Goal: Task Accomplishment & Management: Complete application form

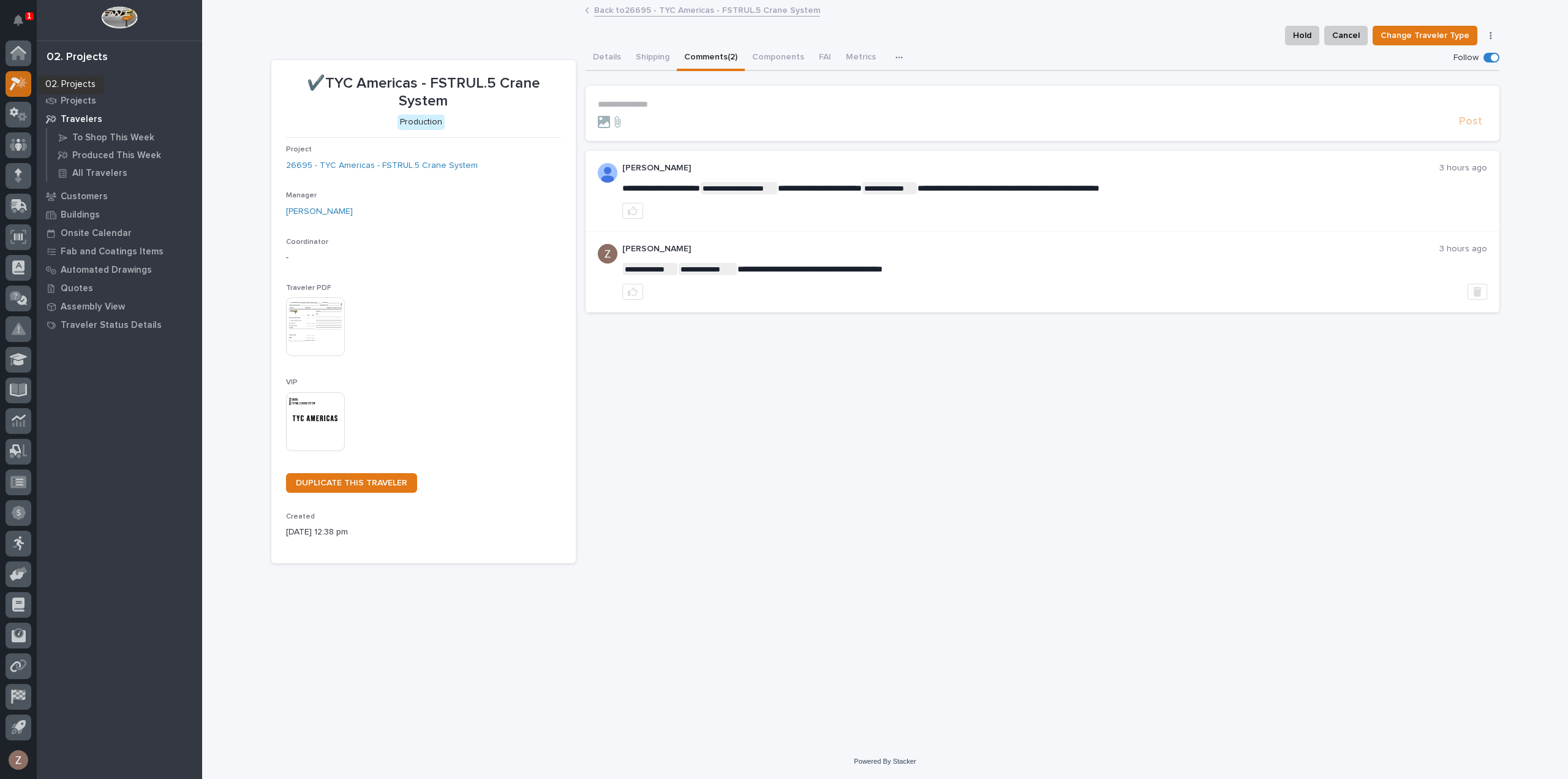
click at [16, 84] on icon at bounding box center [19, 84] width 18 height 14
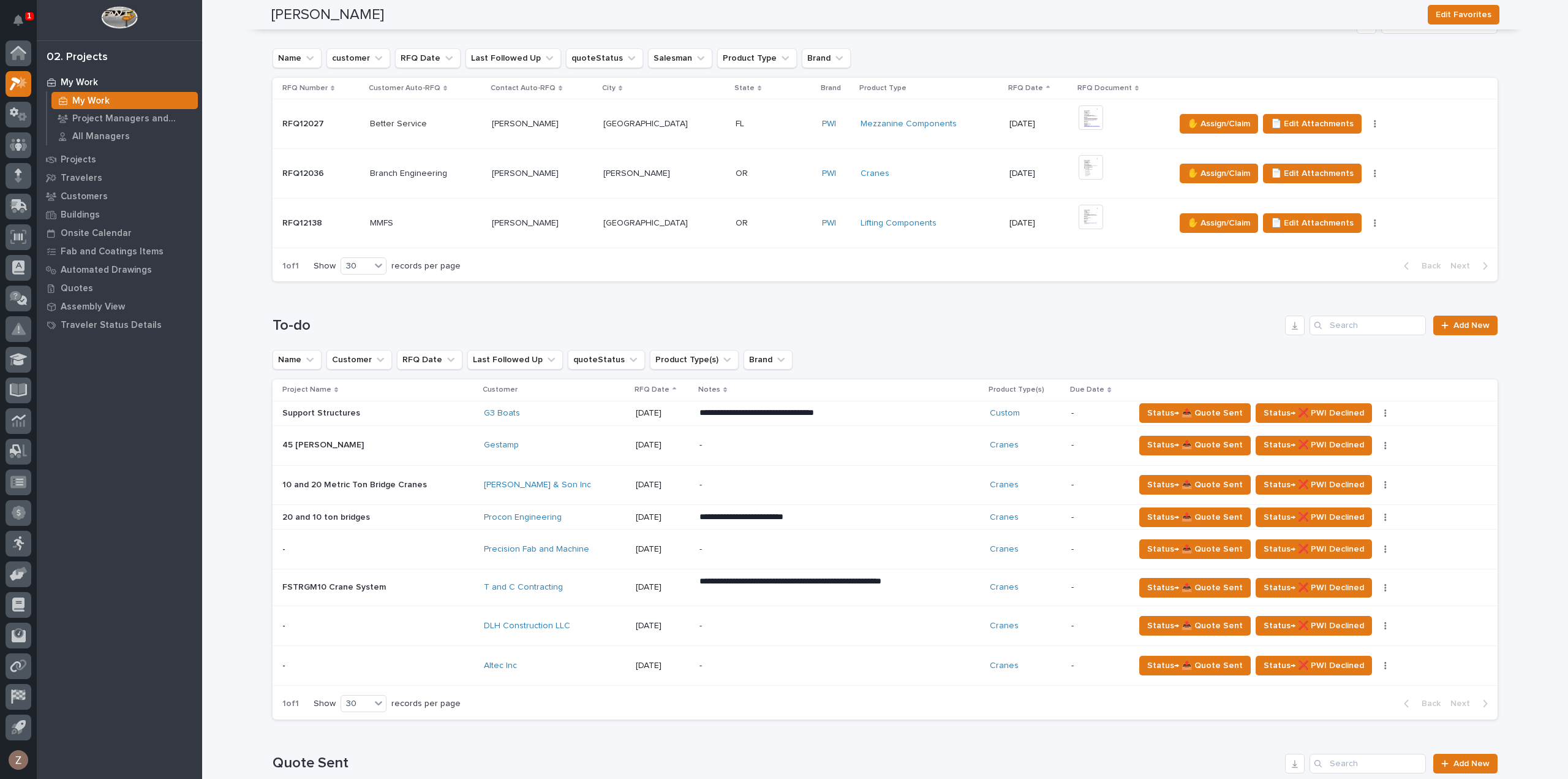
scroll to position [368, 0]
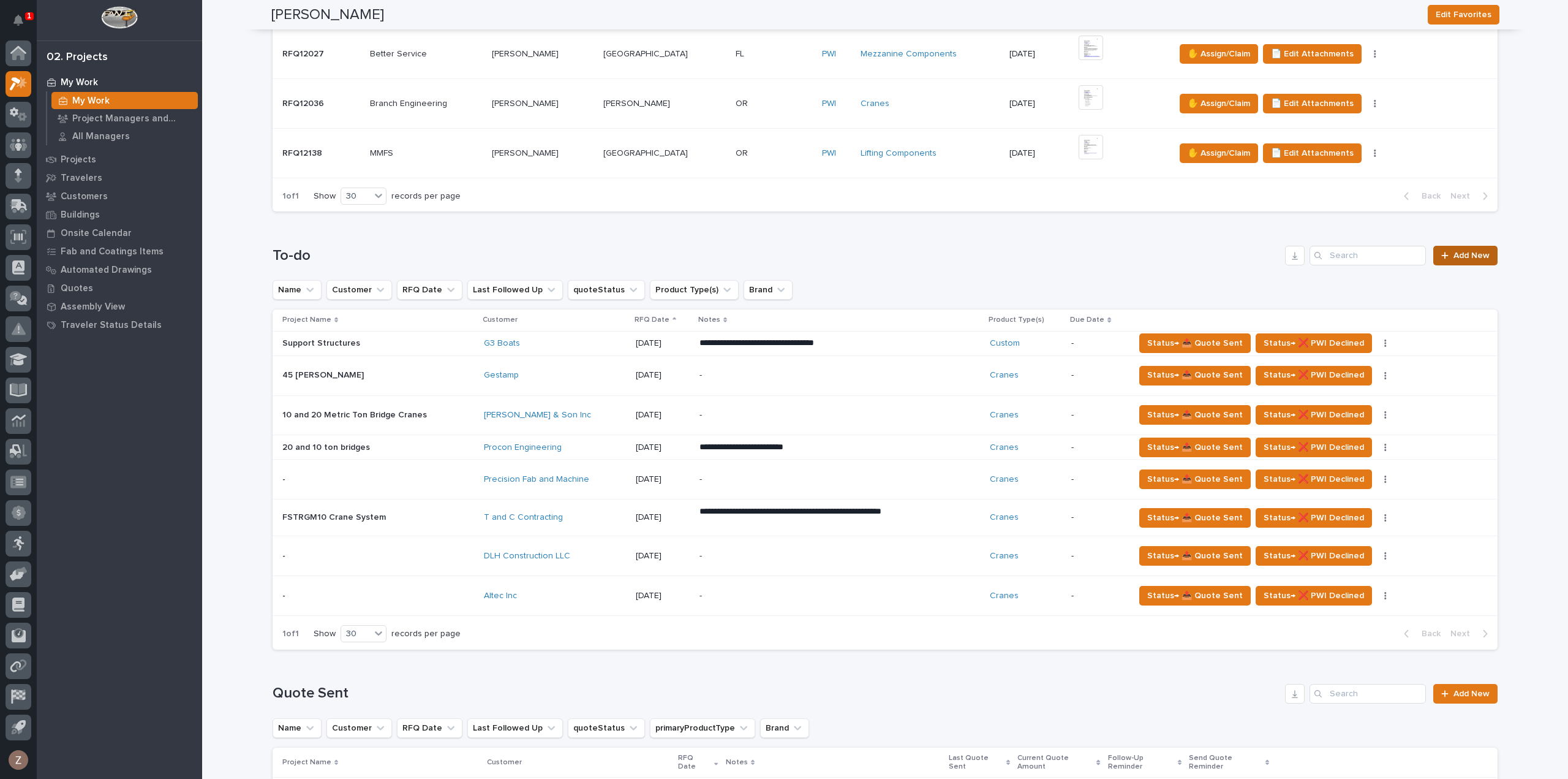
click at [1485, 252] on link "Add New" at bounding box center [1466, 255] width 64 height 20
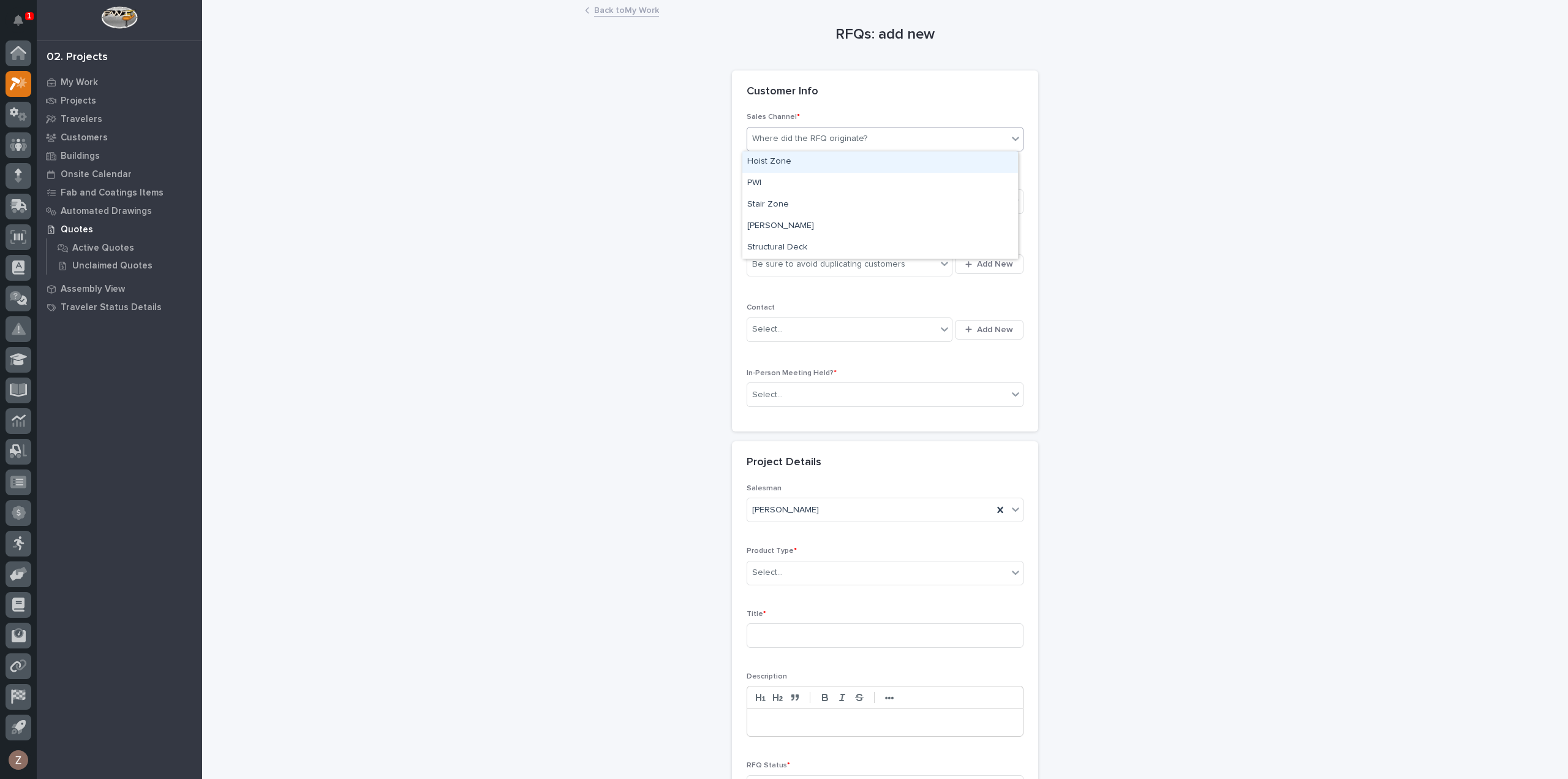
click at [786, 129] on div "Where did the RFQ originate?" at bounding box center [877, 139] width 260 height 20
click at [799, 178] on div "PWI" at bounding box center [880, 183] width 276 height 21
click at [801, 200] on div "Select..." at bounding box center [877, 202] width 260 height 20
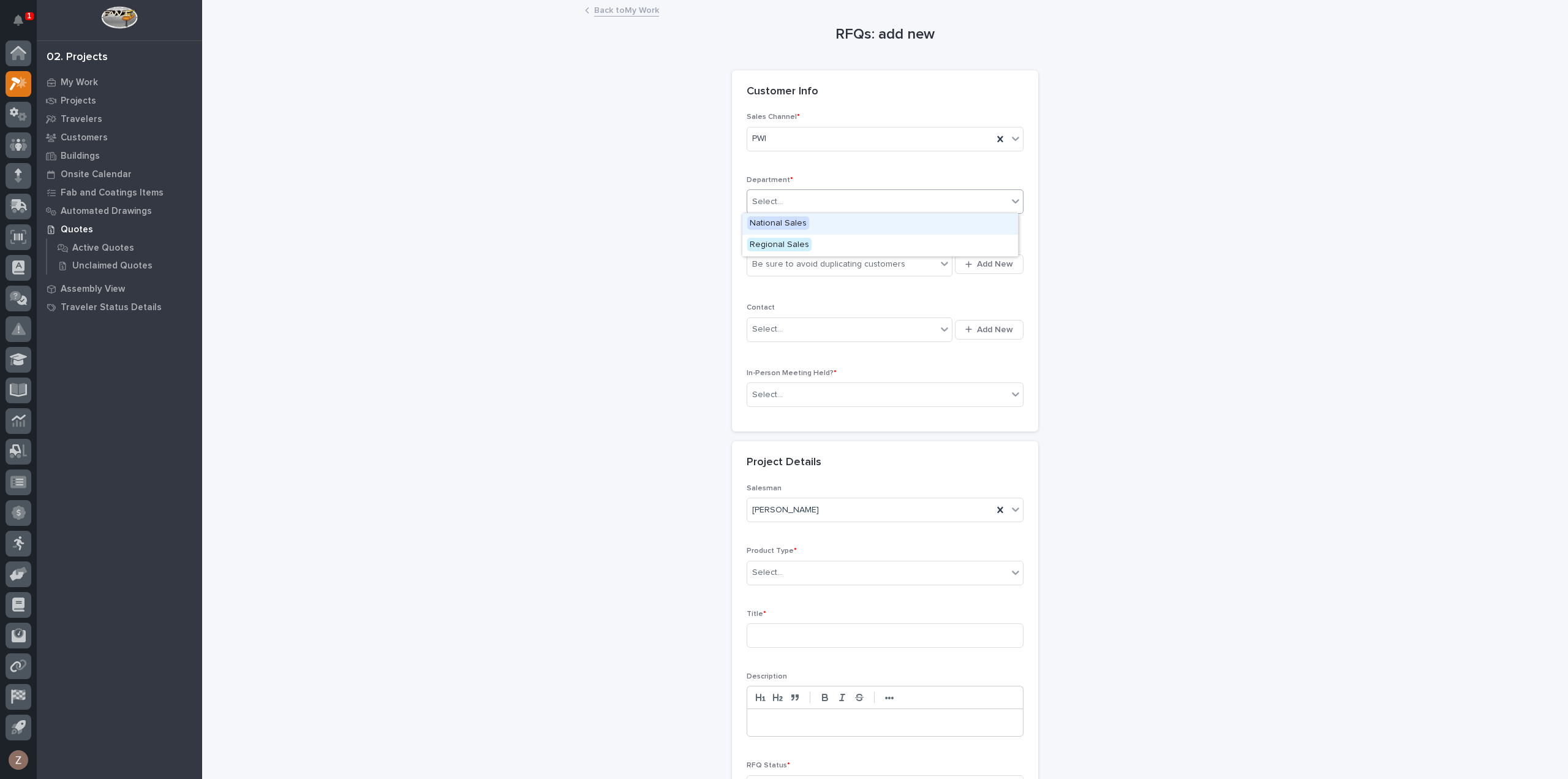
click at [799, 219] on span "National Sales" at bounding box center [778, 223] width 62 height 13
click at [967, 260] on icon "button" at bounding box center [968, 264] width 7 height 8
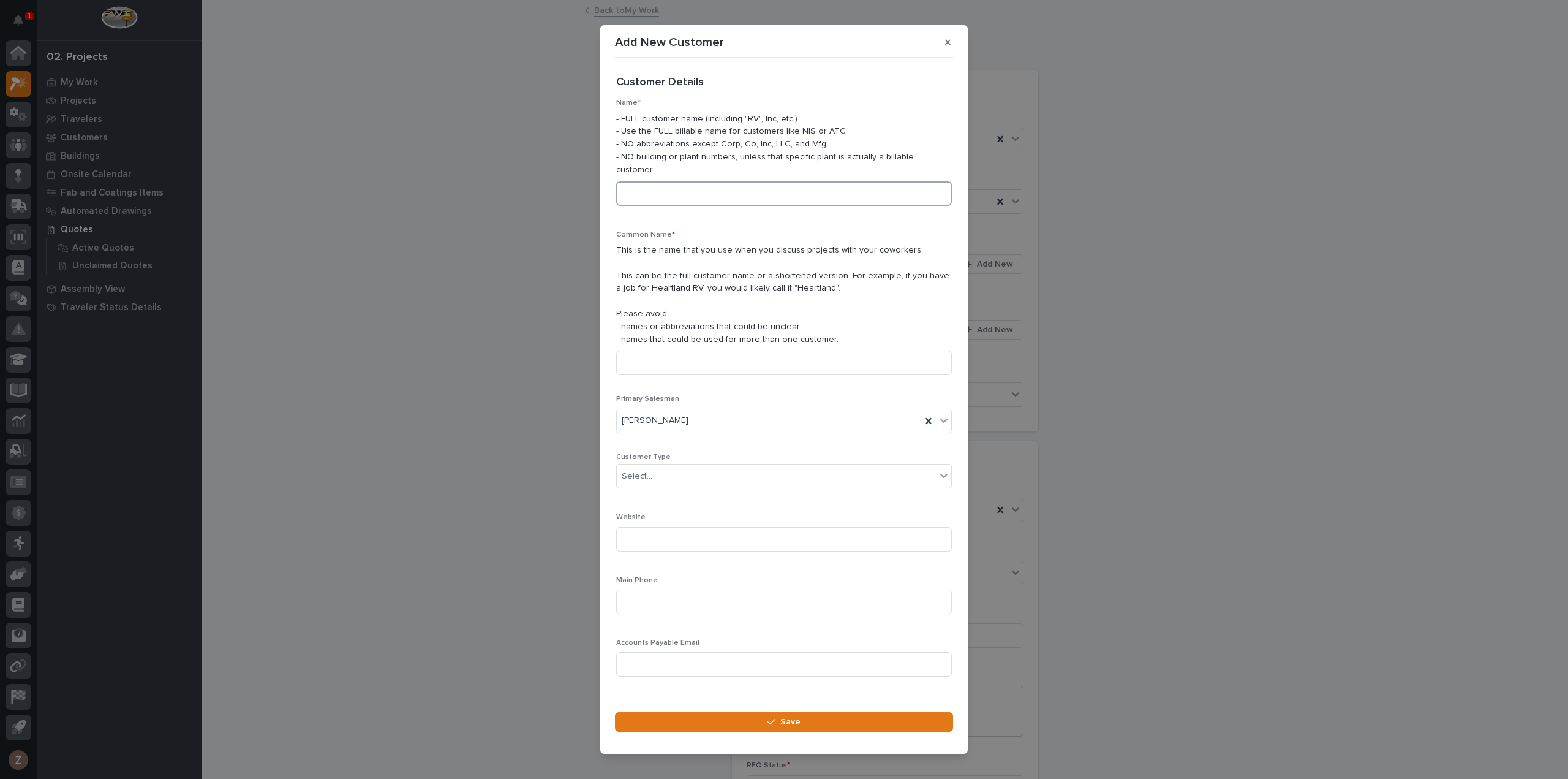
click at [718, 186] on input at bounding box center [784, 193] width 336 height 24
type input "Petra Construction"
click at [715, 471] on div "Select..." at bounding box center [776, 477] width 319 height 20
click at [680, 527] on div "General Contractor" at bounding box center [779, 535] width 326 height 21
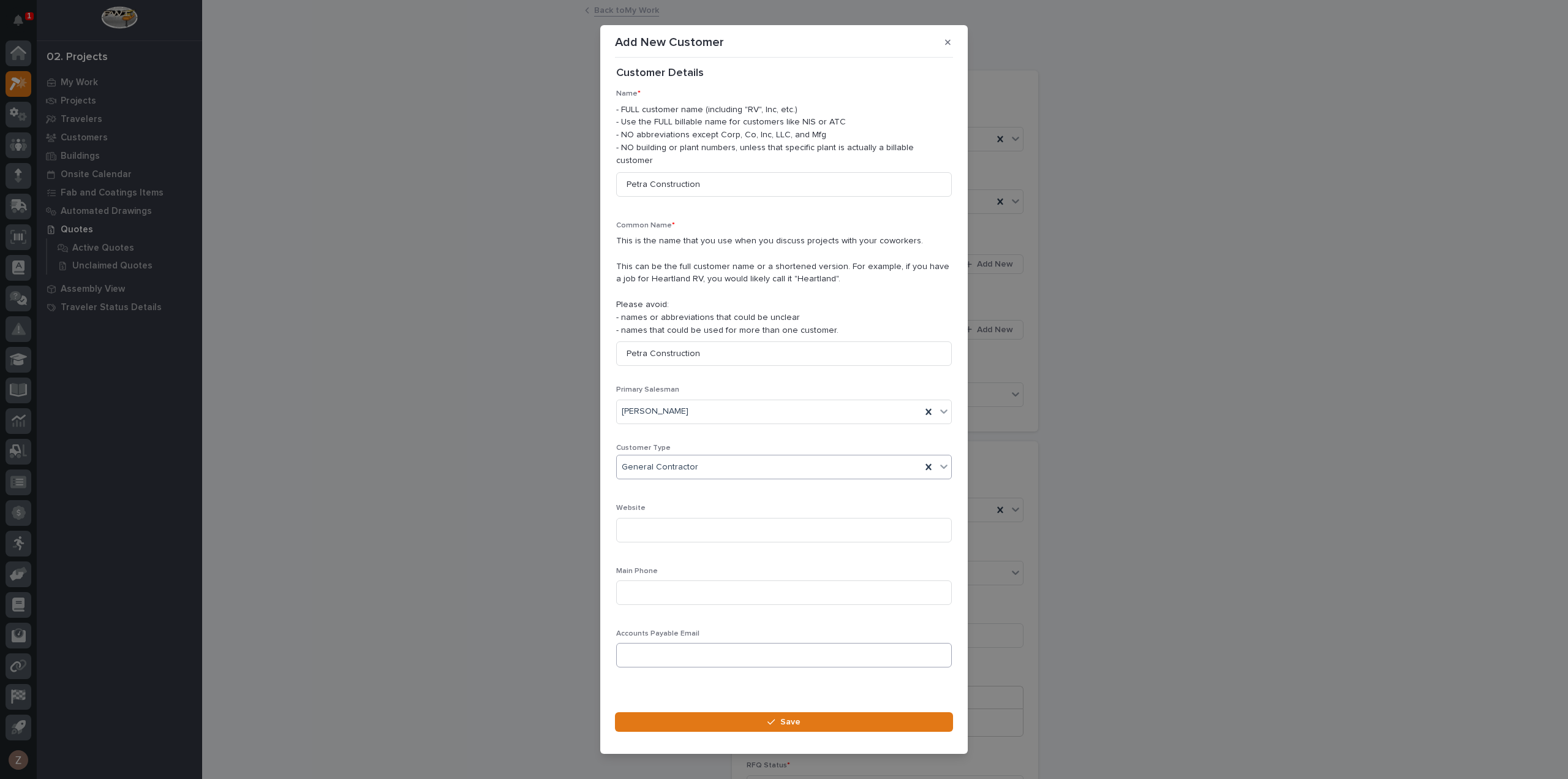
scroll to position [17, 0]
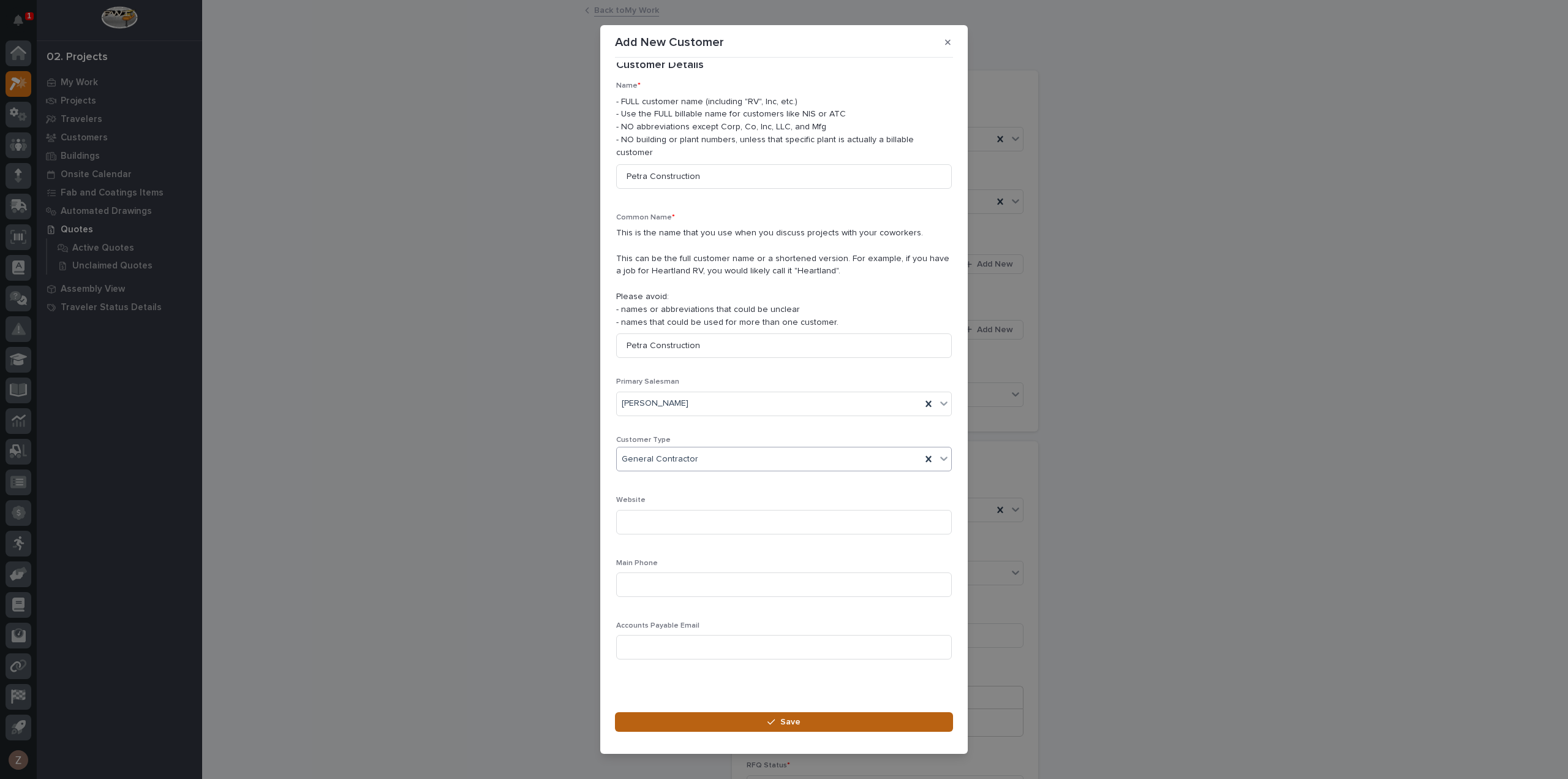
click at [743, 713] on button "Save" at bounding box center [784, 722] width 338 height 20
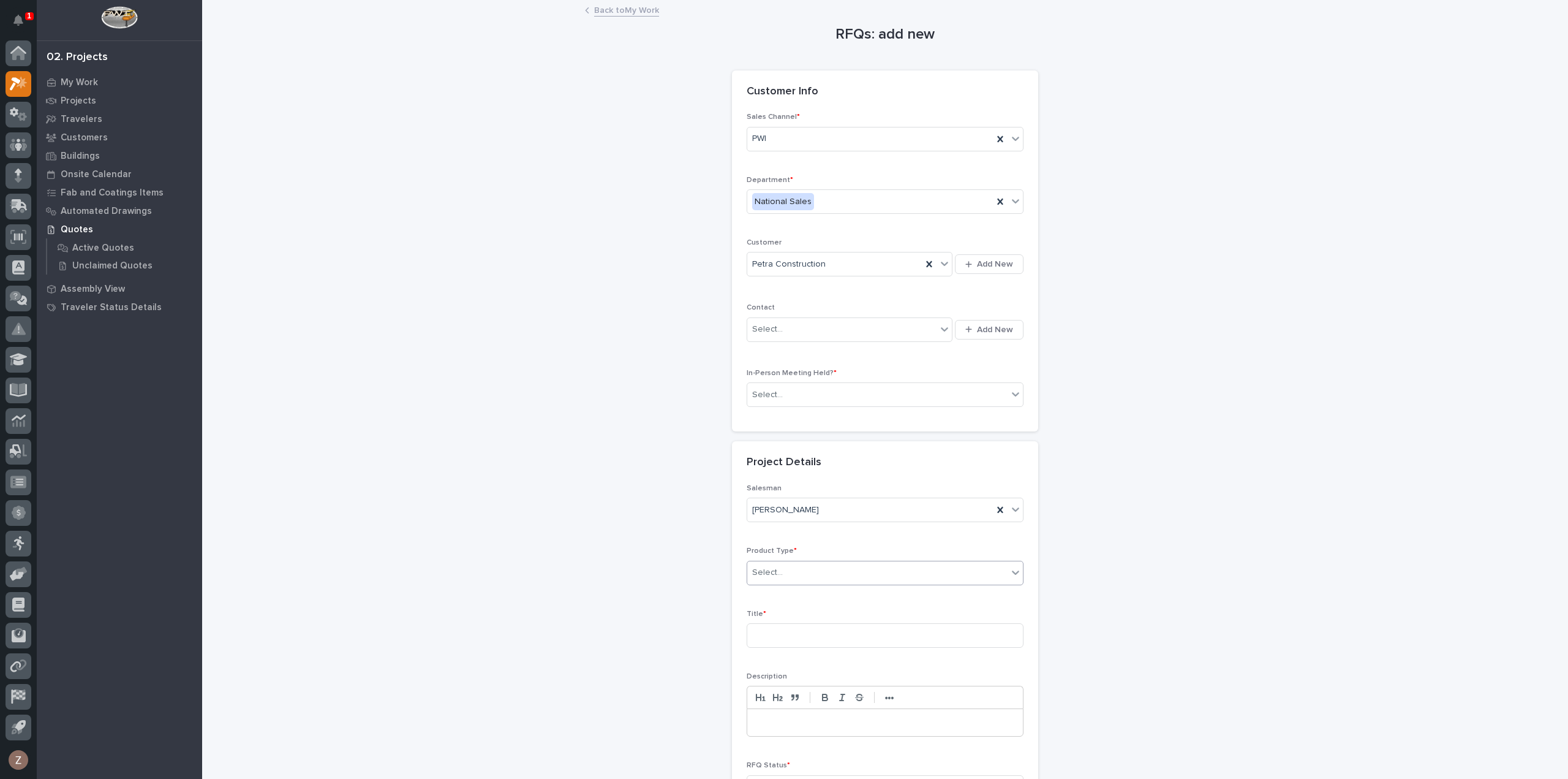
click at [795, 561] on div "Select..." at bounding box center [885, 573] width 277 height 24
click at [790, 609] on div "Cranes" at bounding box center [880, 615] width 276 height 21
click at [783, 640] on input at bounding box center [885, 635] width 277 height 24
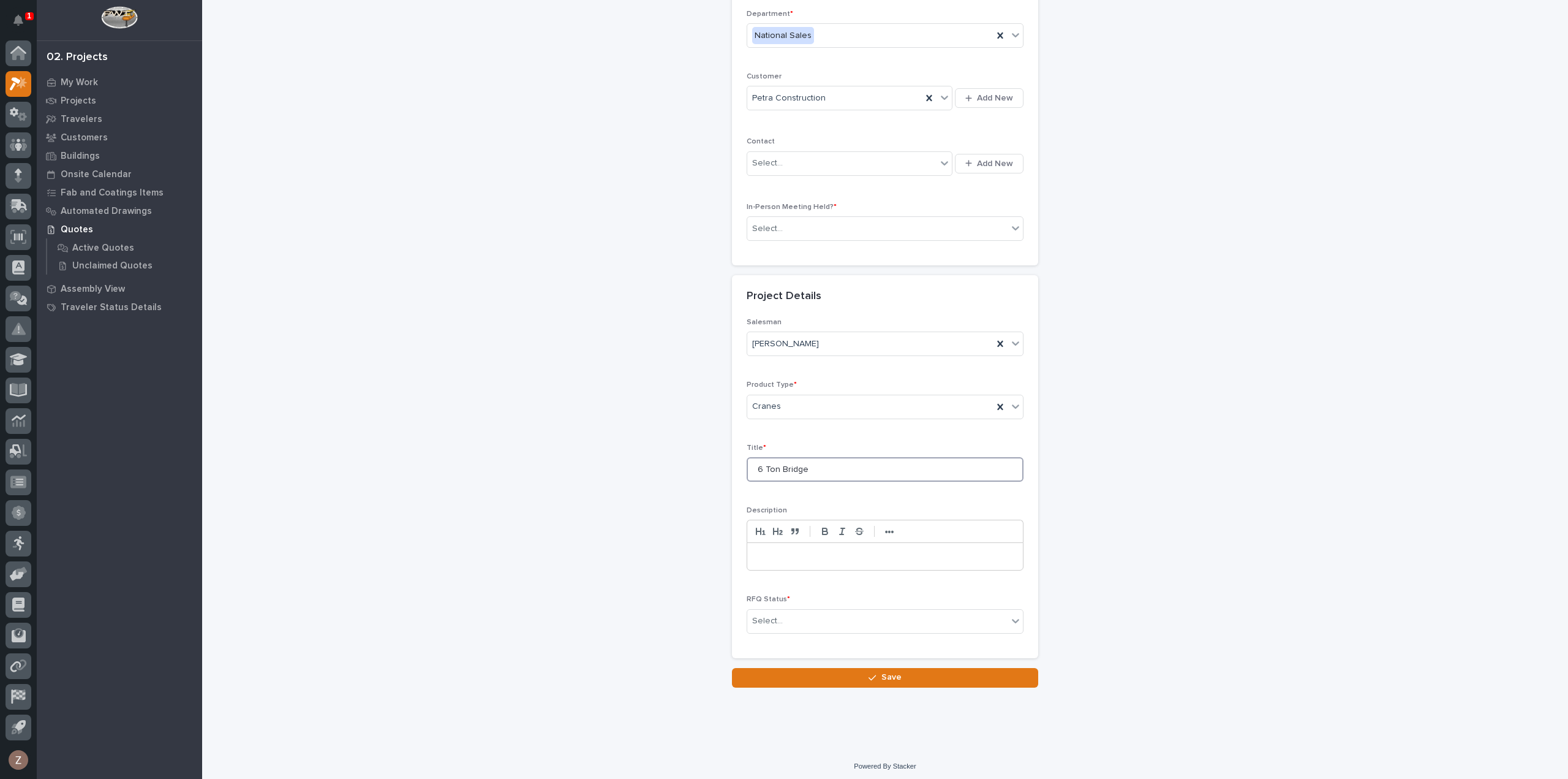
type input "6 Ton Bridge"
click at [844, 600] on div "RFQ Status * Select..." at bounding box center [885, 619] width 277 height 48
click at [840, 611] on div "Select..." at bounding box center [877, 621] width 260 height 20
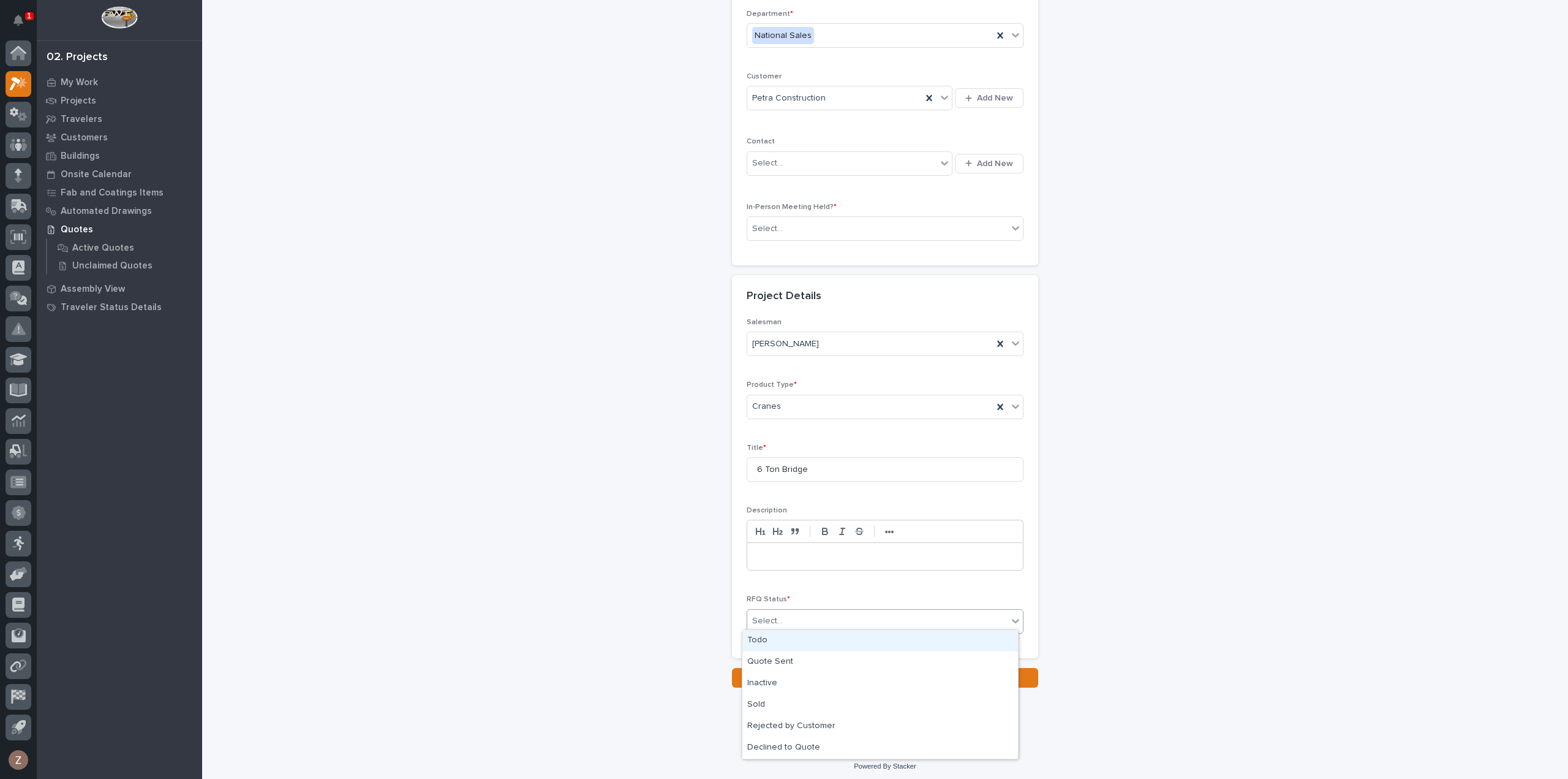
click at [833, 631] on div "Todo" at bounding box center [880, 640] width 276 height 21
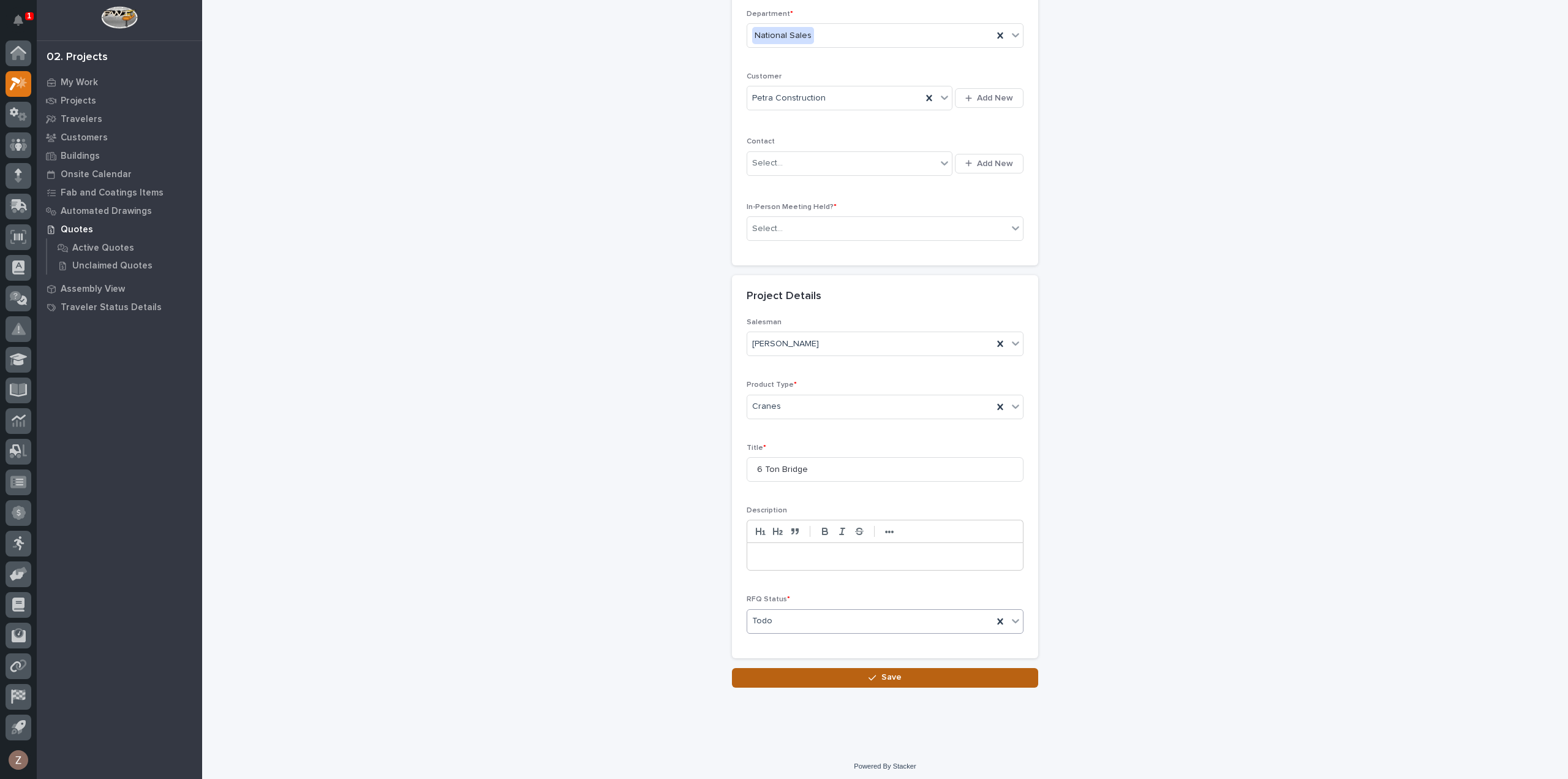
click at [859, 671] on button "Save" at bounding box center [886, 677] width 306 height 20
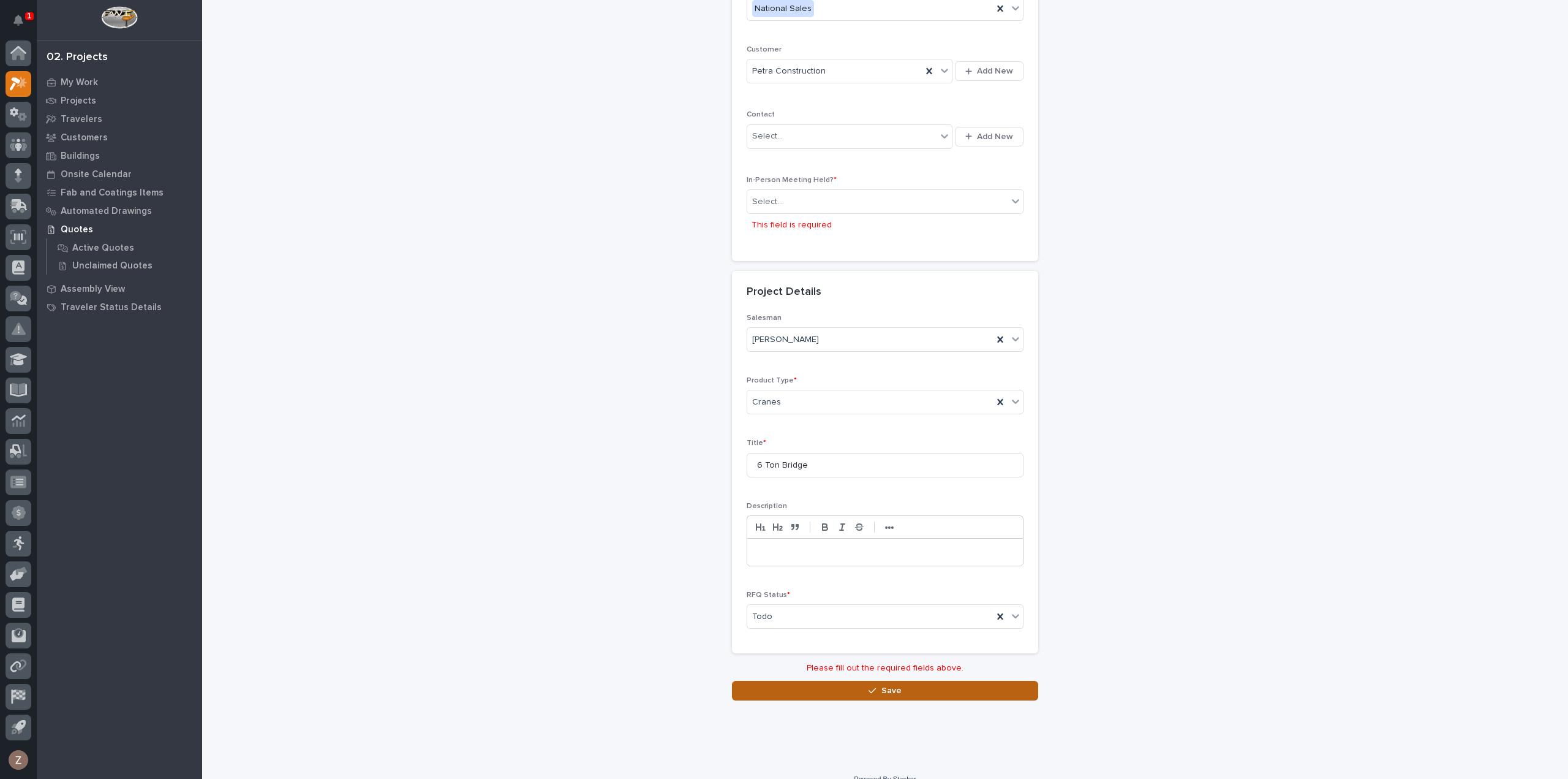
scroll to position [198, 0]
click at [768, 188] on div "Select..." at bounding box center [877, 198] width 260 height 20
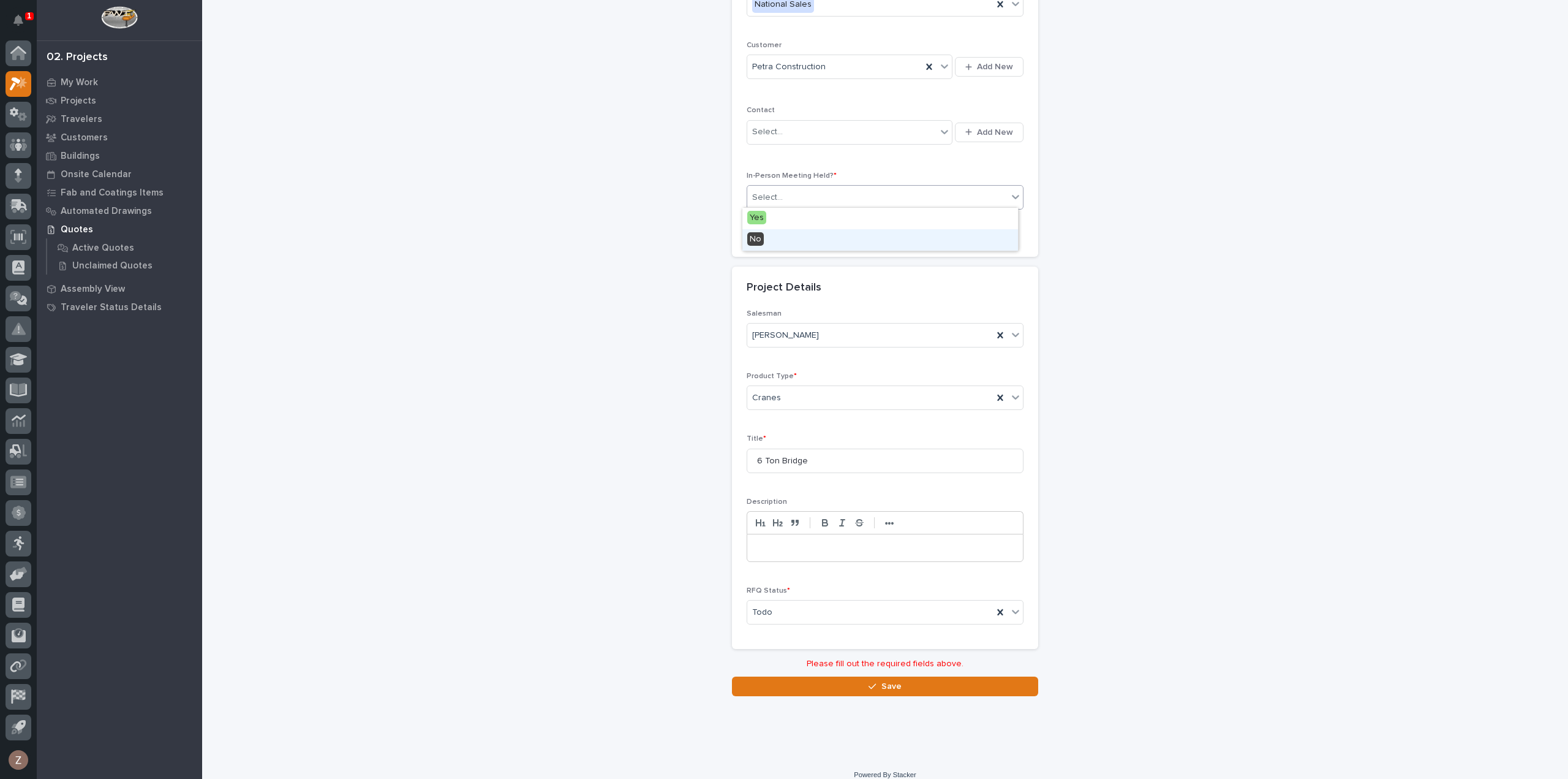
click at [775, 239] on div "No" at bounding box center [880, 239] width 276 height 21
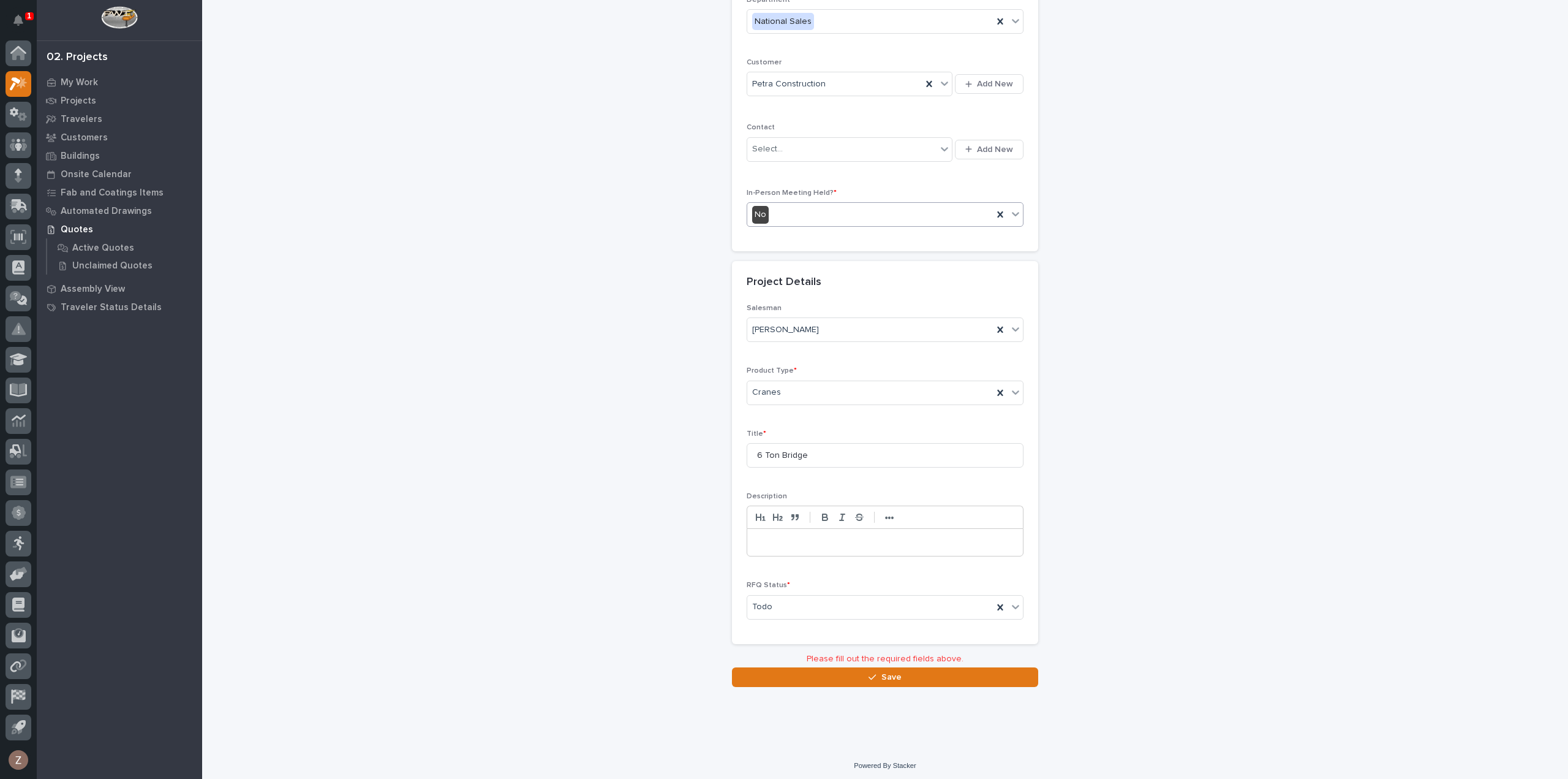
scroll to position [166, 0]
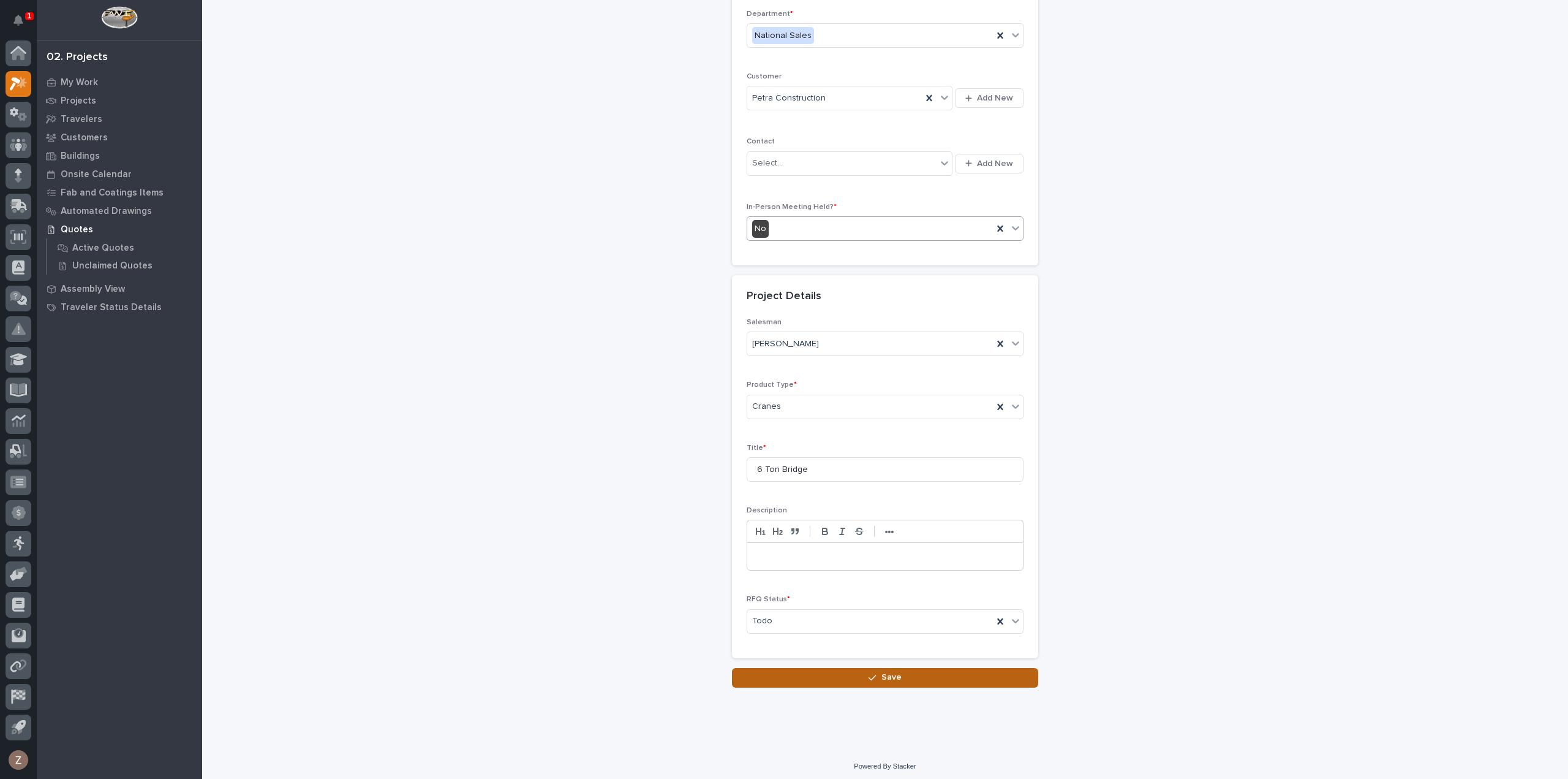
click at [871, 674] on icon "button" at bounding box center [871, 677] width 7 height 9
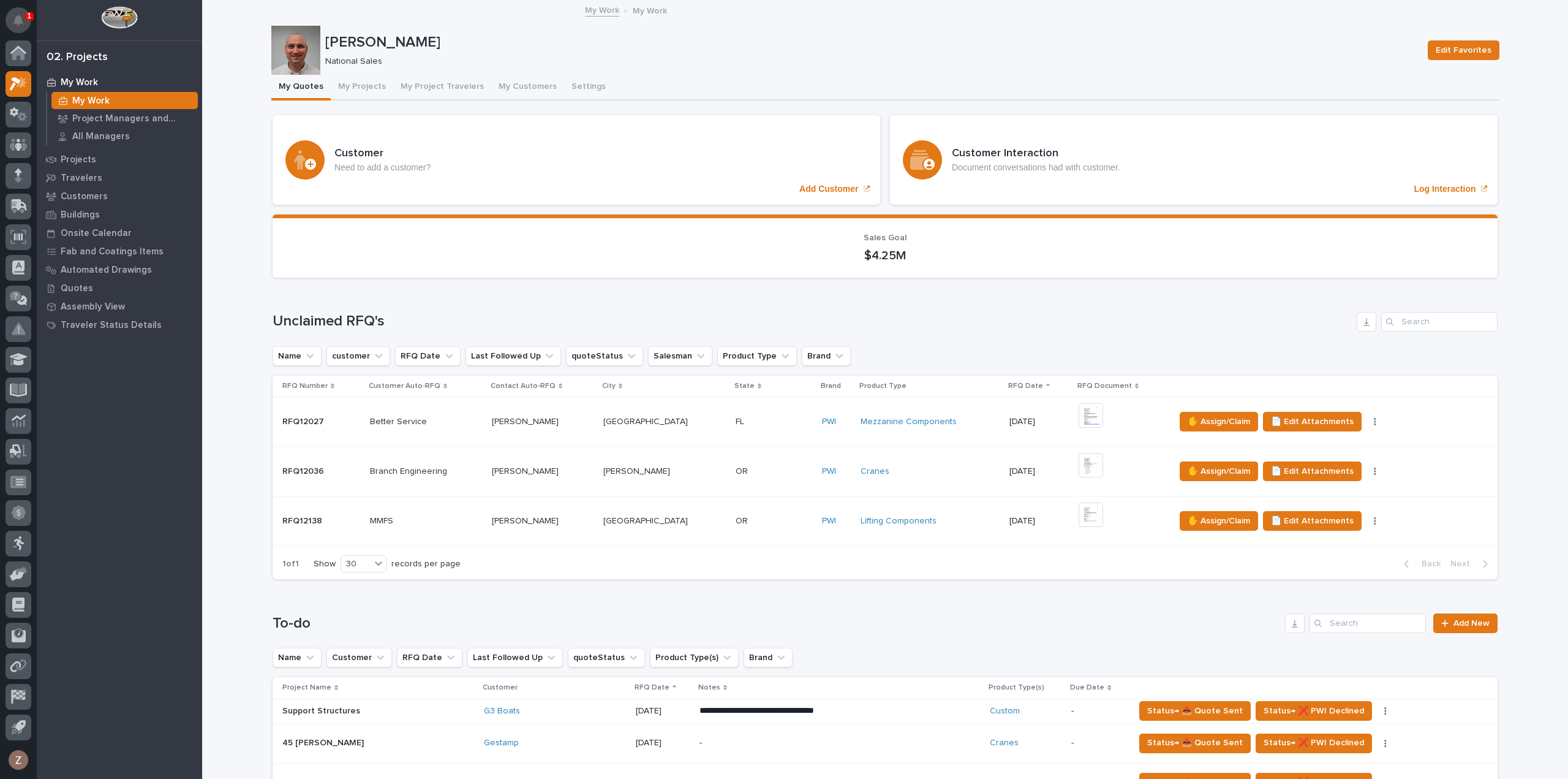
click at [27, 25] on button "Notifications" at bounding box center [18, 20] width 26 height 26
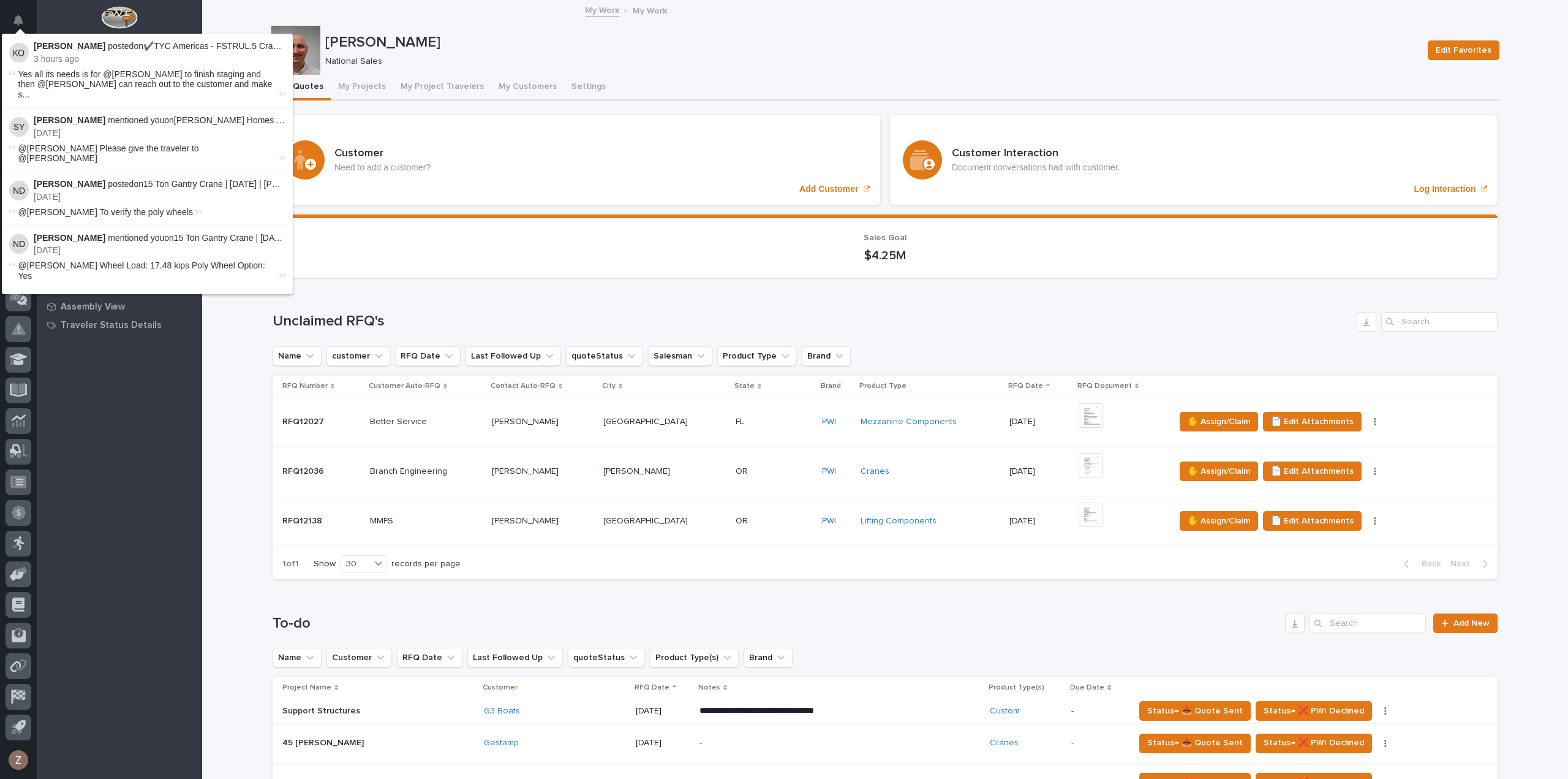
click at [27, 25] on button "Notifications" at bounding box center [18, 20] width 26 height 26
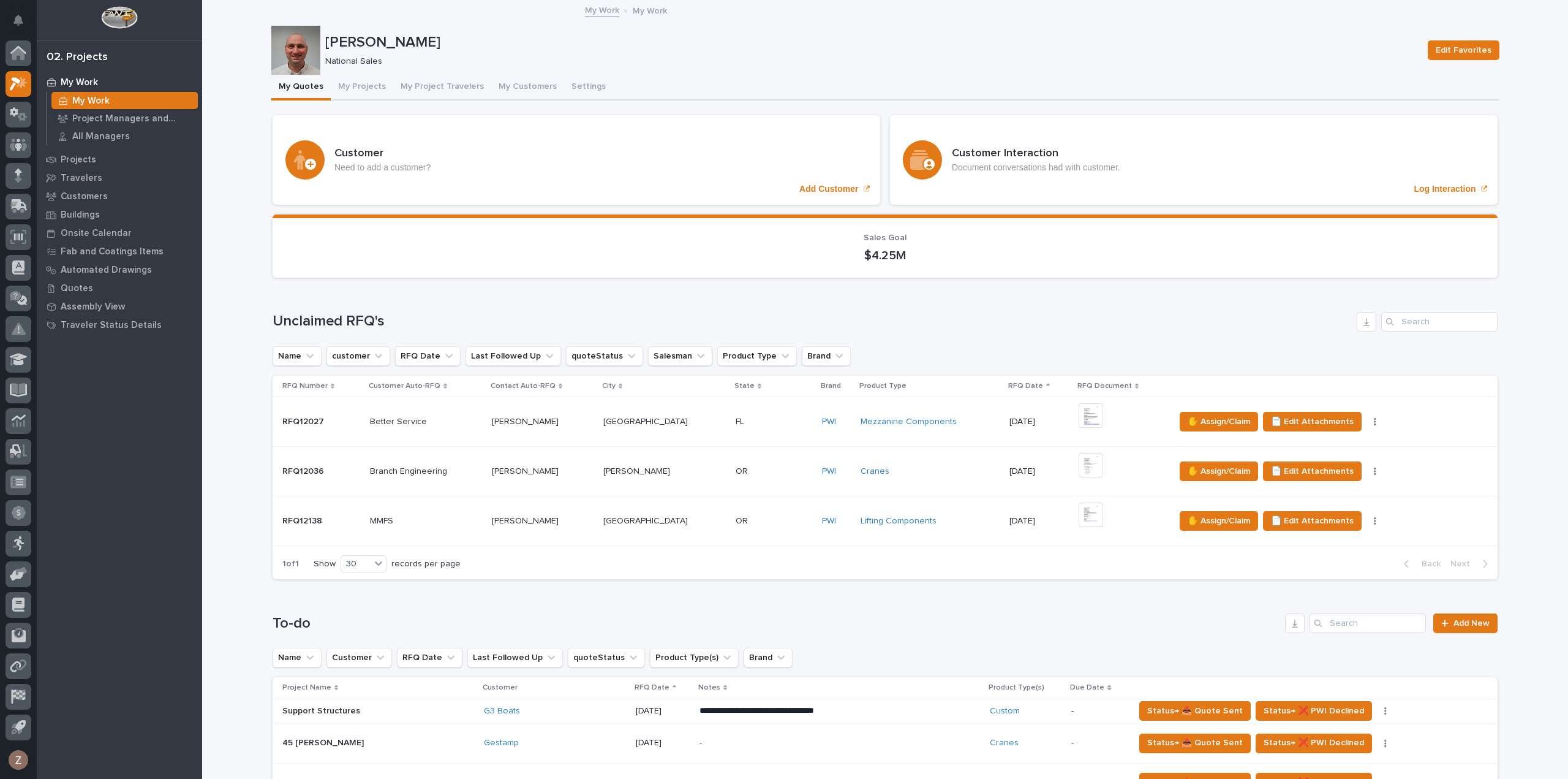
click at [603, 302] on div "Loading... Saving… Unclaimed RFQ's Name customer RFQ Date Last Followed Up quot…" at bounding box center [885, 438] width 1225 height 302
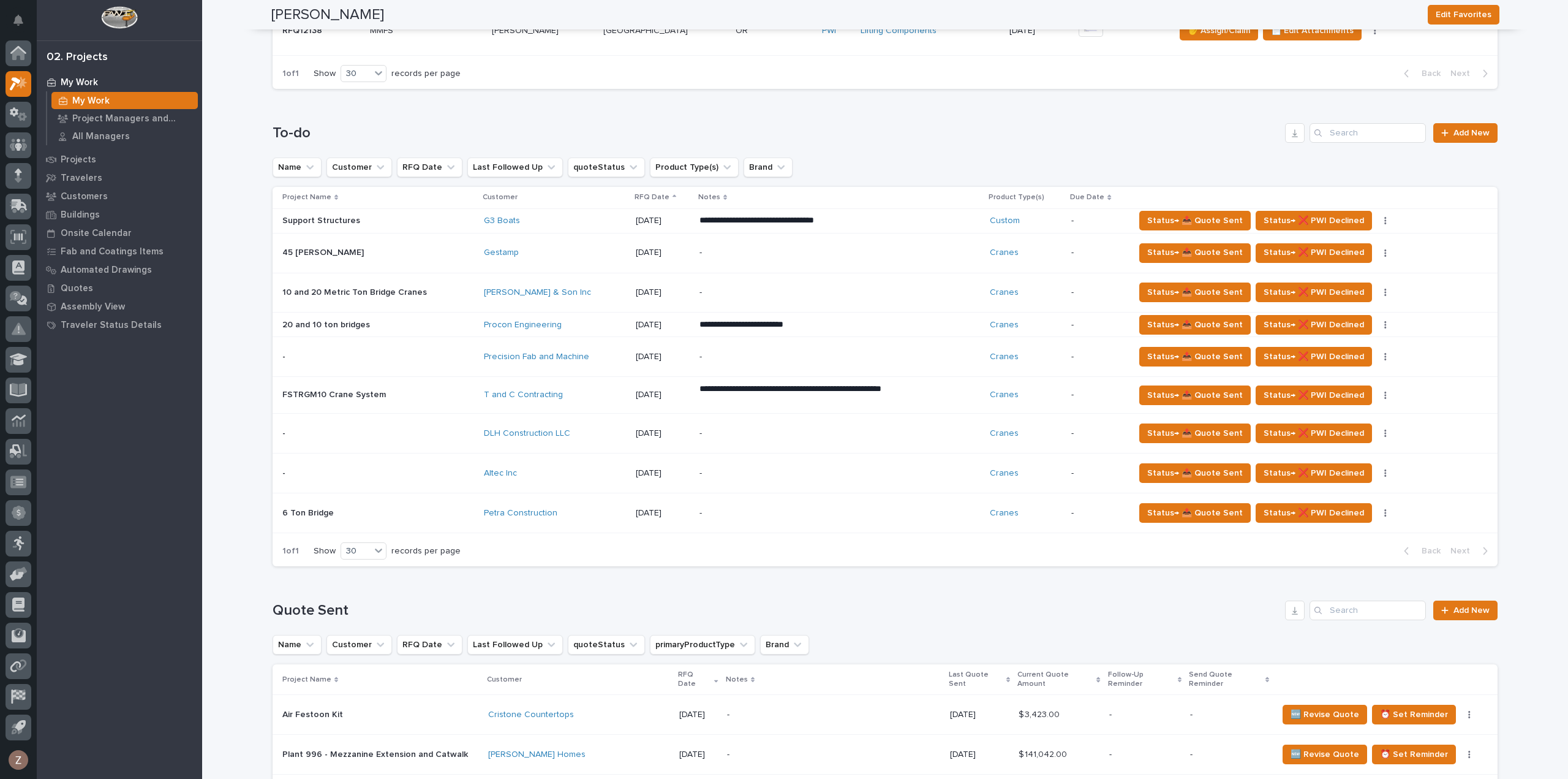
click at [836, 356] on p "-" at bounding box center [807, 356] width 215 height 10
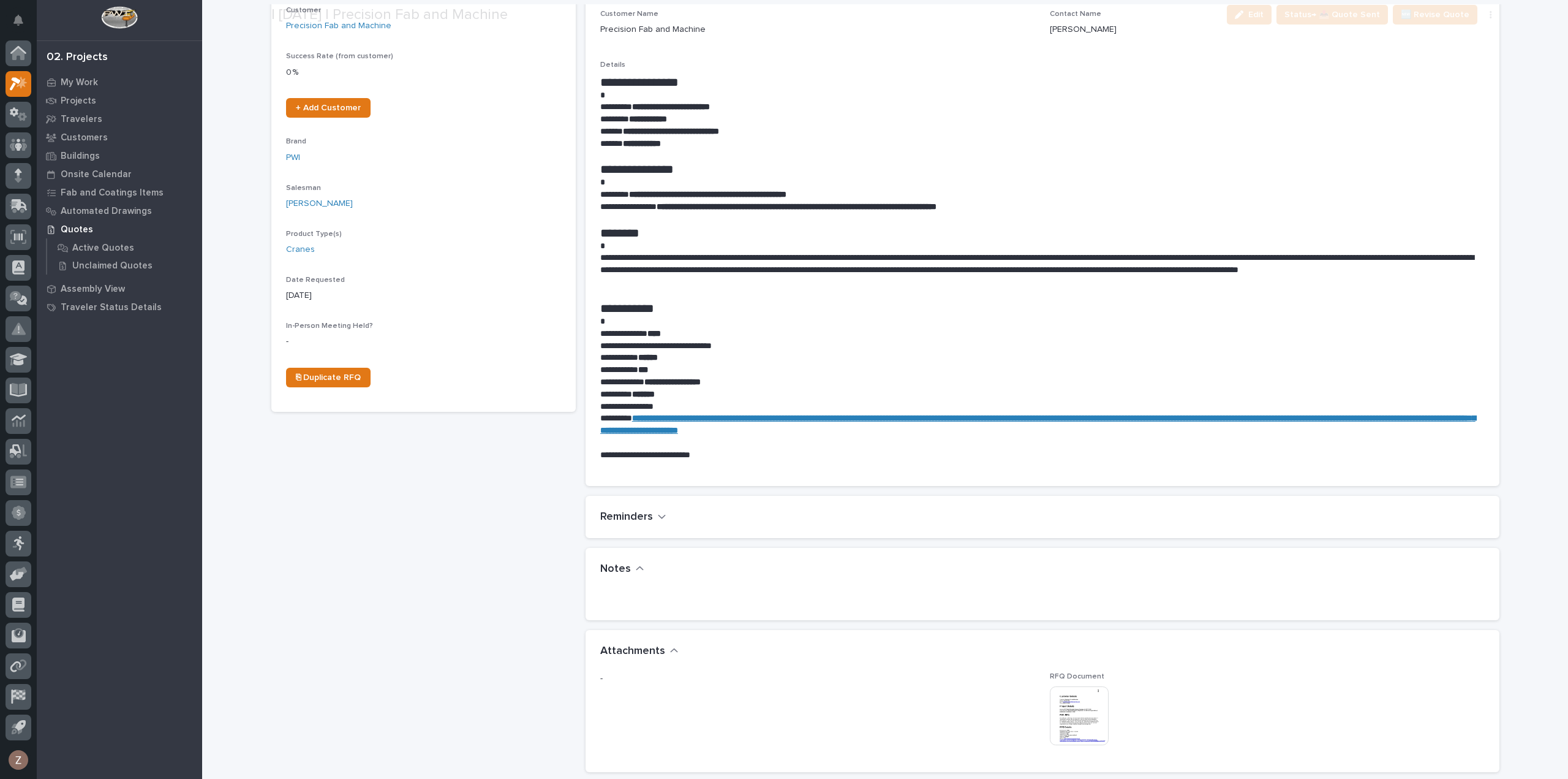
scroll to position [491, 0]
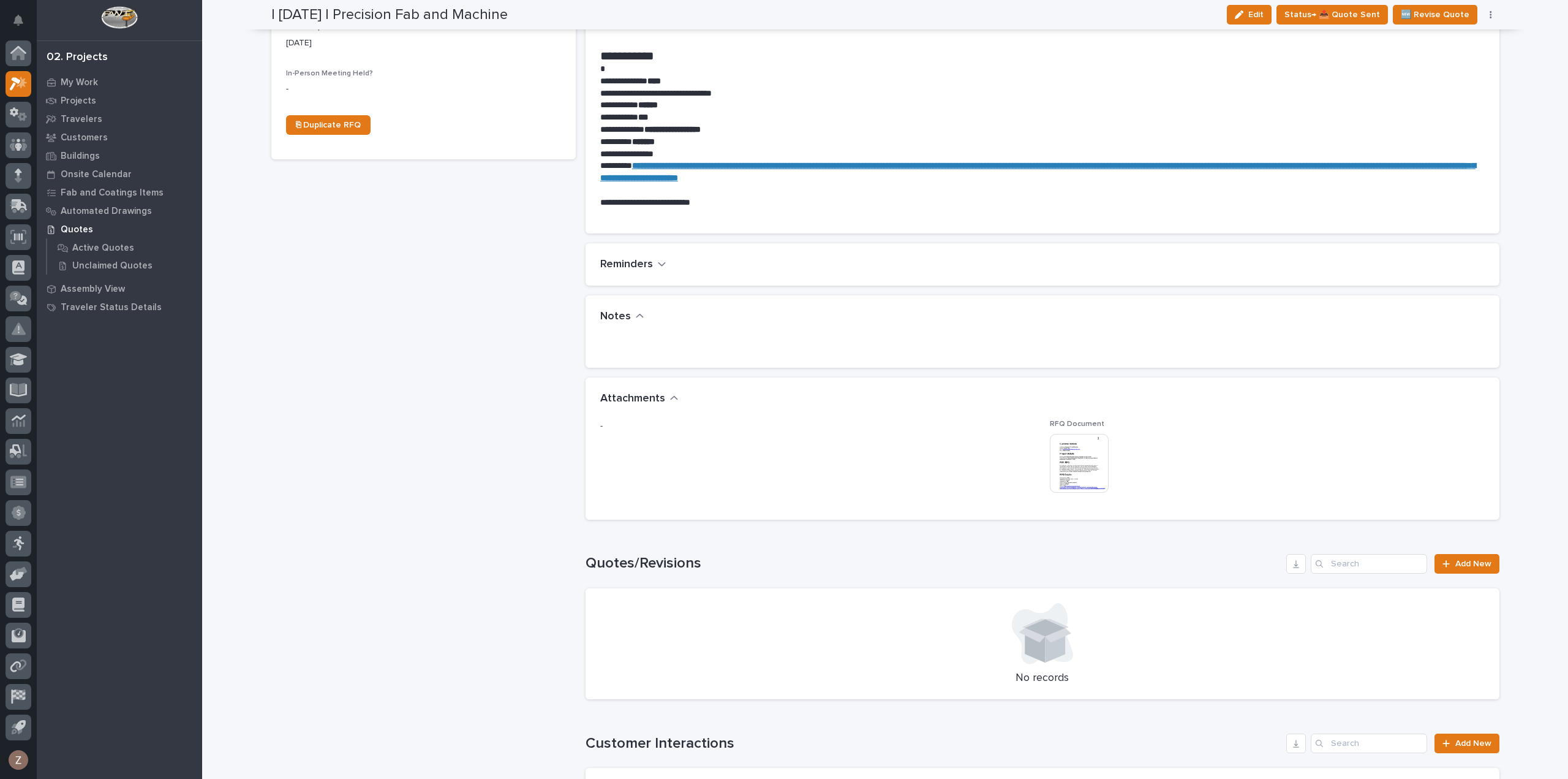
click at [1070, 458] on img at bounding box center [1079, 463] width 59 height 59
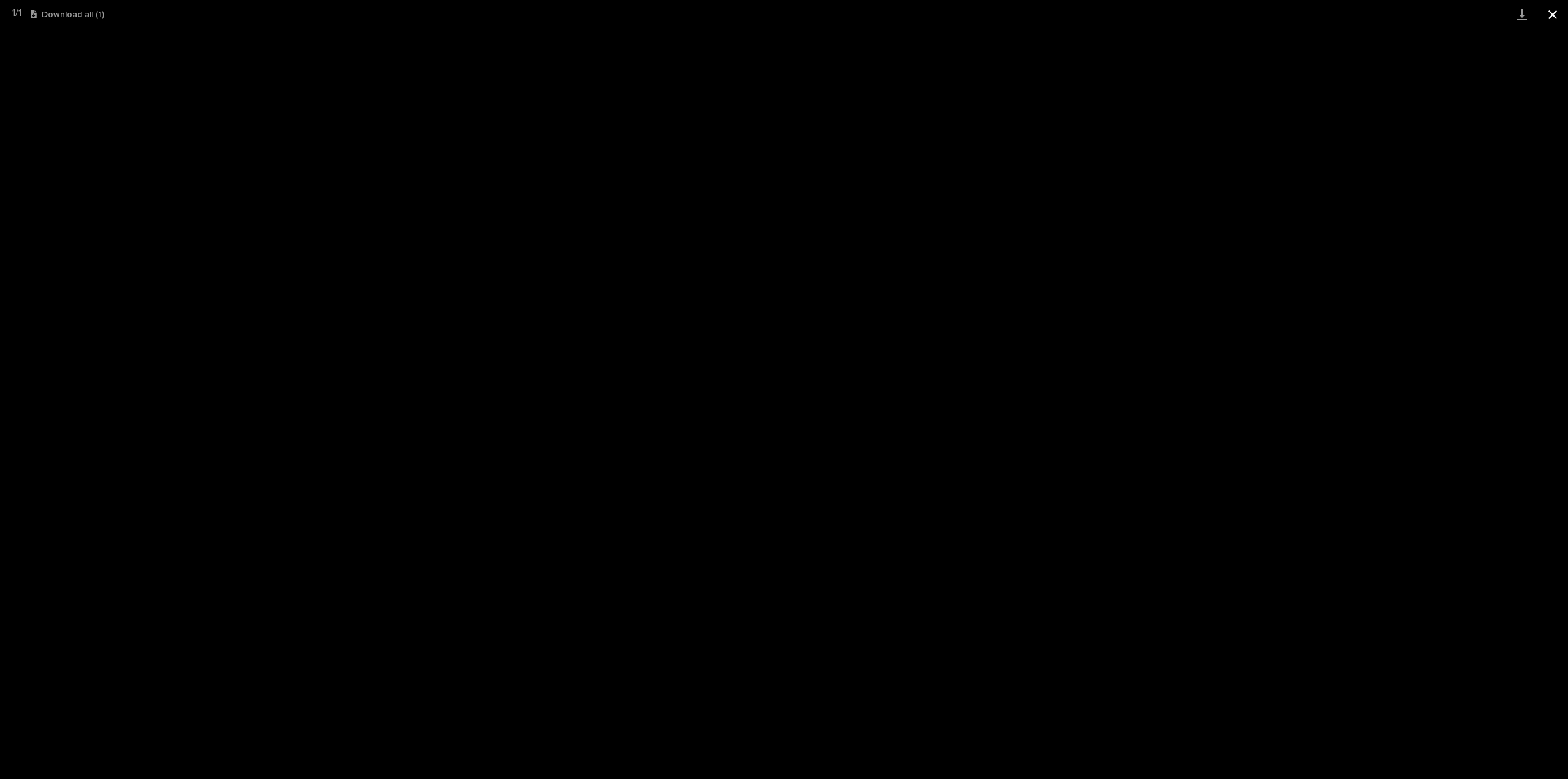
drag, startPoint x: 1561, startPoint y: 10, endPoint x: 1553, endPoint y: 17, distance: 10.6
click at [1561, 10] on button "Close gallery" at bounding box center [1552, 14] width 30 height 29
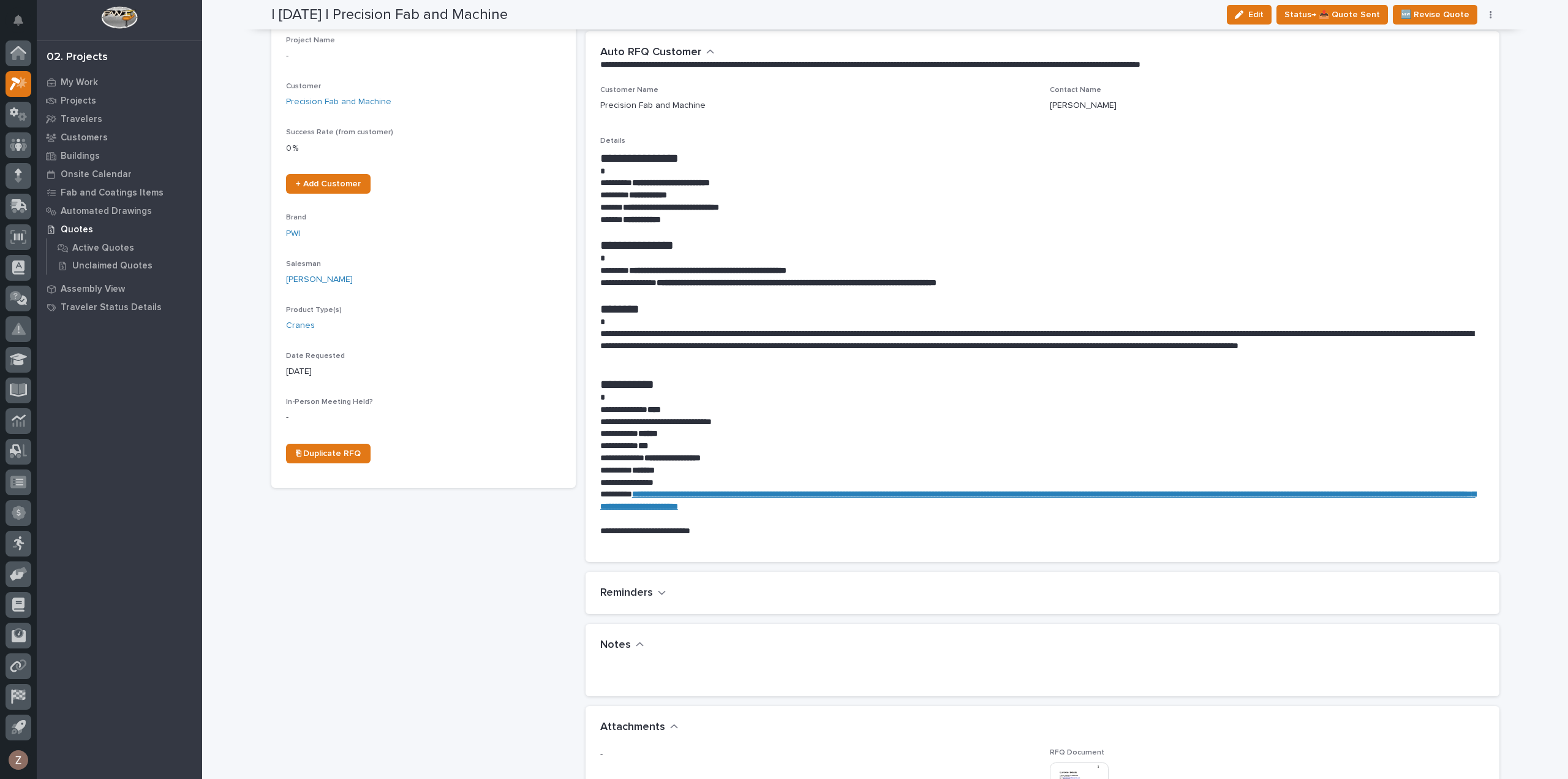
scroll to position [0, 0]
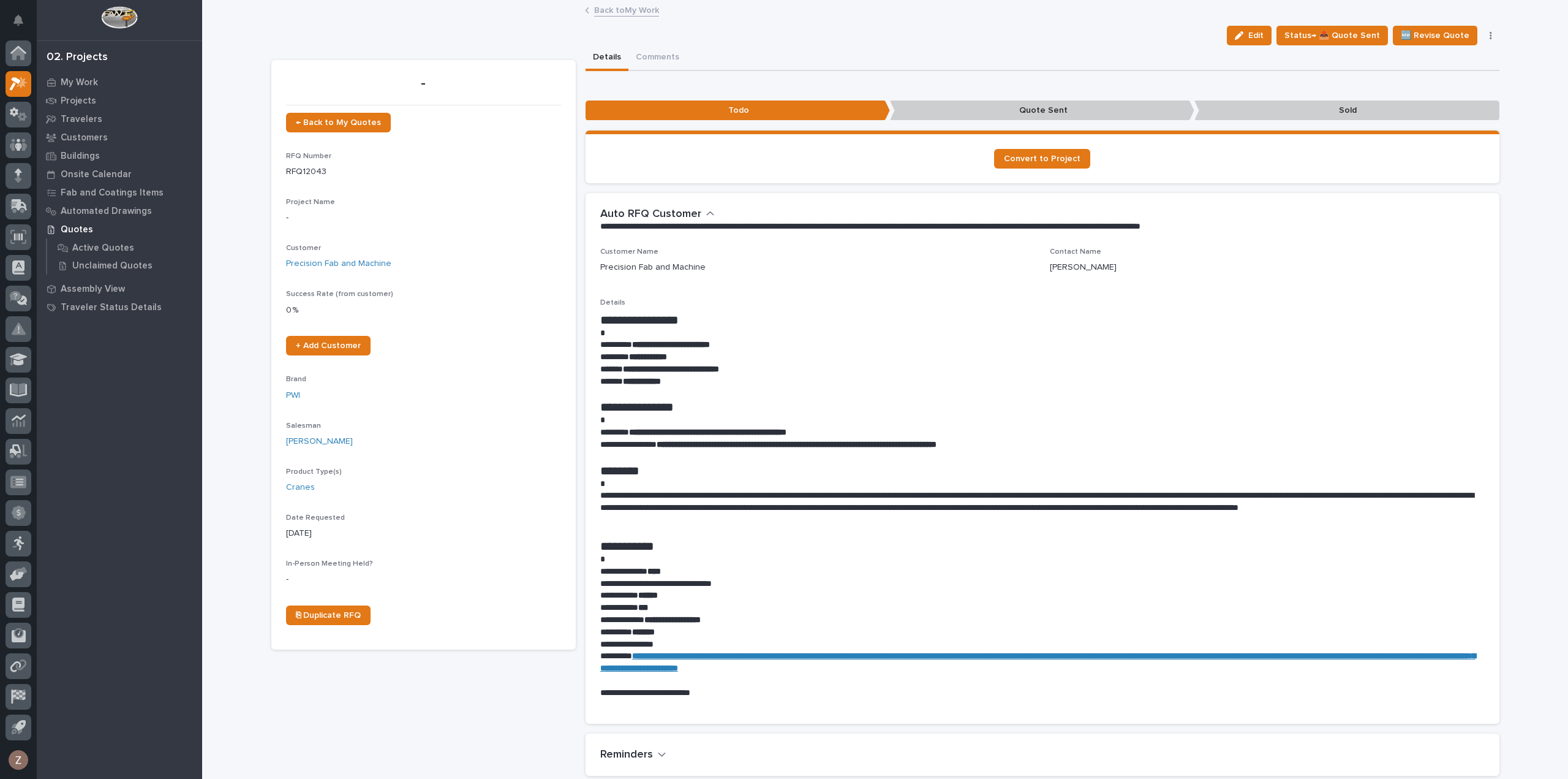
click at [1249, 33] on div "button" at bounding box center [1242, 35] width 13 height 9
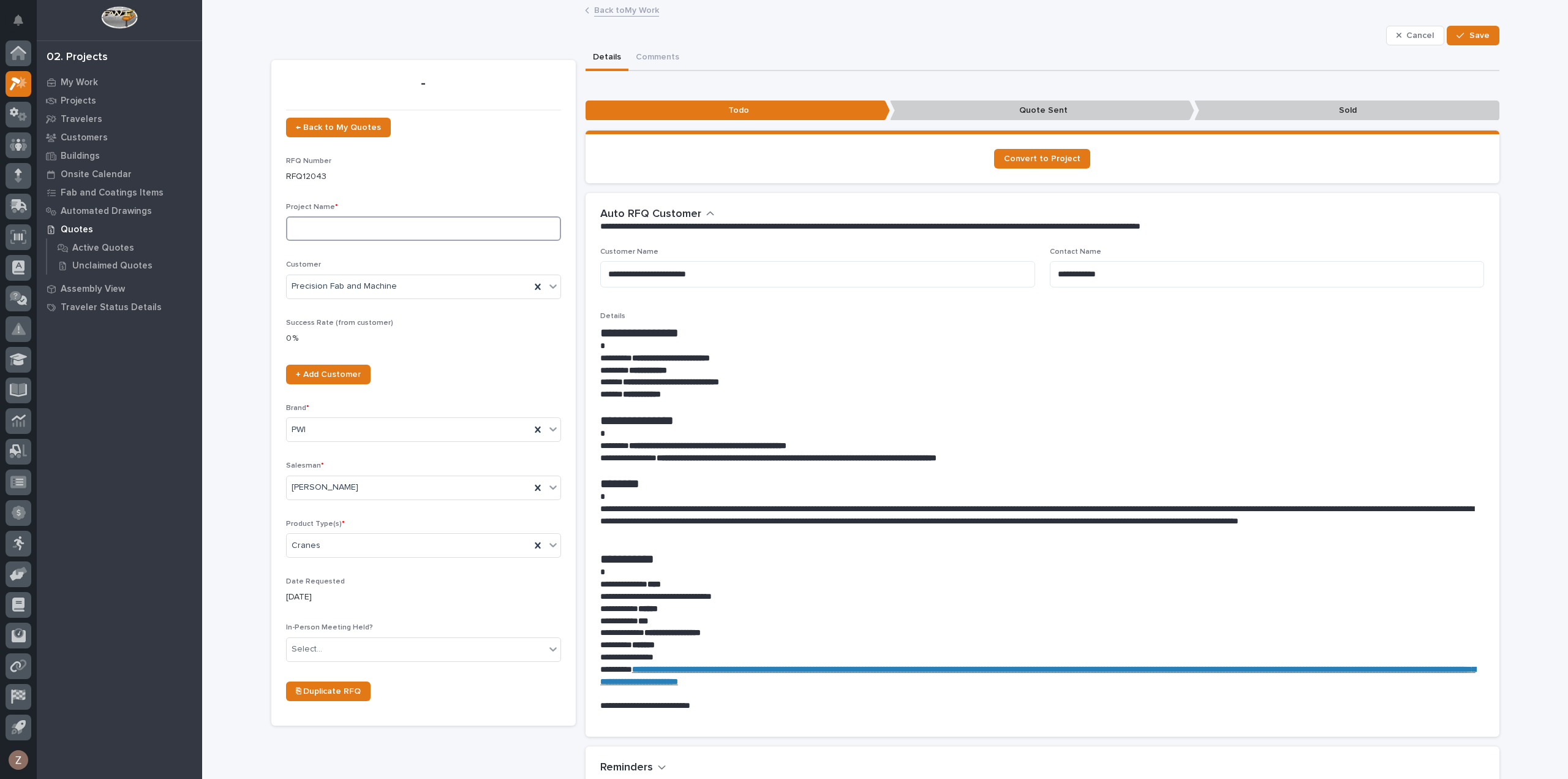
click at [408, 223] on input at bounding box center [423, 228] width 275 height 24
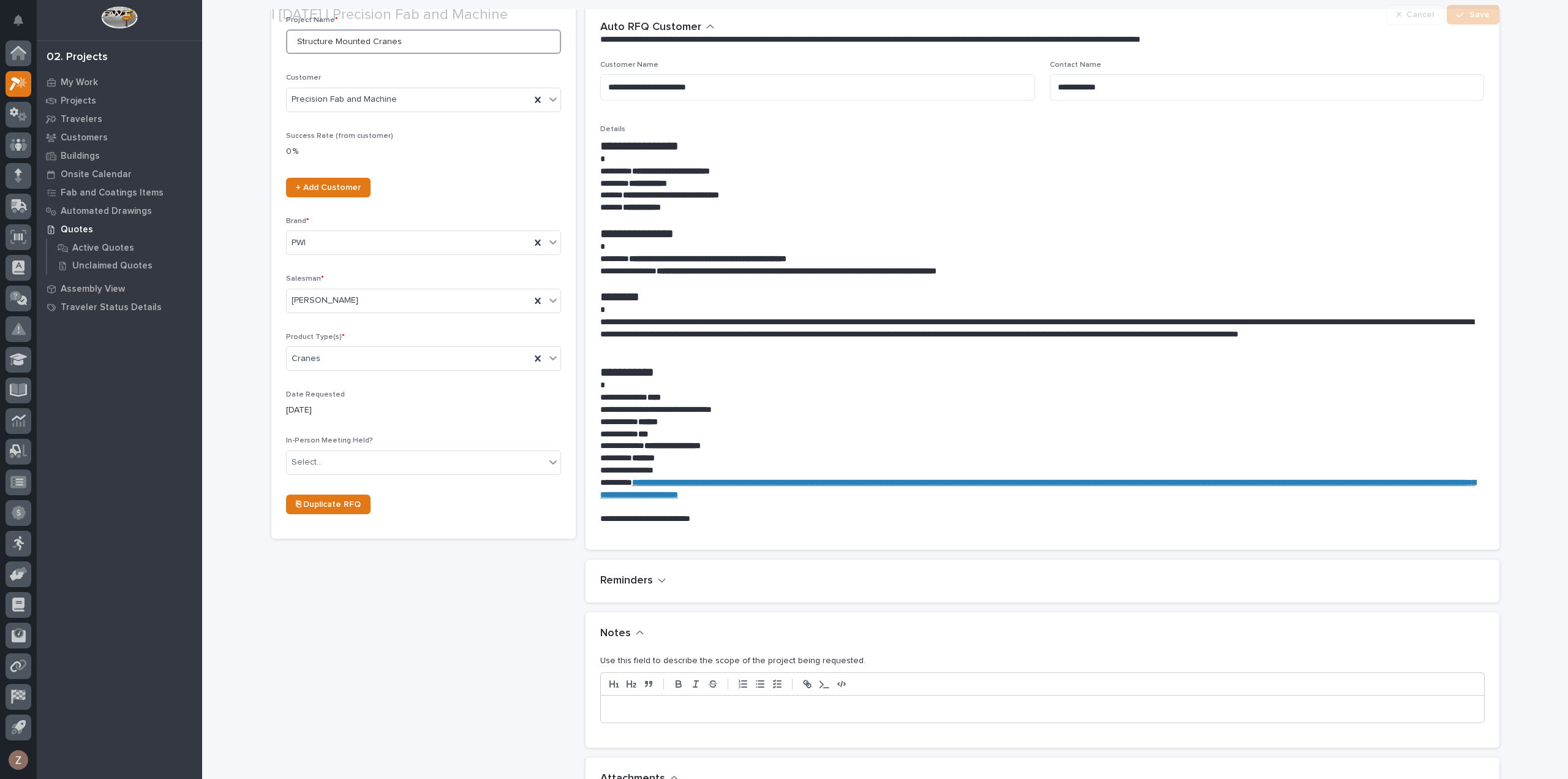
scroll to position [245, 0]
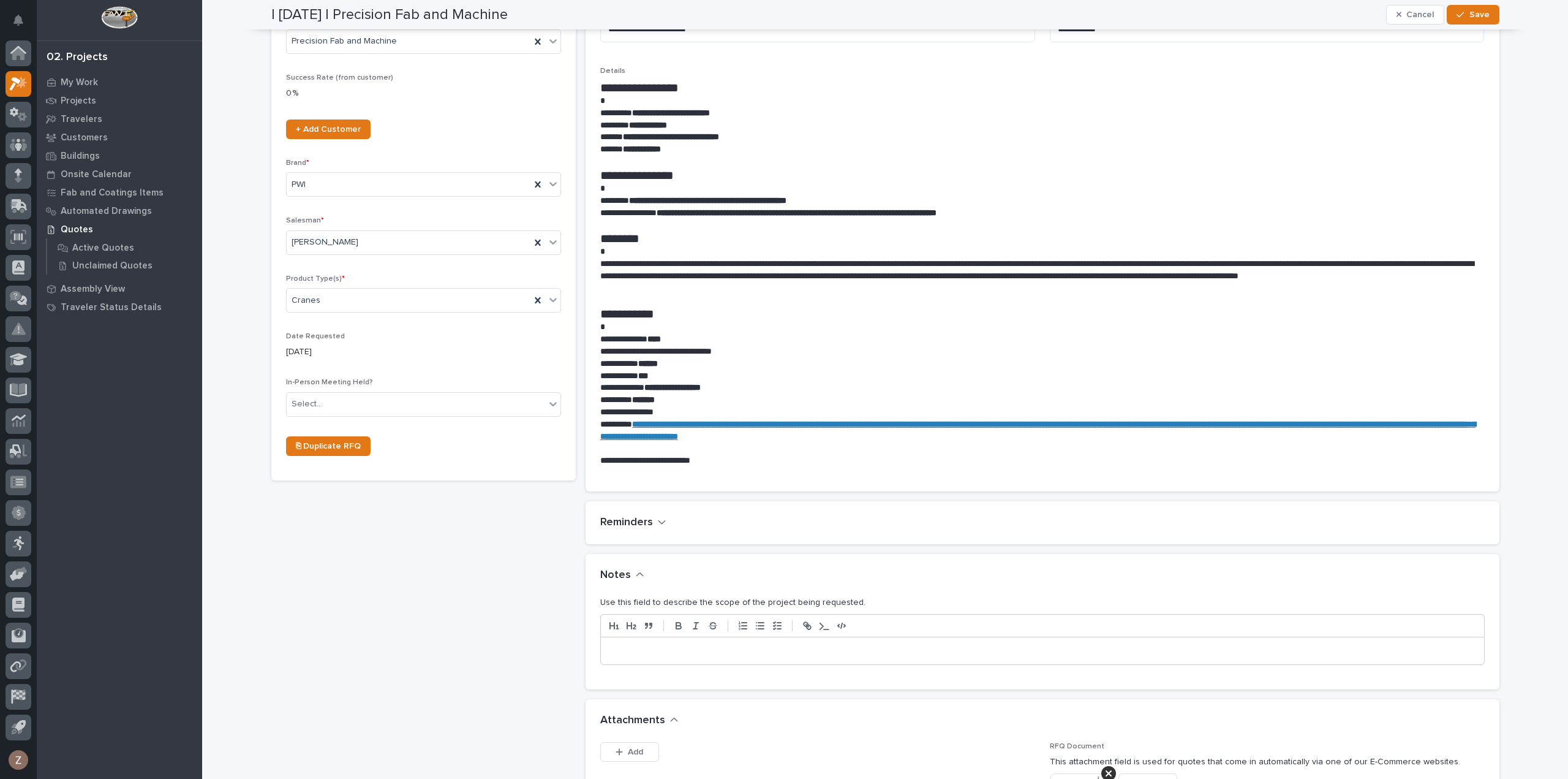
type input "Structure Mounted Cranes"
click at [721, 660] on div at bounding box center [1042, 651] width 883 height 27
click at [1474, 16] on span "Save" at bounding box center [1480, 15] width 20 height 11
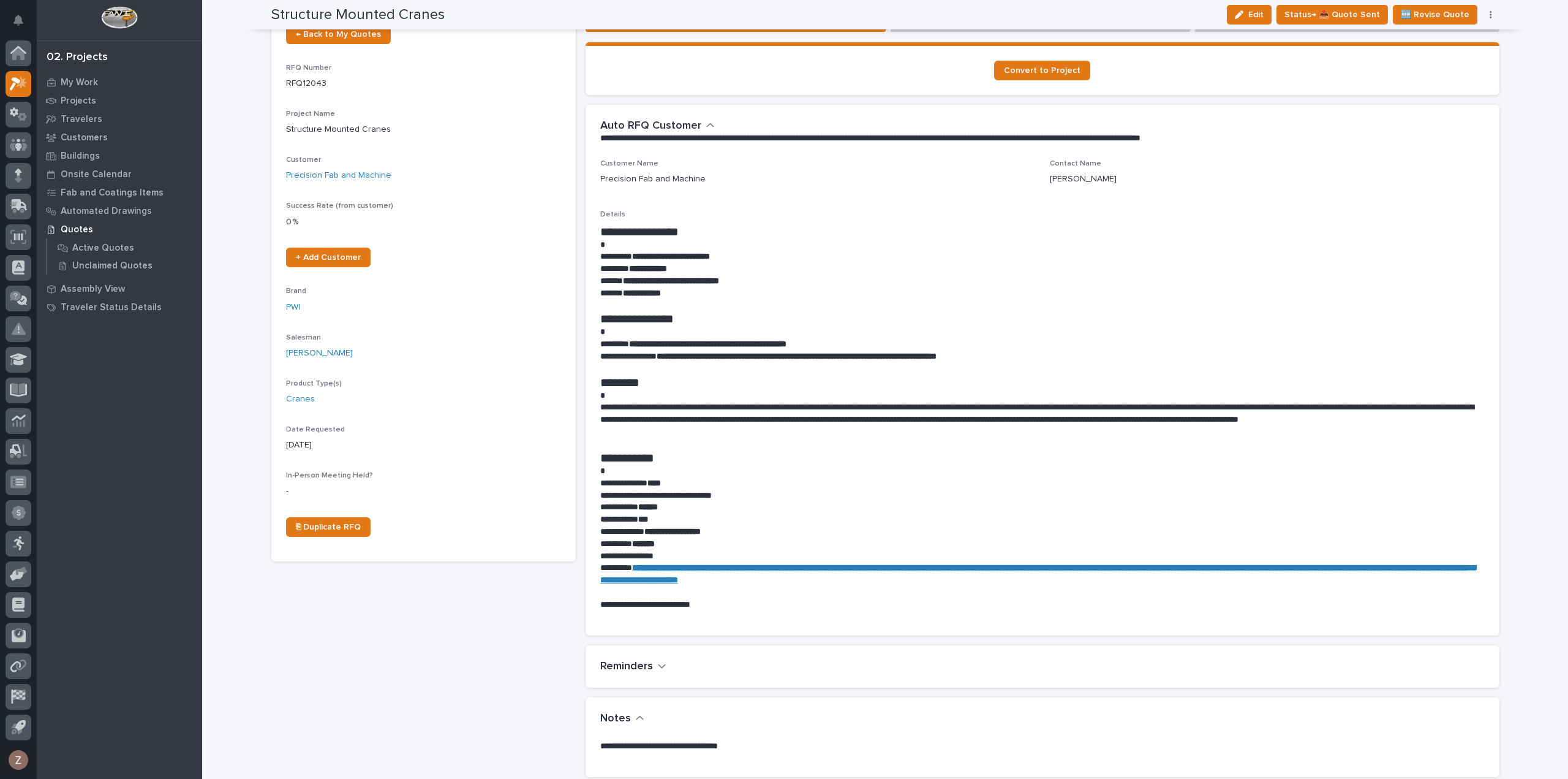
scroll to position [0, 0]
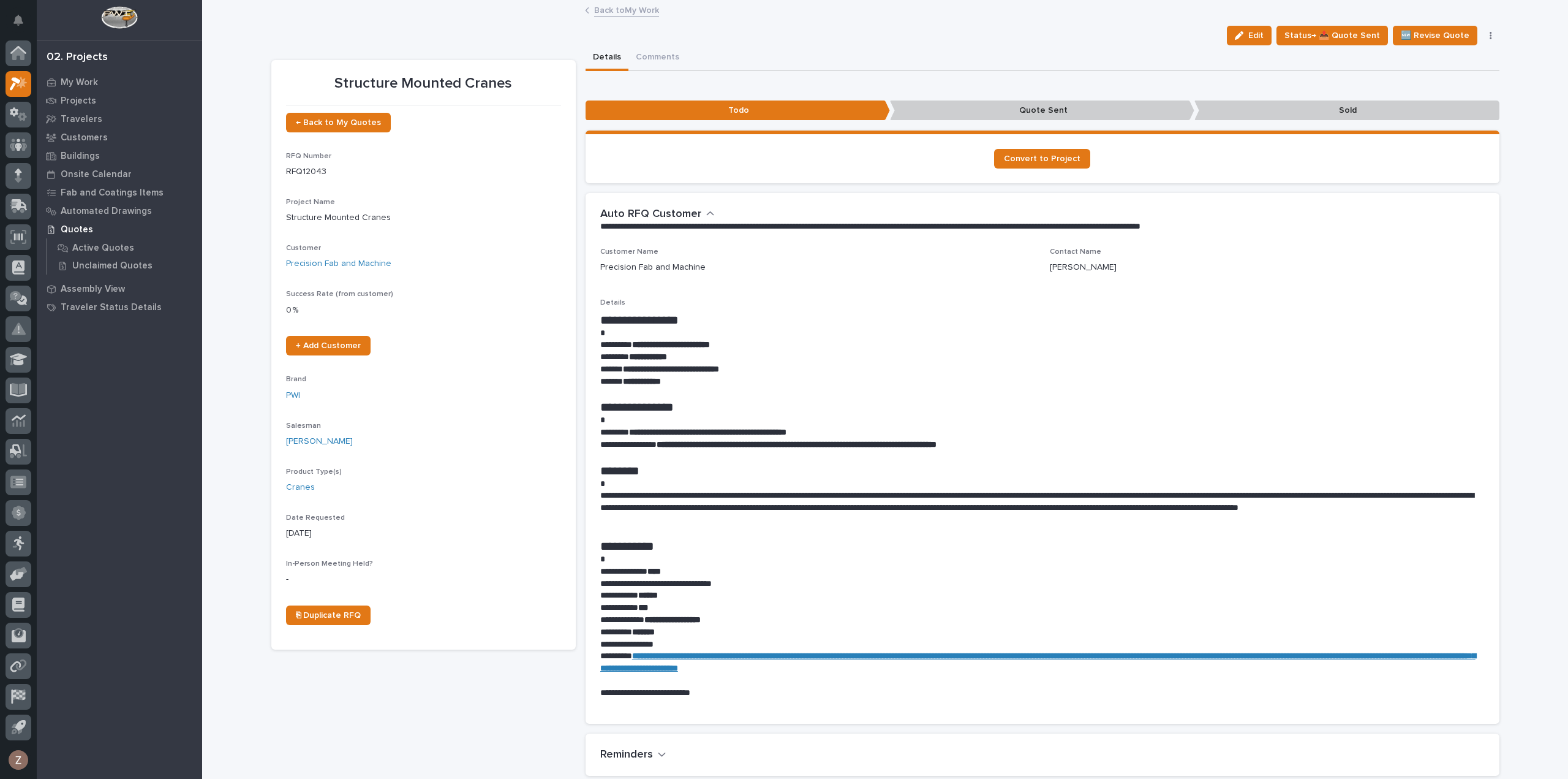
drag, startPoint x: 604, startPoint y: 20, endPoint x: 620, endPoint y: 2, distance: 24.1
click at [620, 2] on link "Back to My Work" at bounding box center [626, 9] width 65 height 14
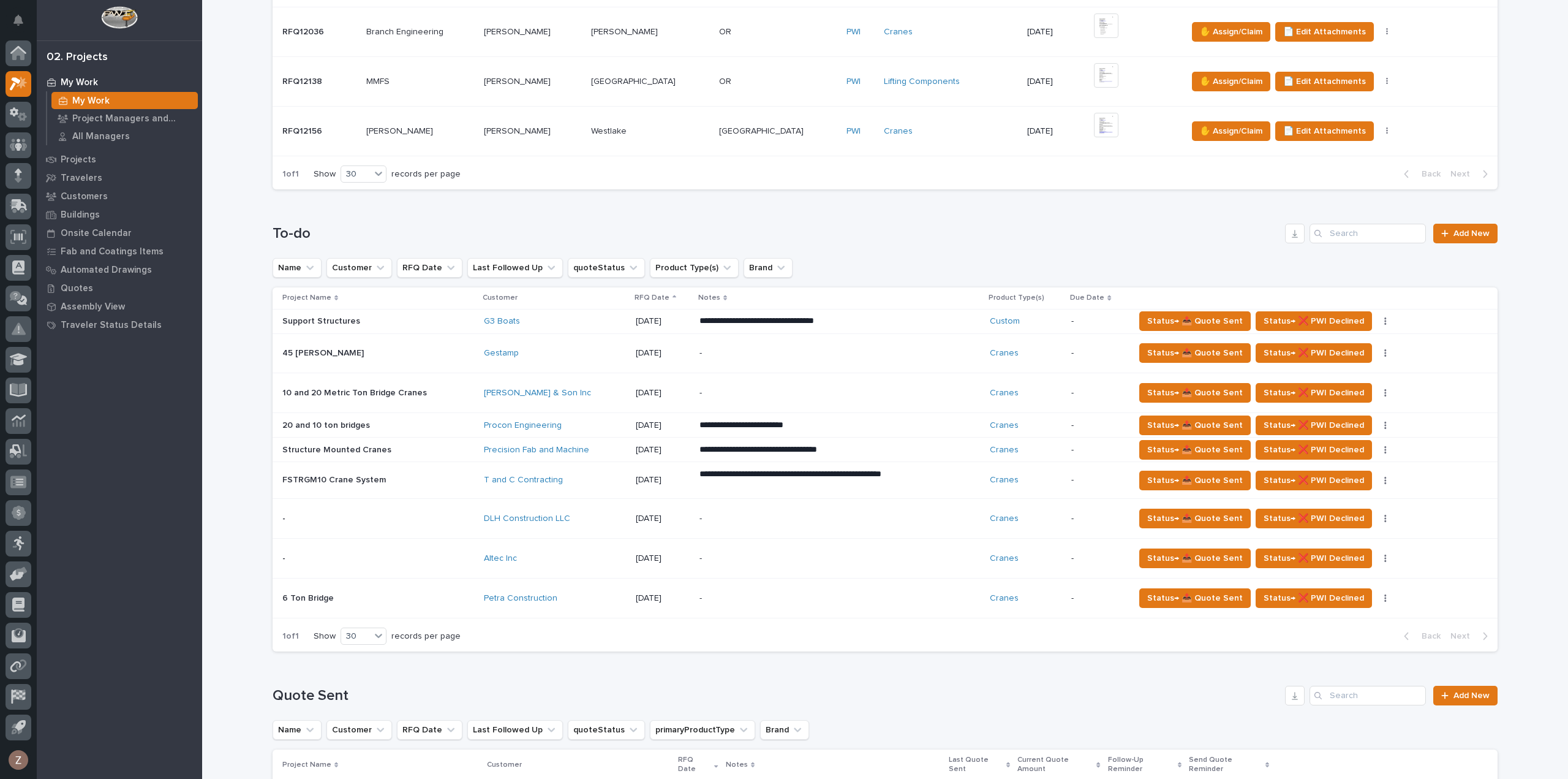
scroll to position [491, 0]
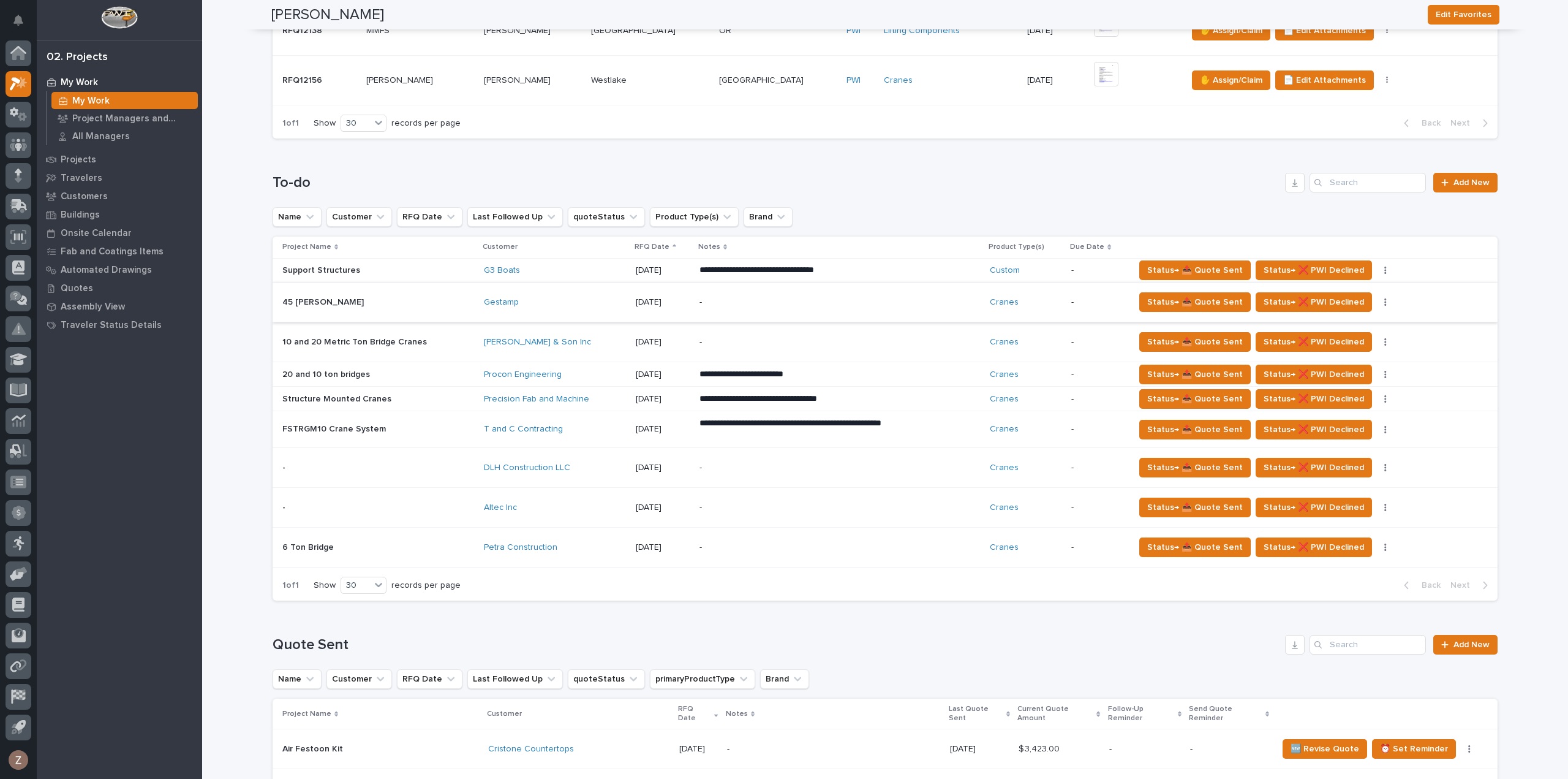
click at [1377, 300] on button "button" at bounding box center [1386, 302] width 17 height 9
click at [1443, 297] on div "Status→ 📤 Quote Sent Status→ ❌ PWI Declined 🗒️ Log Interaction 🚩 Edit Flags Sta…" at bounding box center [1306, 302] width 344 height 20
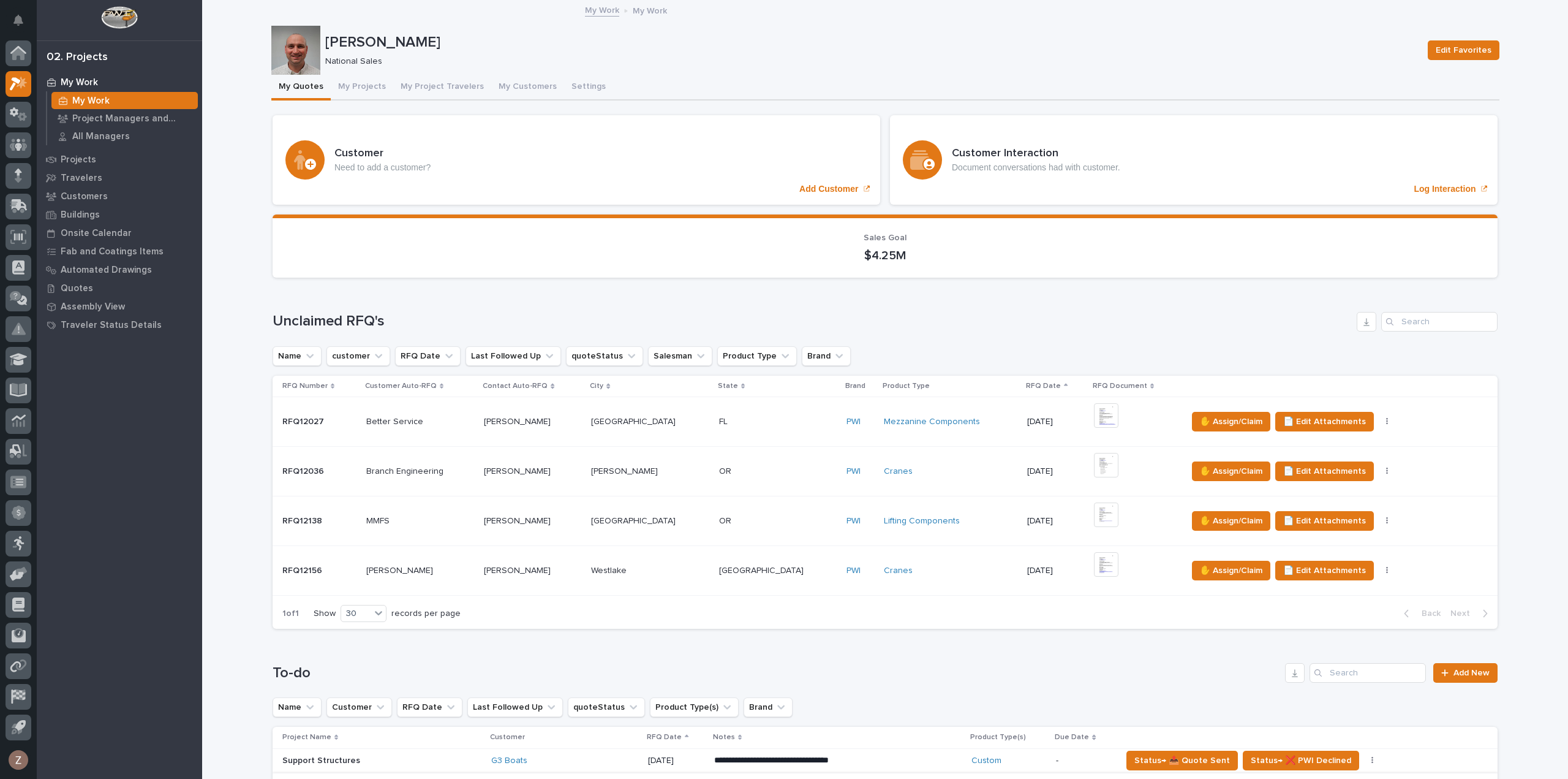
click at [1332, 778] on span "Status→ ❌ PWI Declined" at bounding box center [1301, 792] width 101 height 15
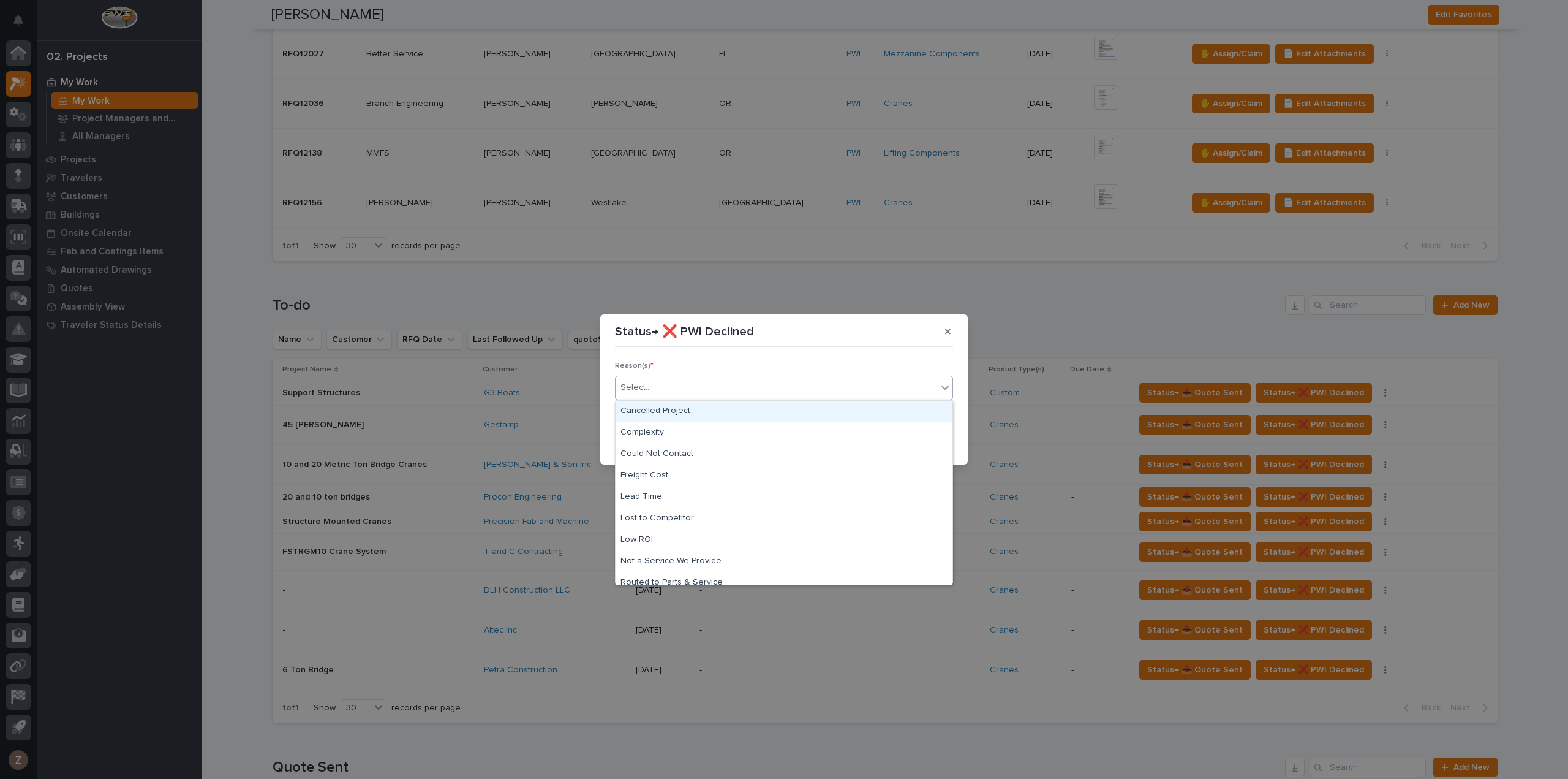
click at [768, 385] on div "Select..." at bounding box center [776, 388] width 322 height 20
click at [753, 428] on div "Complexity" at bounding box center [783, 433] width 337 height 21
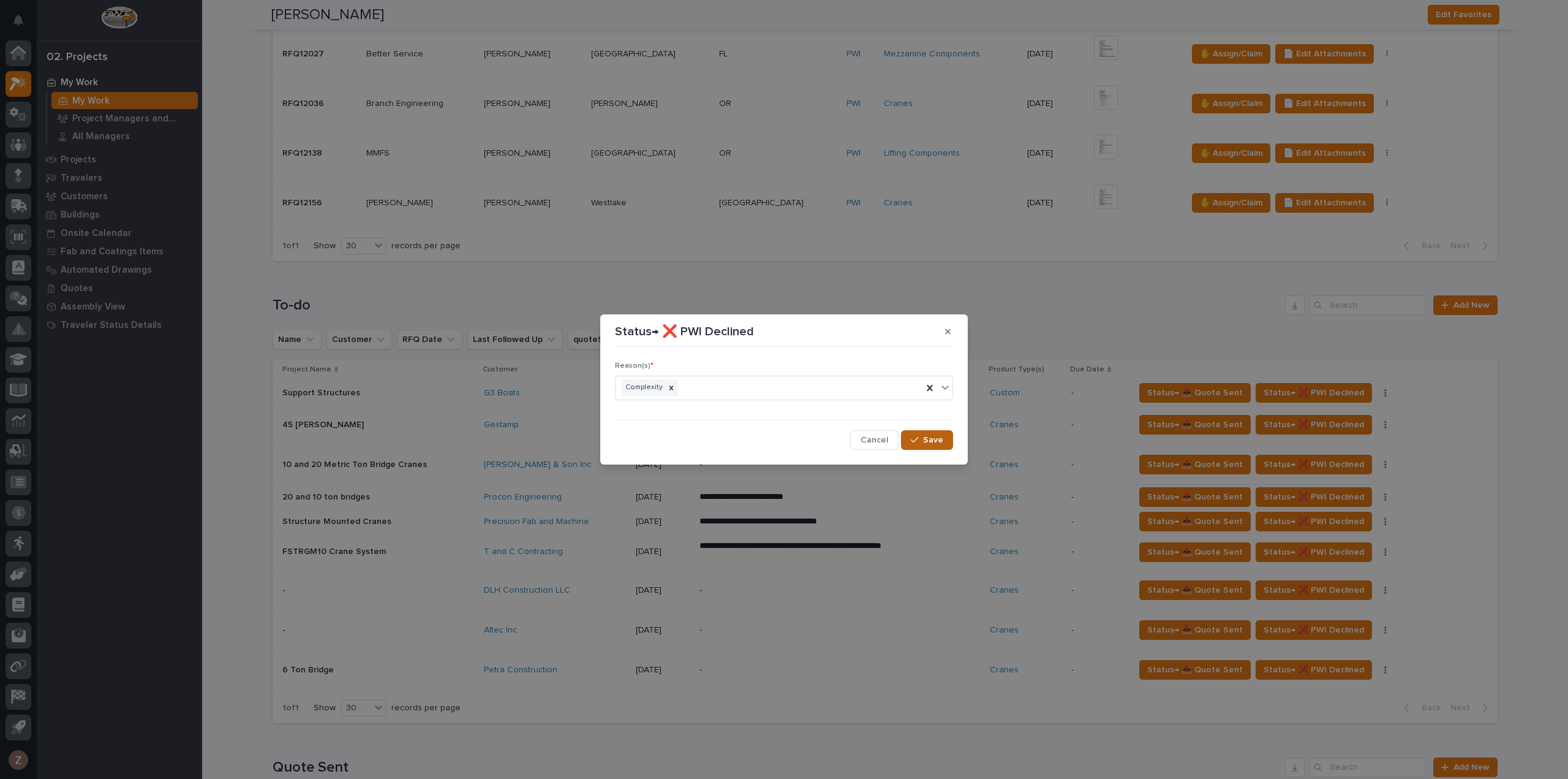
click at [939, 443] on span "Save" at bounding box center [933, 440] width 20 height 11
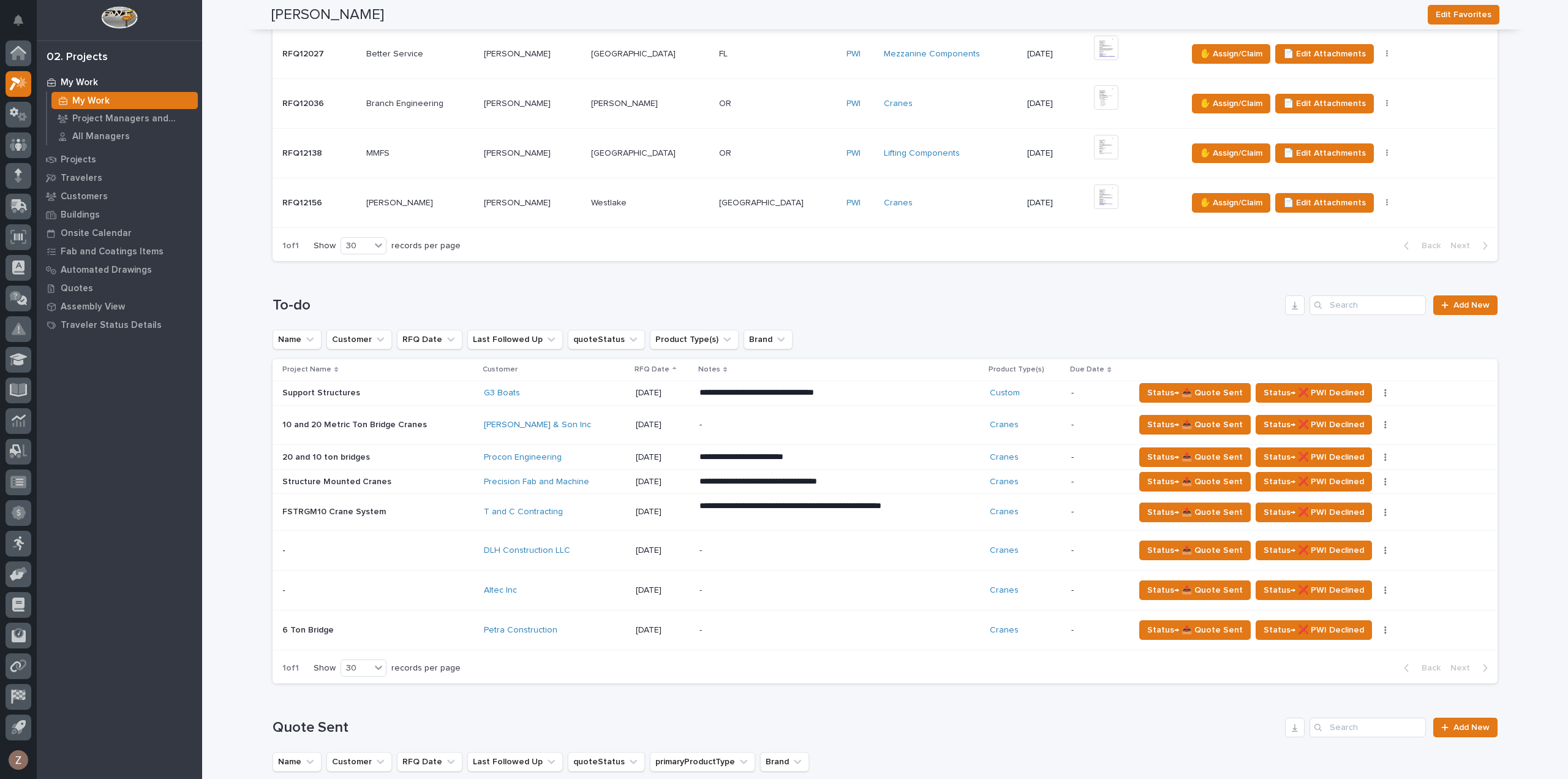
click at [770, 516] on p "**********" at bounding box center [807, 512] width 215 height 24
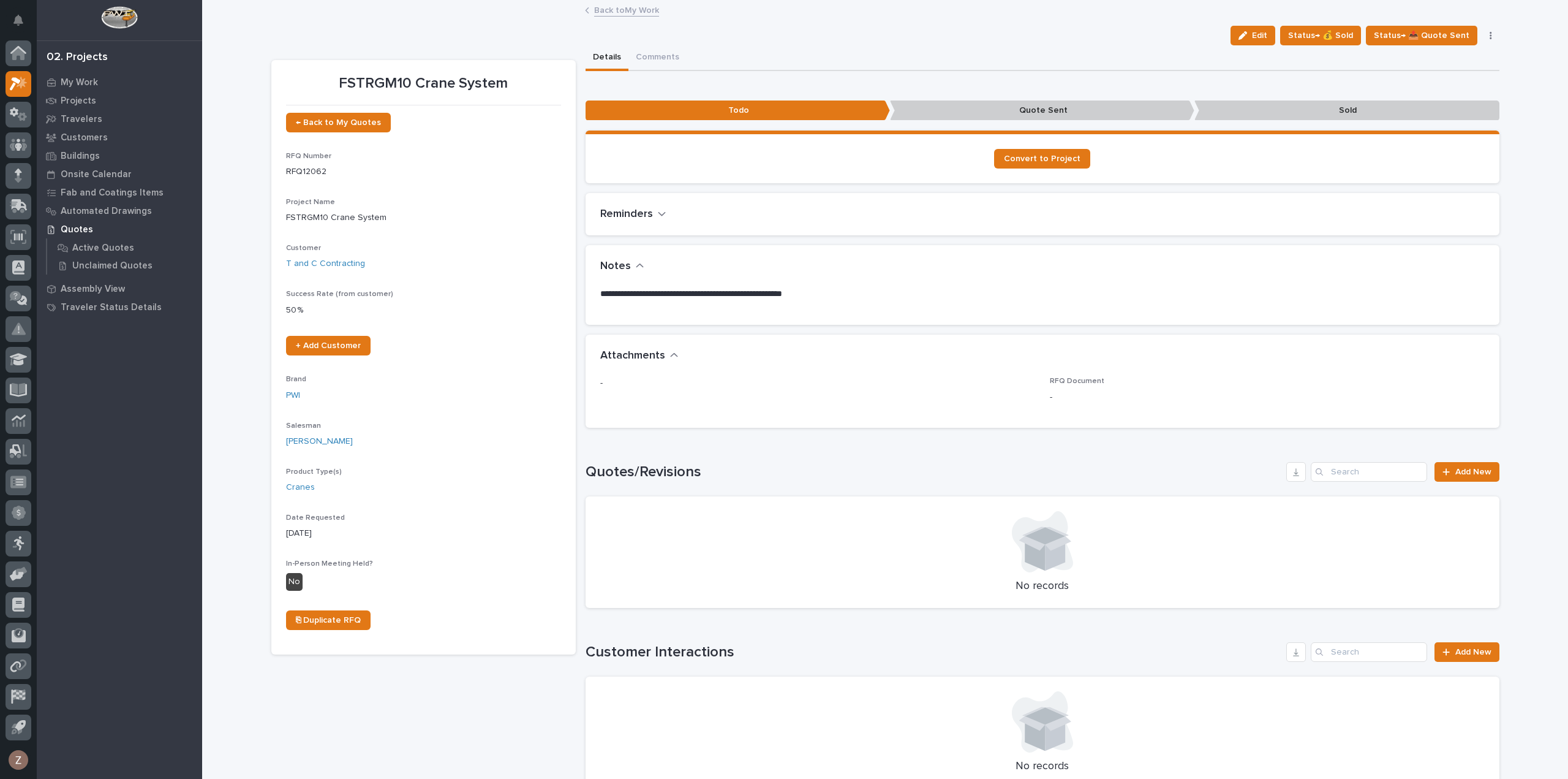
click at [1267, 31] on span "Edit" at bounding box center [1260, 35] width 16 height 11
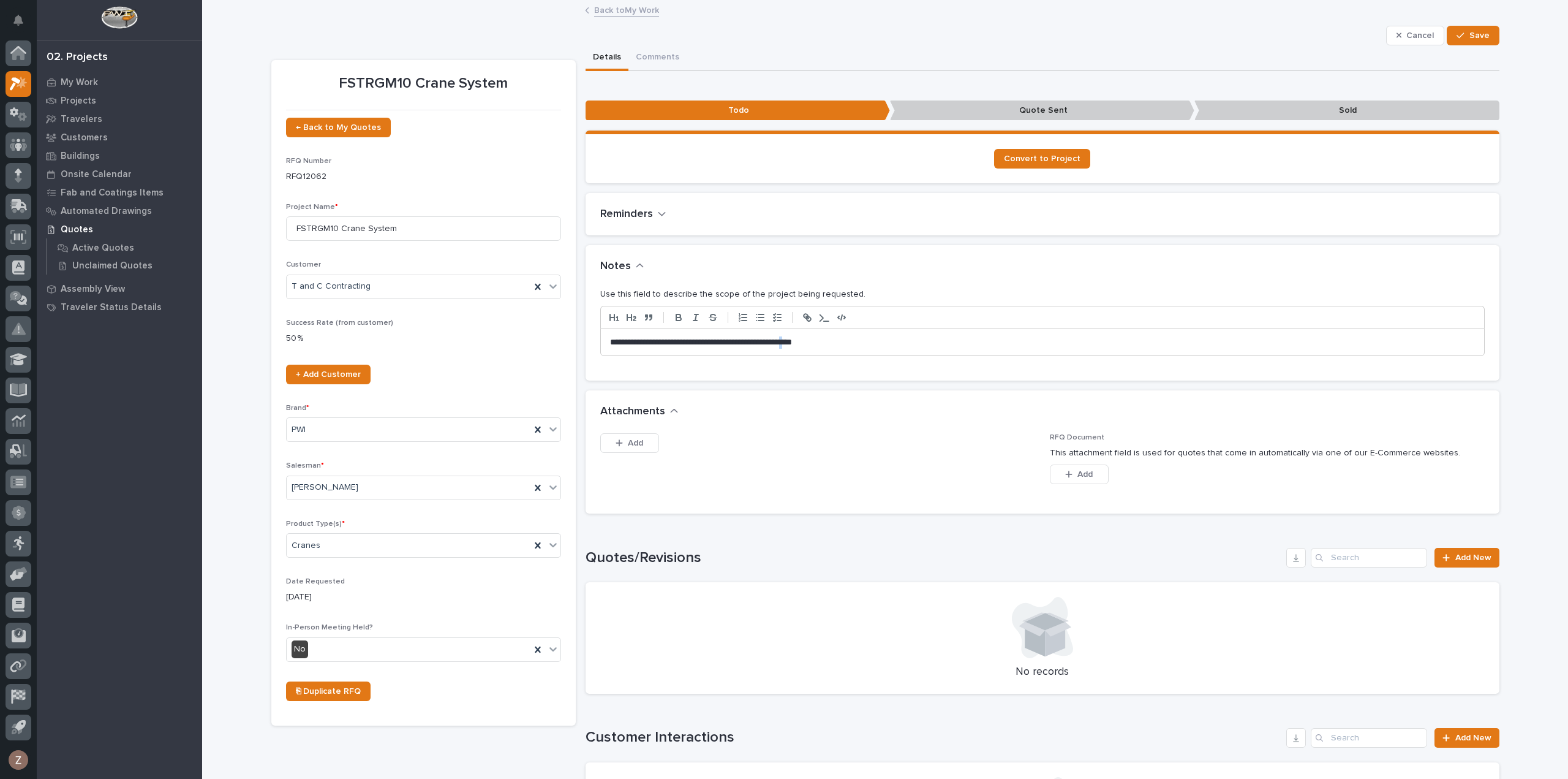
drag, startPoint x: 821, startPoint y: 340, endPoint x: 876, endPoint y: 343, distance: 55.1
click at [822, 340] on p "**********" at bounding box center [1042, 343] width 865 height 13
click at [861, 341] on p "**********" at bounding box center [1042, 343] width 865 height 13
click at [1472, 35] on span "Save" at bounding box center [1480, 35] width 20 height 11
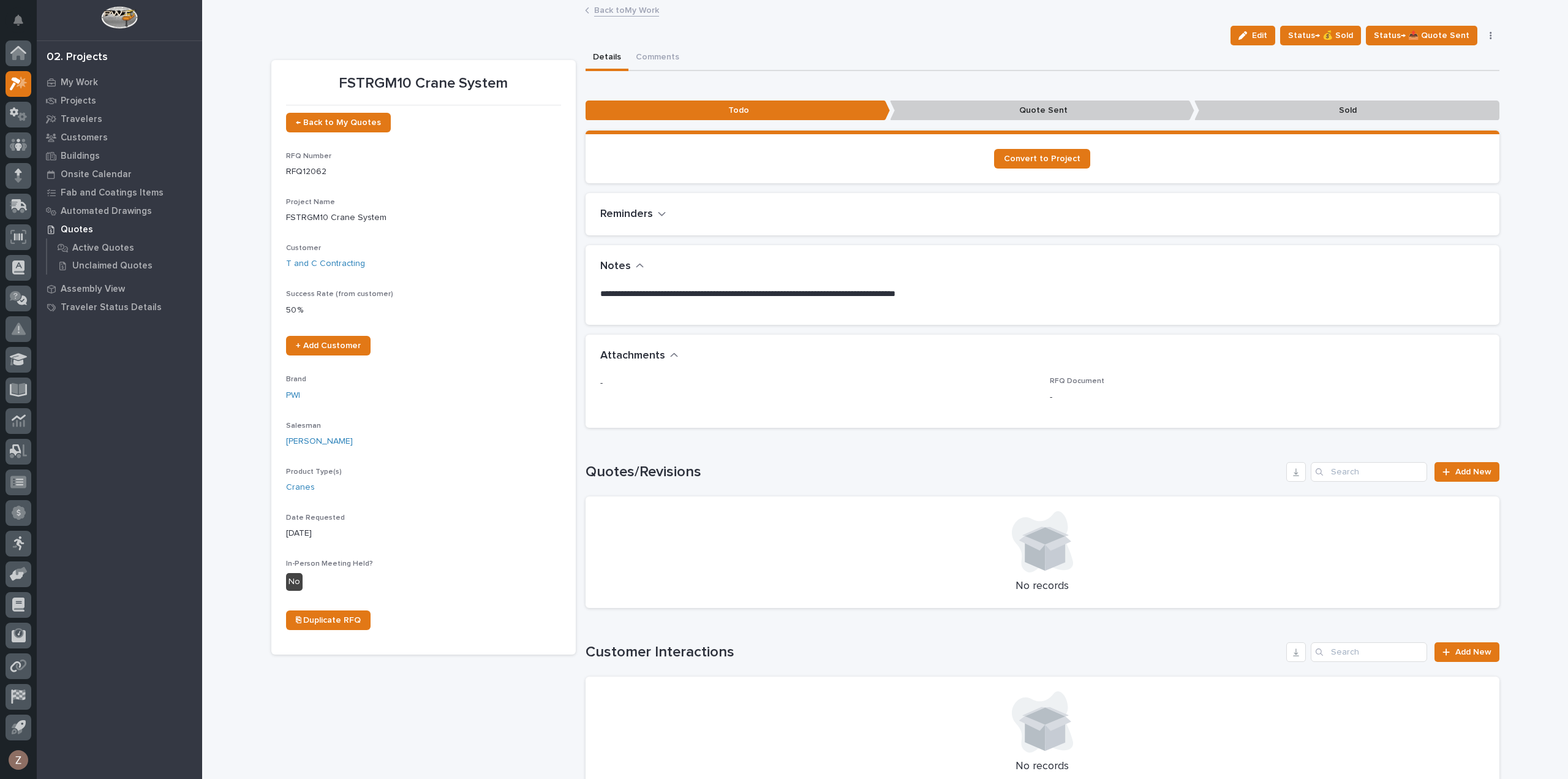
click at [636, 13] on link "Back to My Work" at bounding box center [626, 9] width 65 height 14
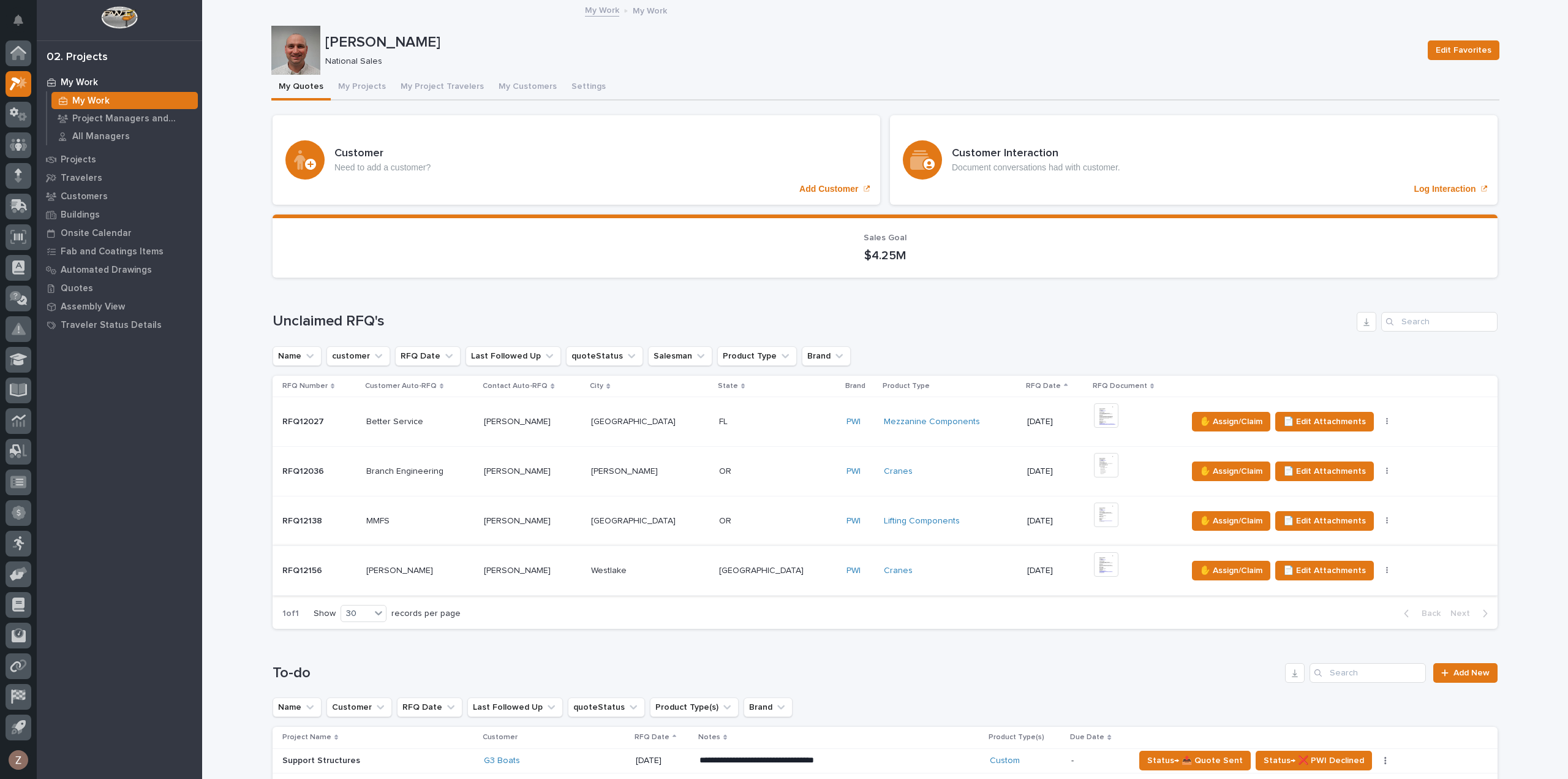
click at [1094, 561] on img at bounding box center [1106, 564] width 24 height 24
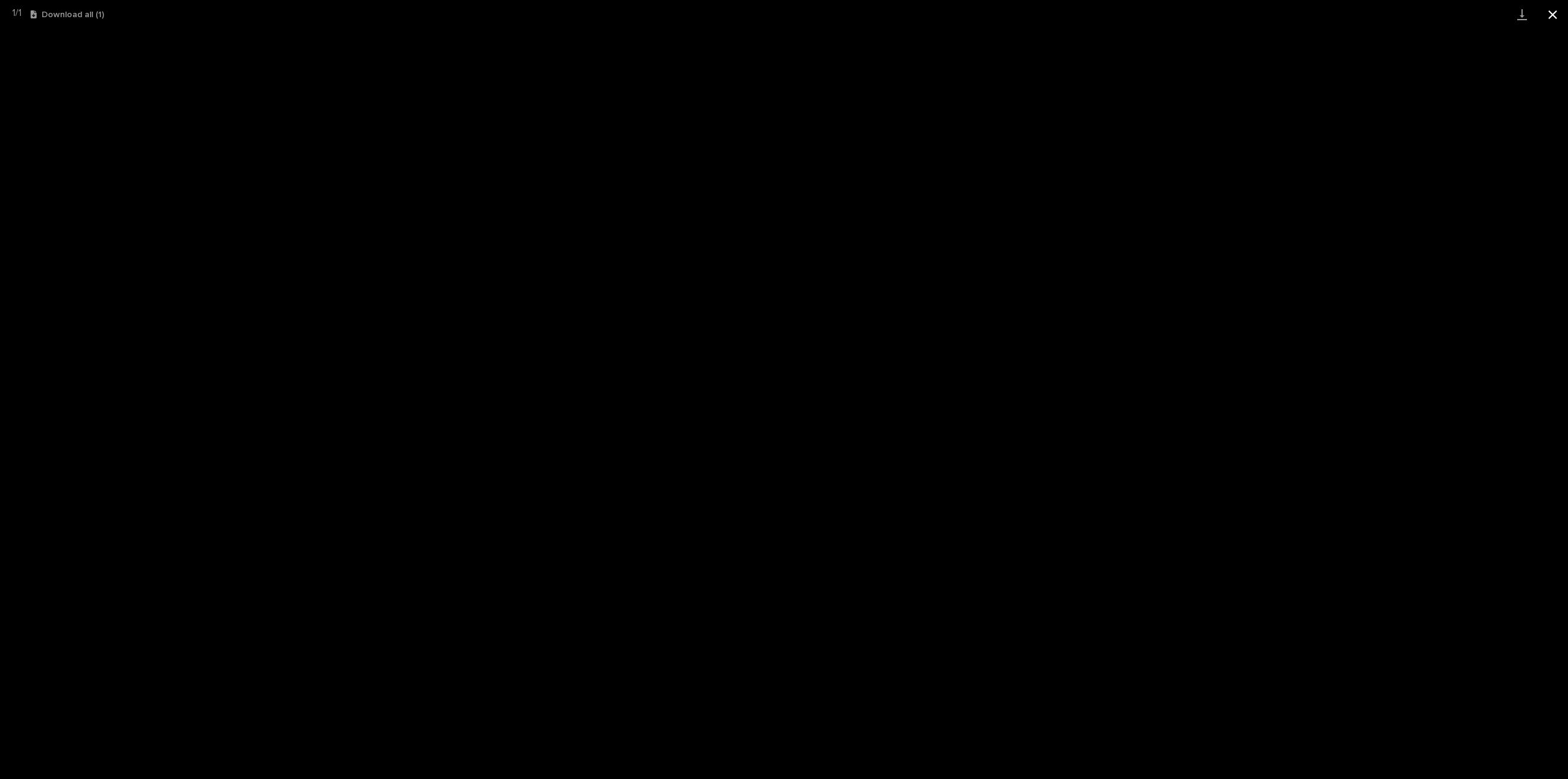
click at [1556, 21] on button "Close gallery" at bounding box center [1552, 14] width 30 height 29
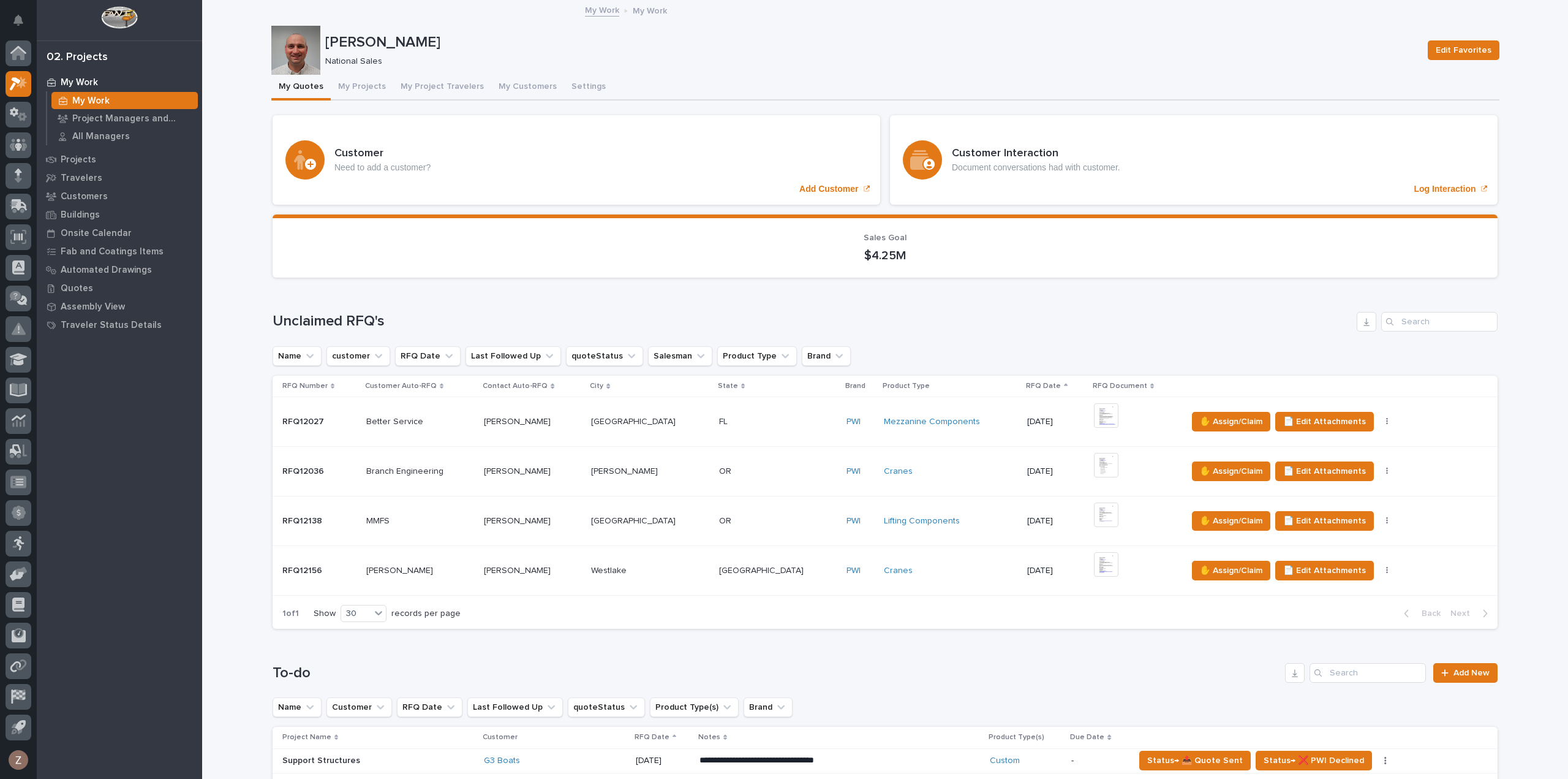
click at [922, 572] on div "Cranes" at bounding box center [950, 570] width 134 height 10
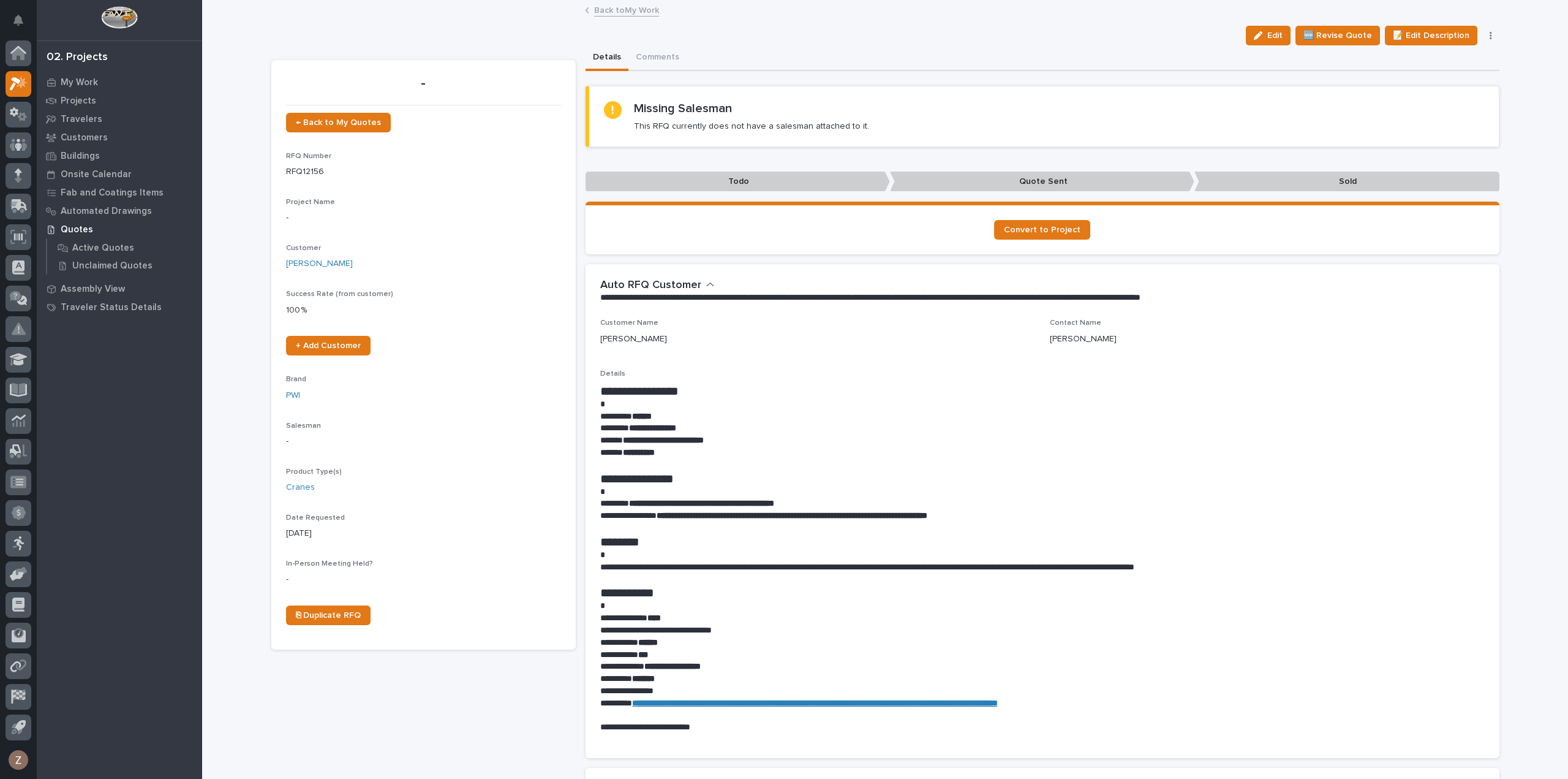
scroll to position [306, 0]
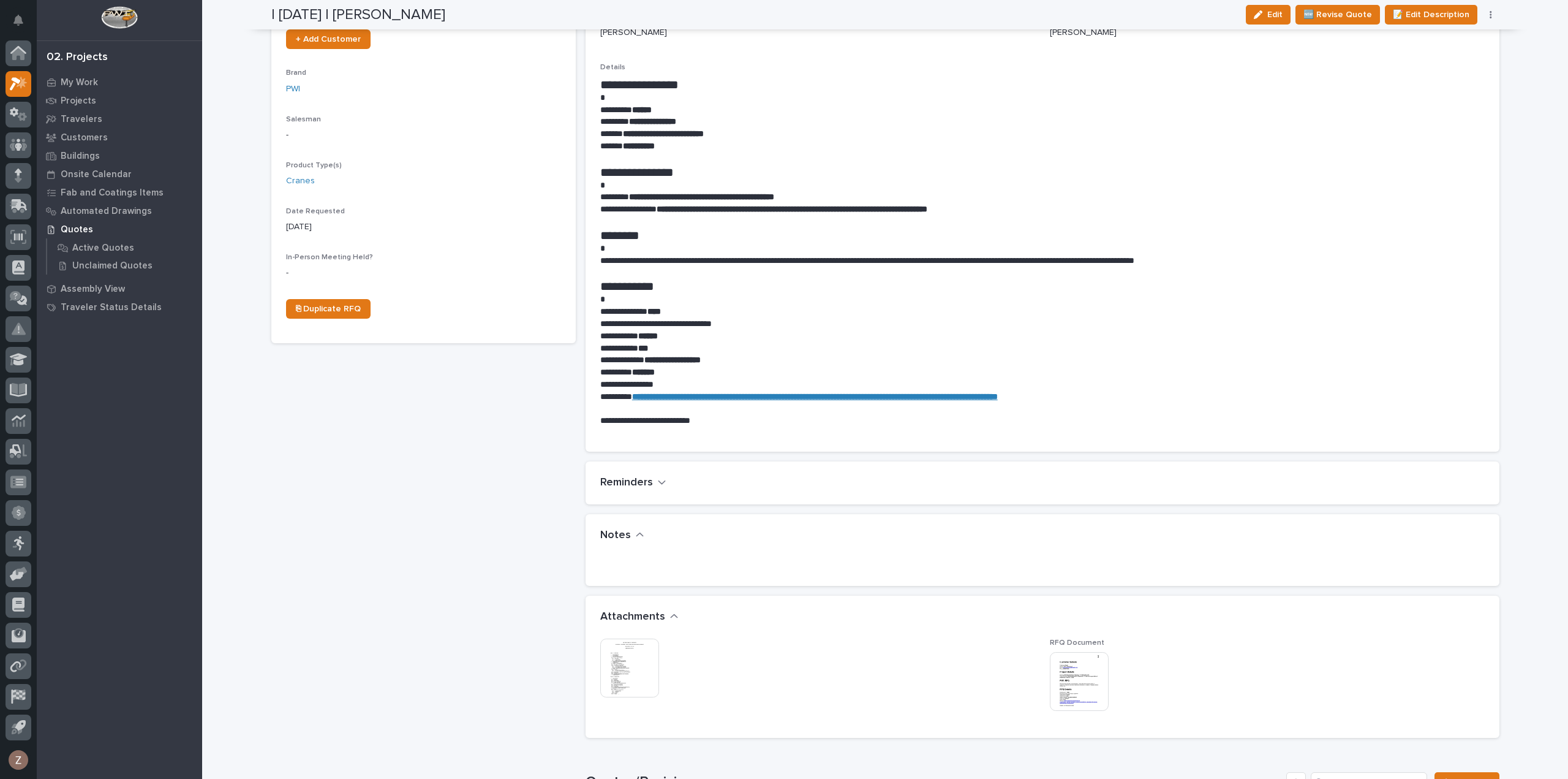
click at [623, 670] on img at bounding box center [629, 667] width 59 height 59
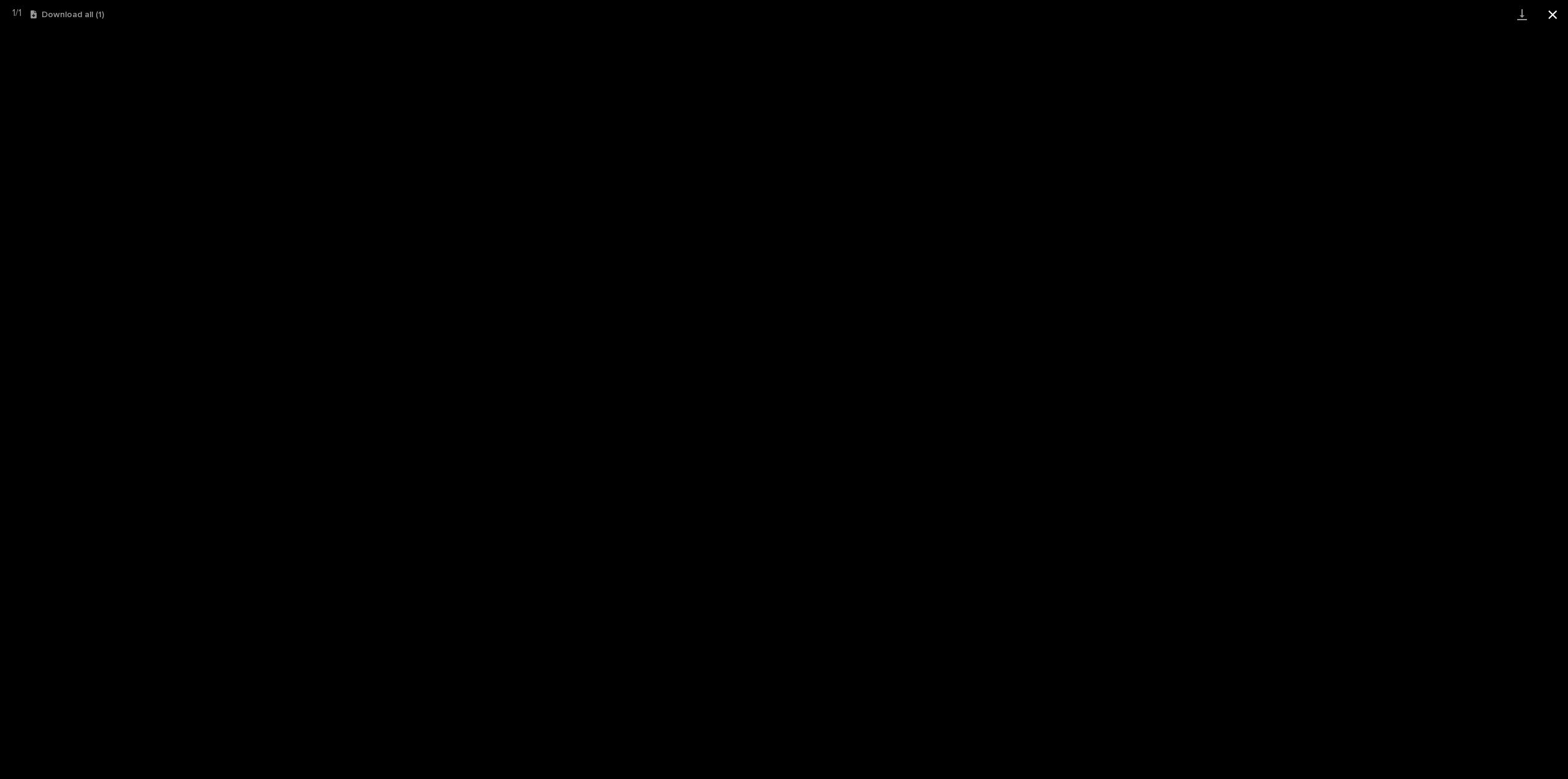
click at [1559, 16] on button "Close gallery" at bounding box center [1552, 14] width 30 height 29
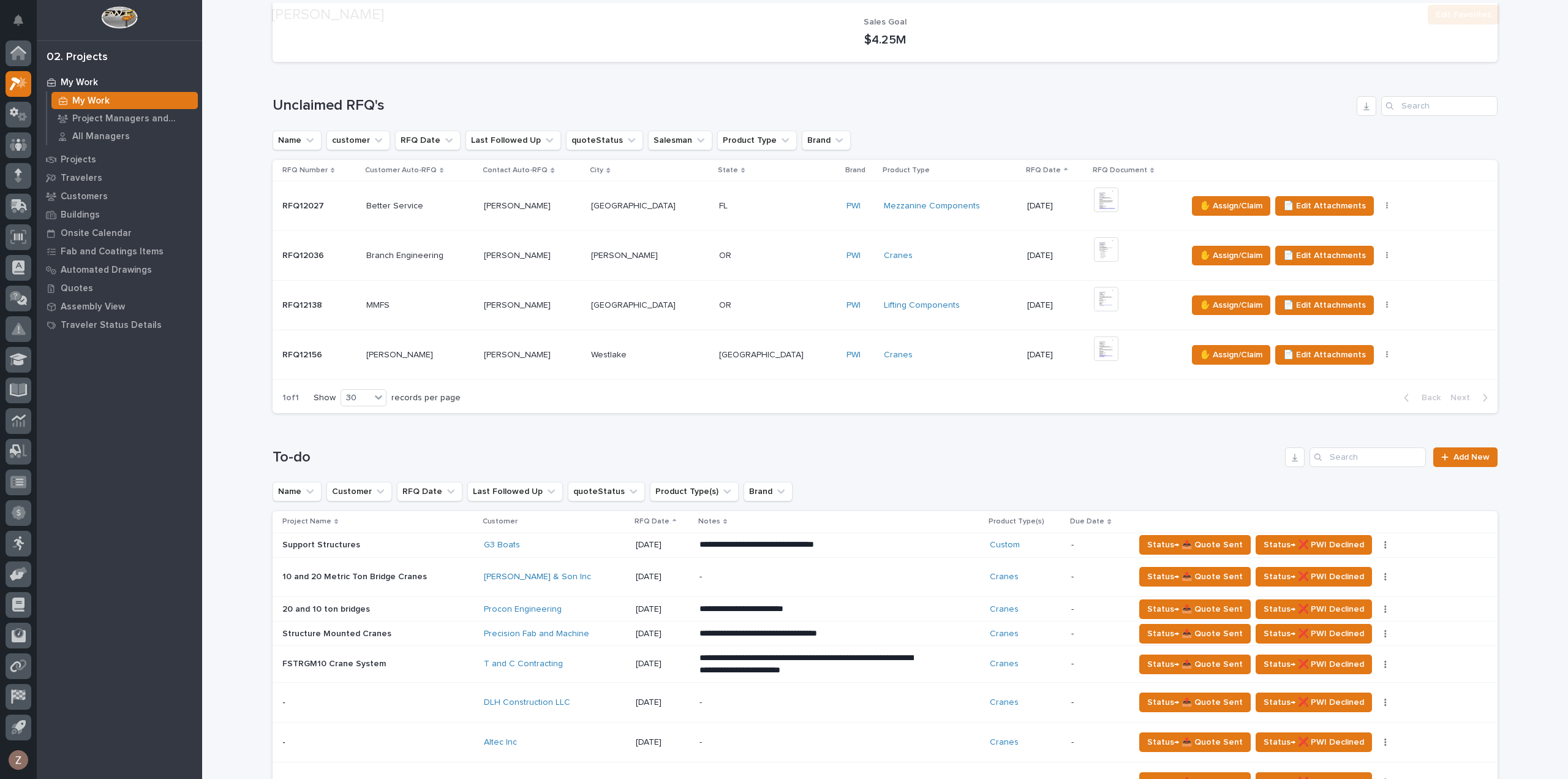
scroll to position [306, 0]
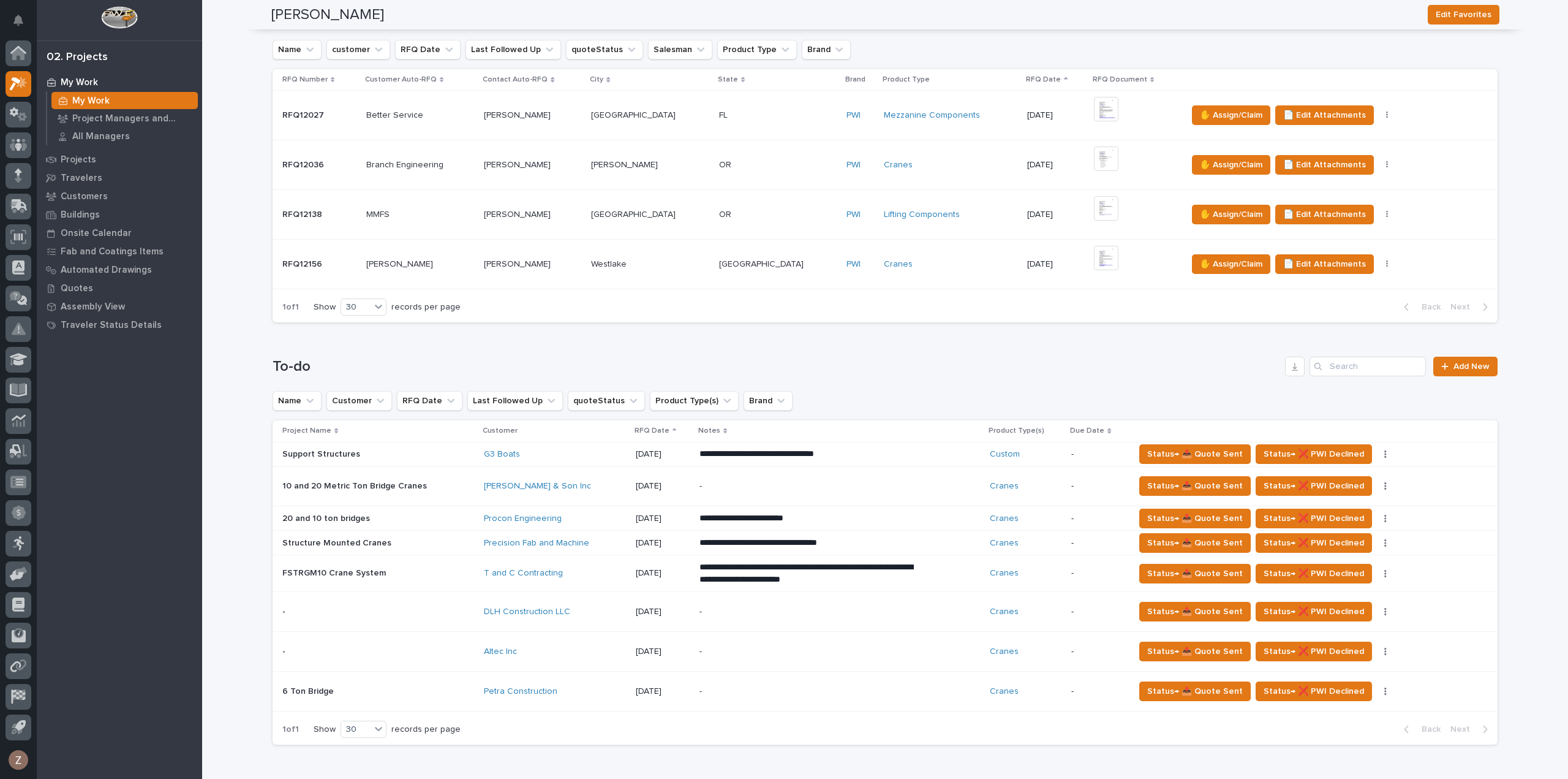
click at [800, 602] on div "-" at bounding box center [807, 612] width 215 height 27
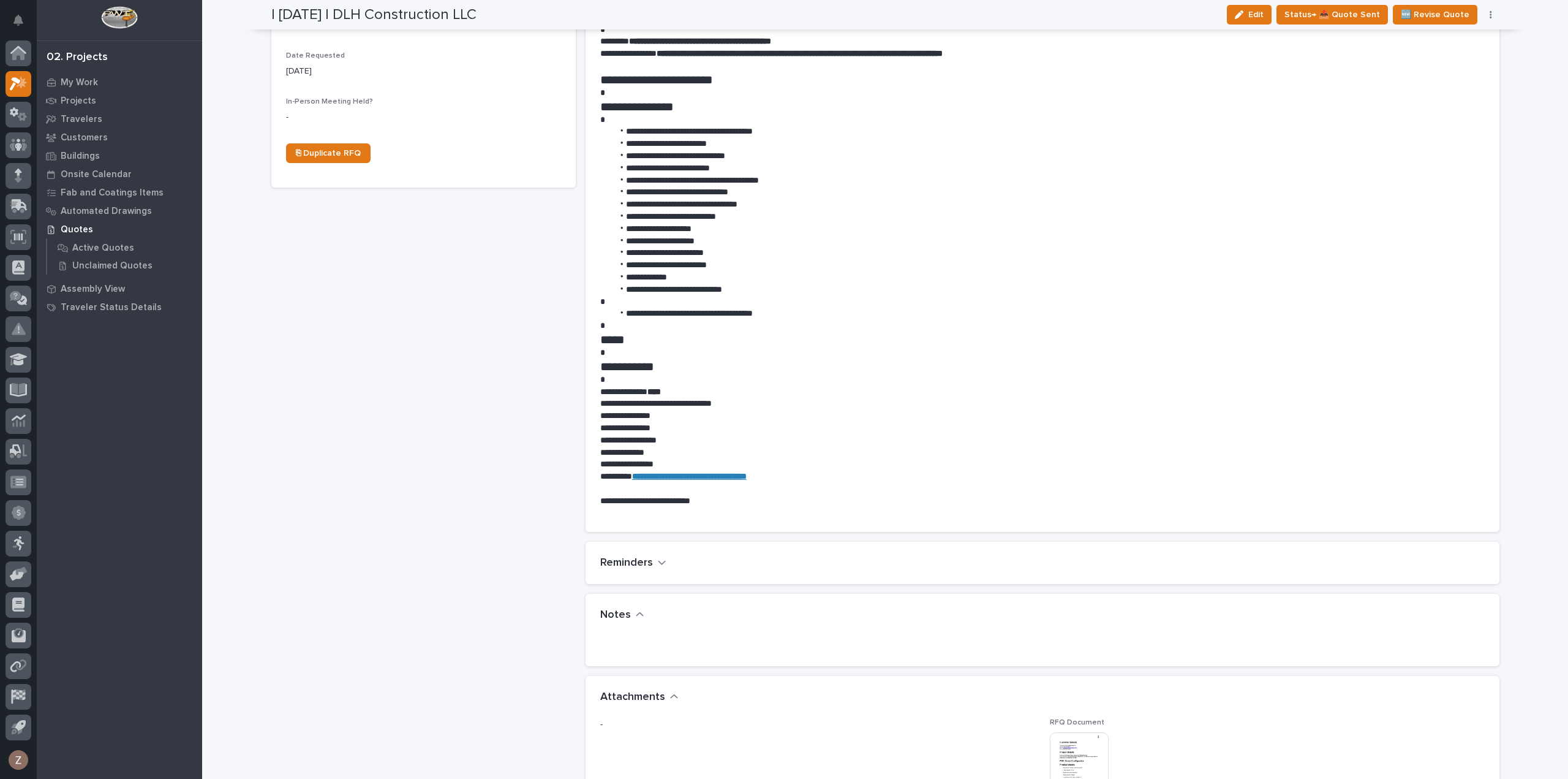
scroll to position [552, 0]
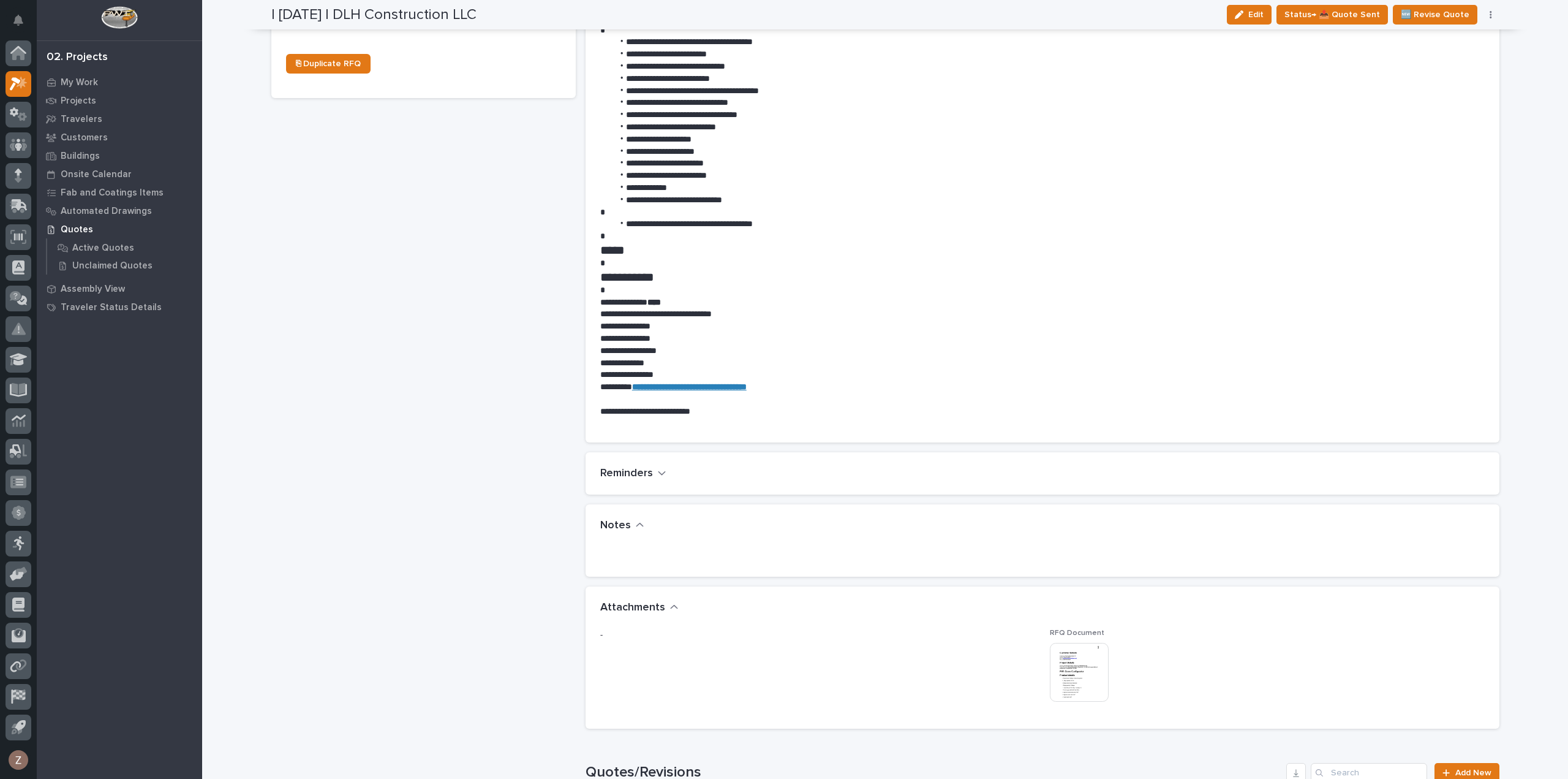
click at [1082, 675] on img at bounding box center [1079, 672] width 59 height 59
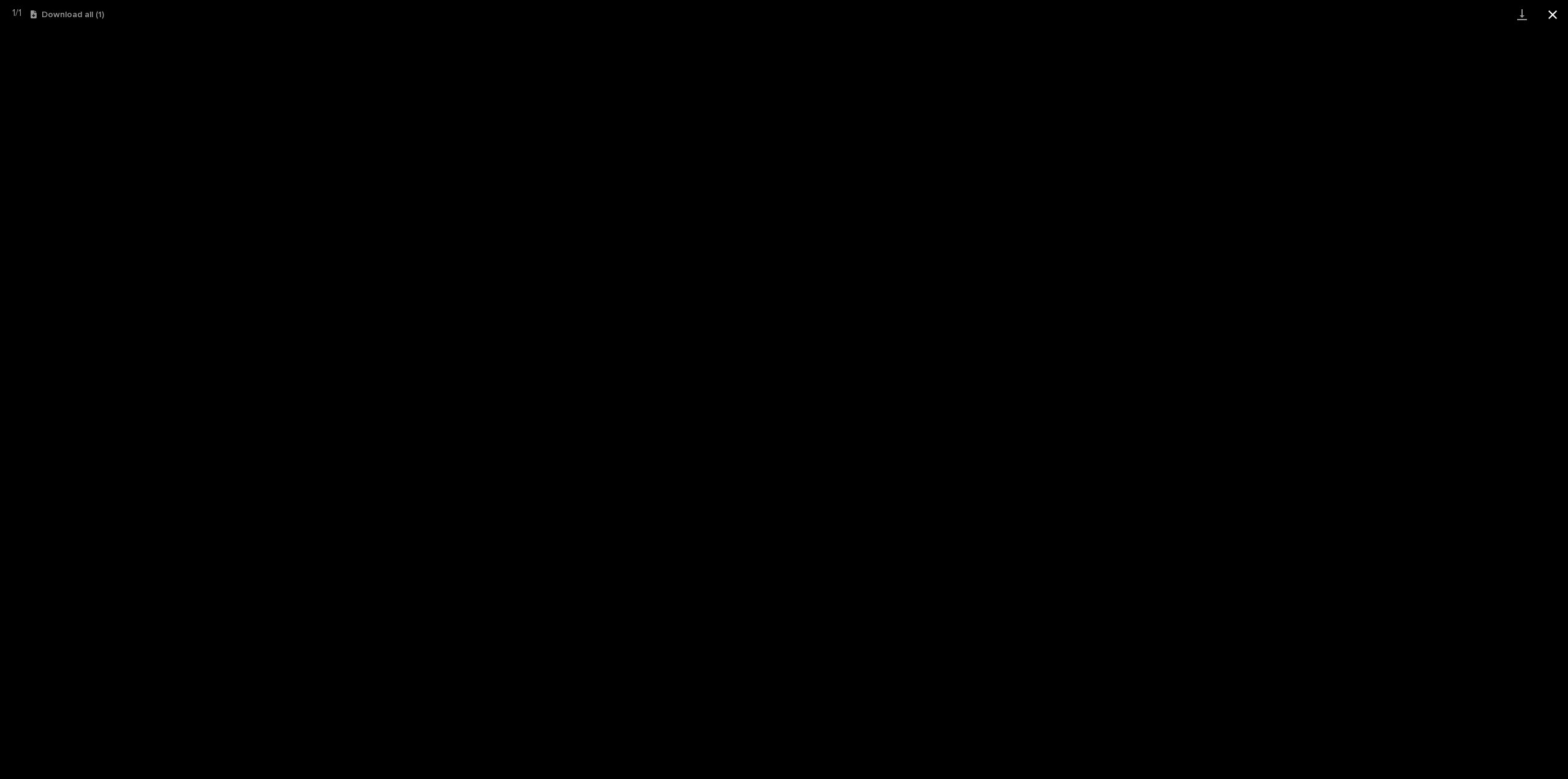
click at [1550, 20] on button "Close gallery" at bounding box center [1552, 14] width 30 height 29
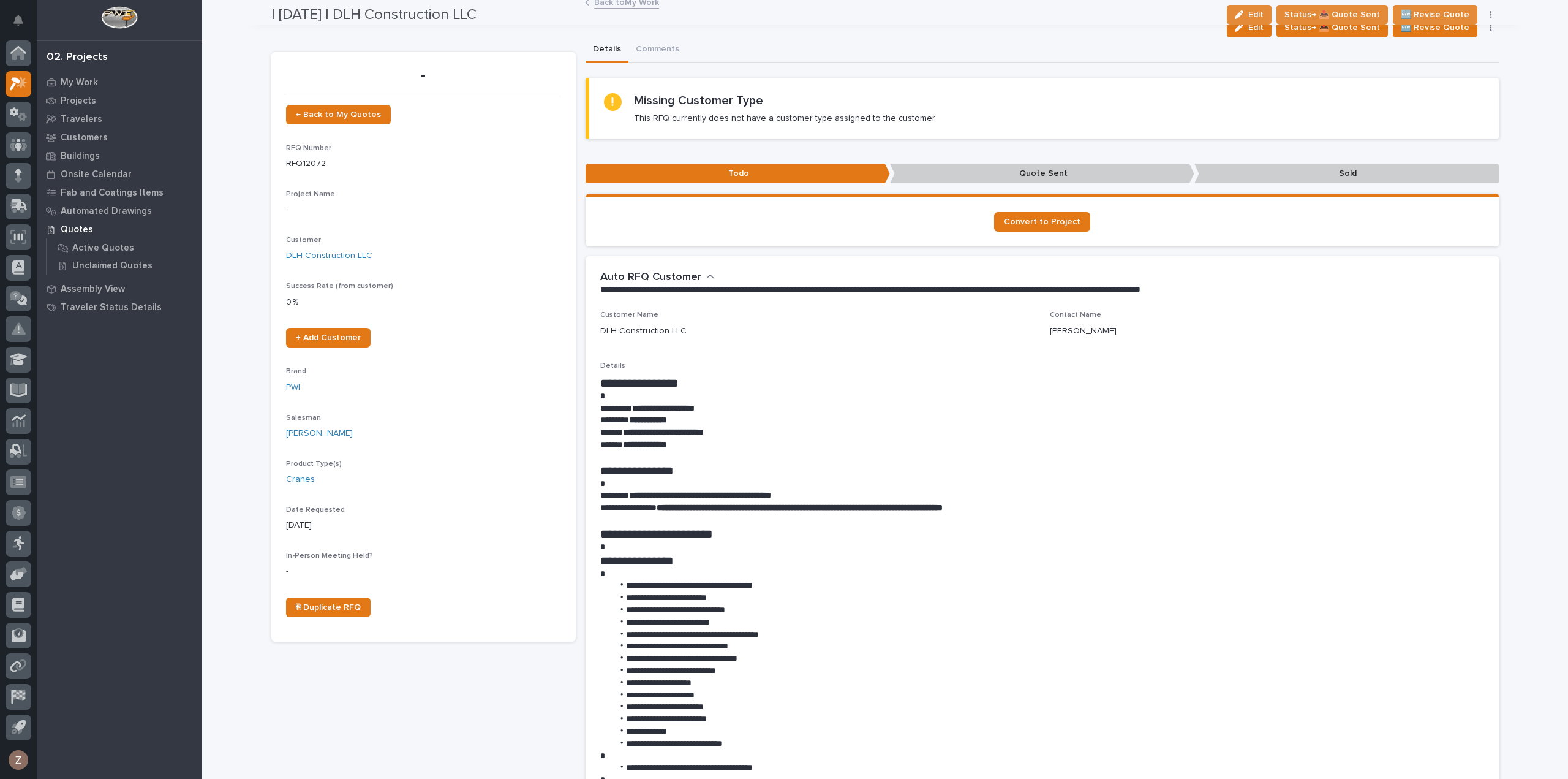
scroll to position [0, 0]
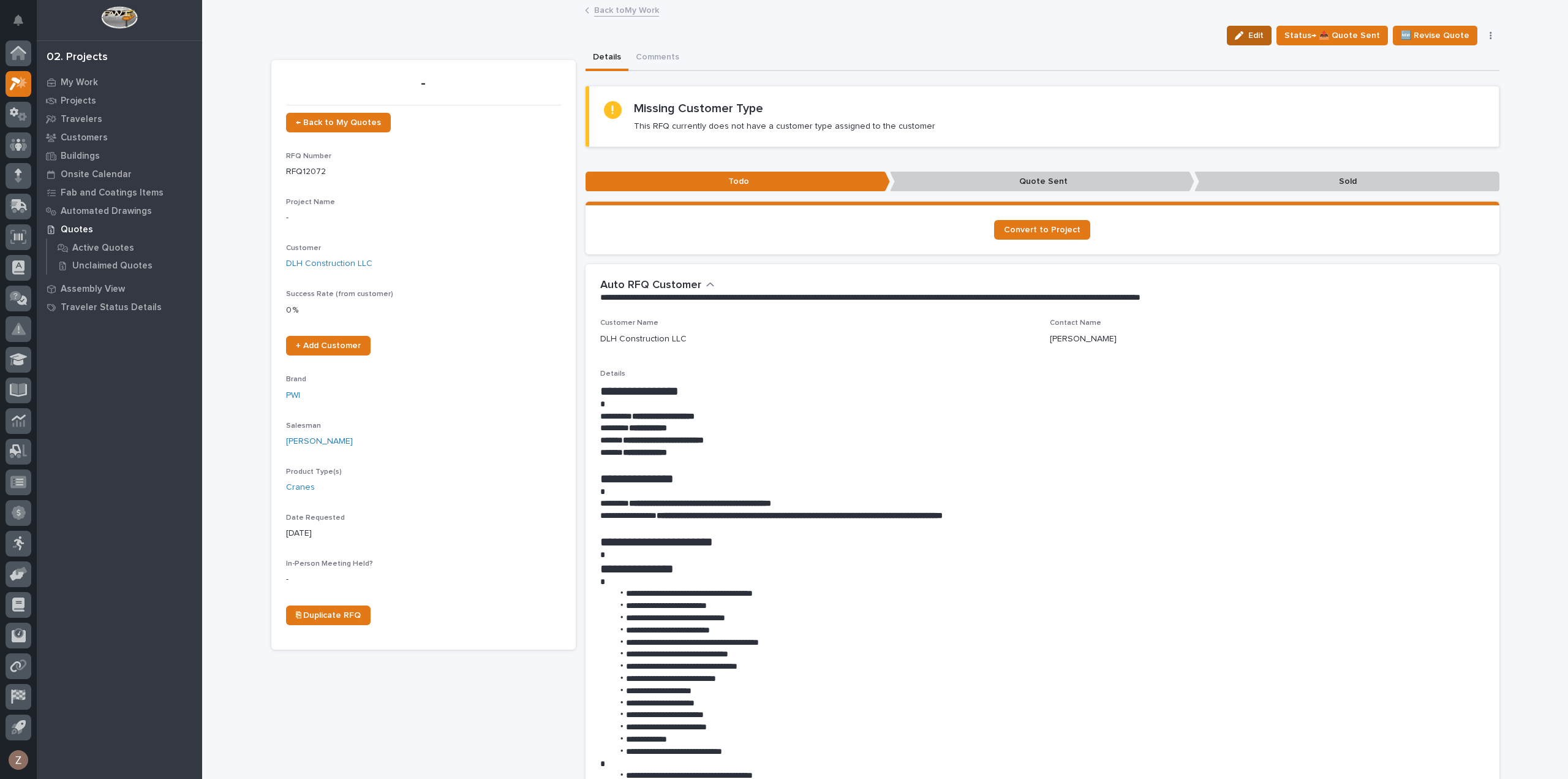
click at [1260, 28] on button "Edit" at bounding box center [1249, 35] width 45 height 20
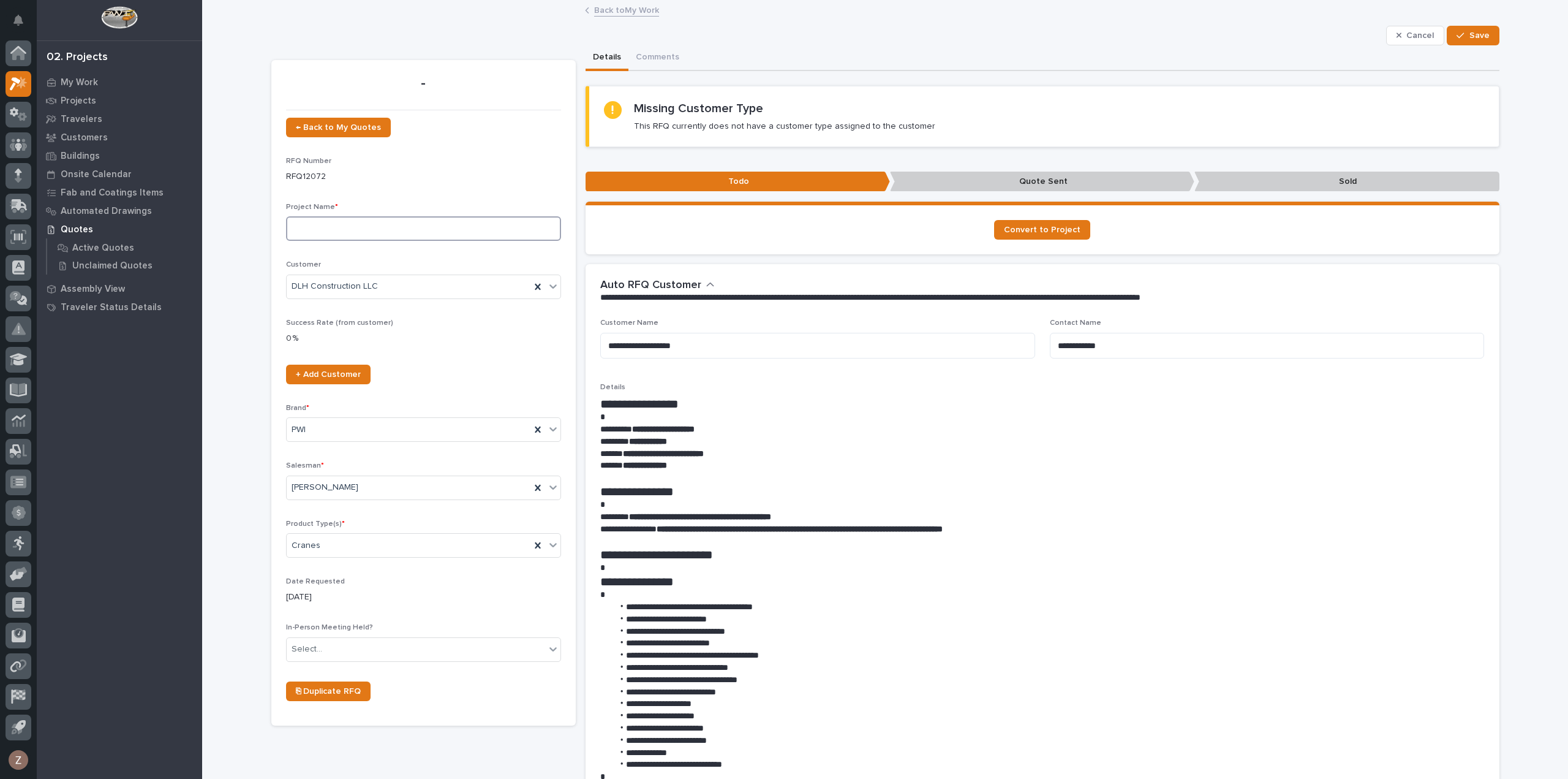
click at [370, 231] on input at bounding box center [423, 228] width 275 height 24
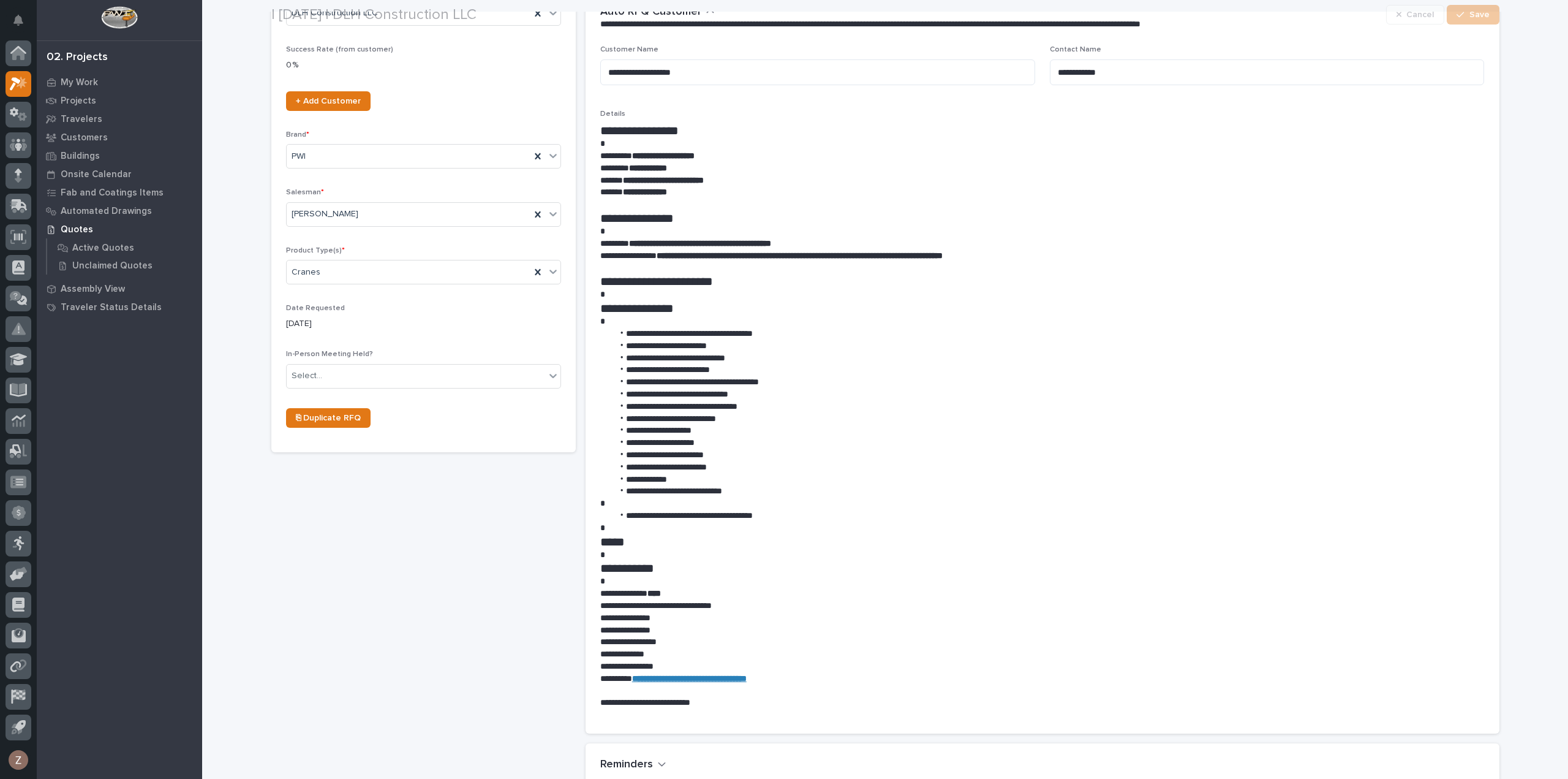
scroll to position [491, 0]
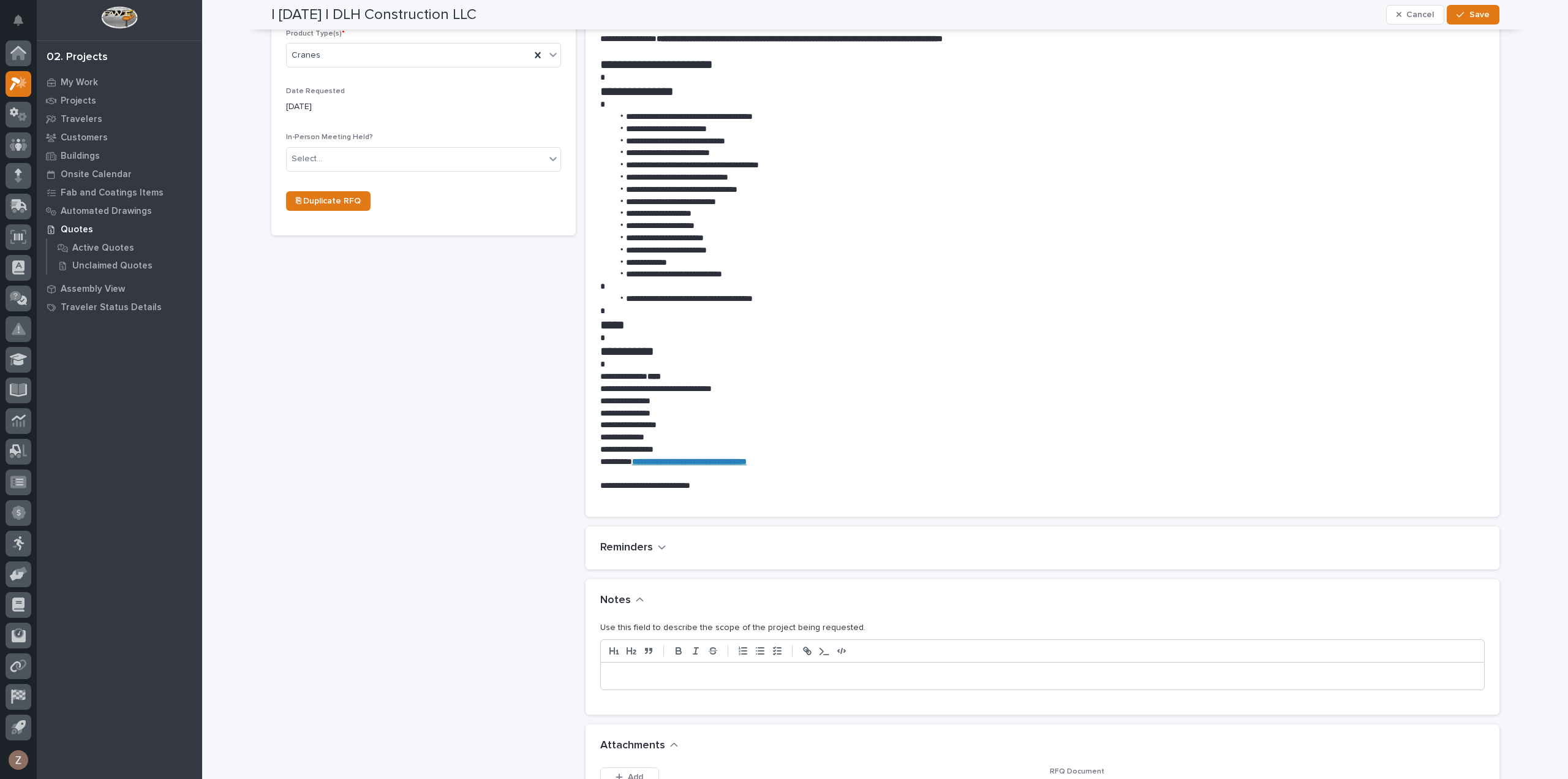
type input "20 Ton Structure Mounted Crane"
drag, startPoint x: 684, startPoint y: 674, endPoint x: 686, endPoint y: 663, distance: 11.2
click at [685, 674] on p at bounding box center [1042, 676] width 865 height 13
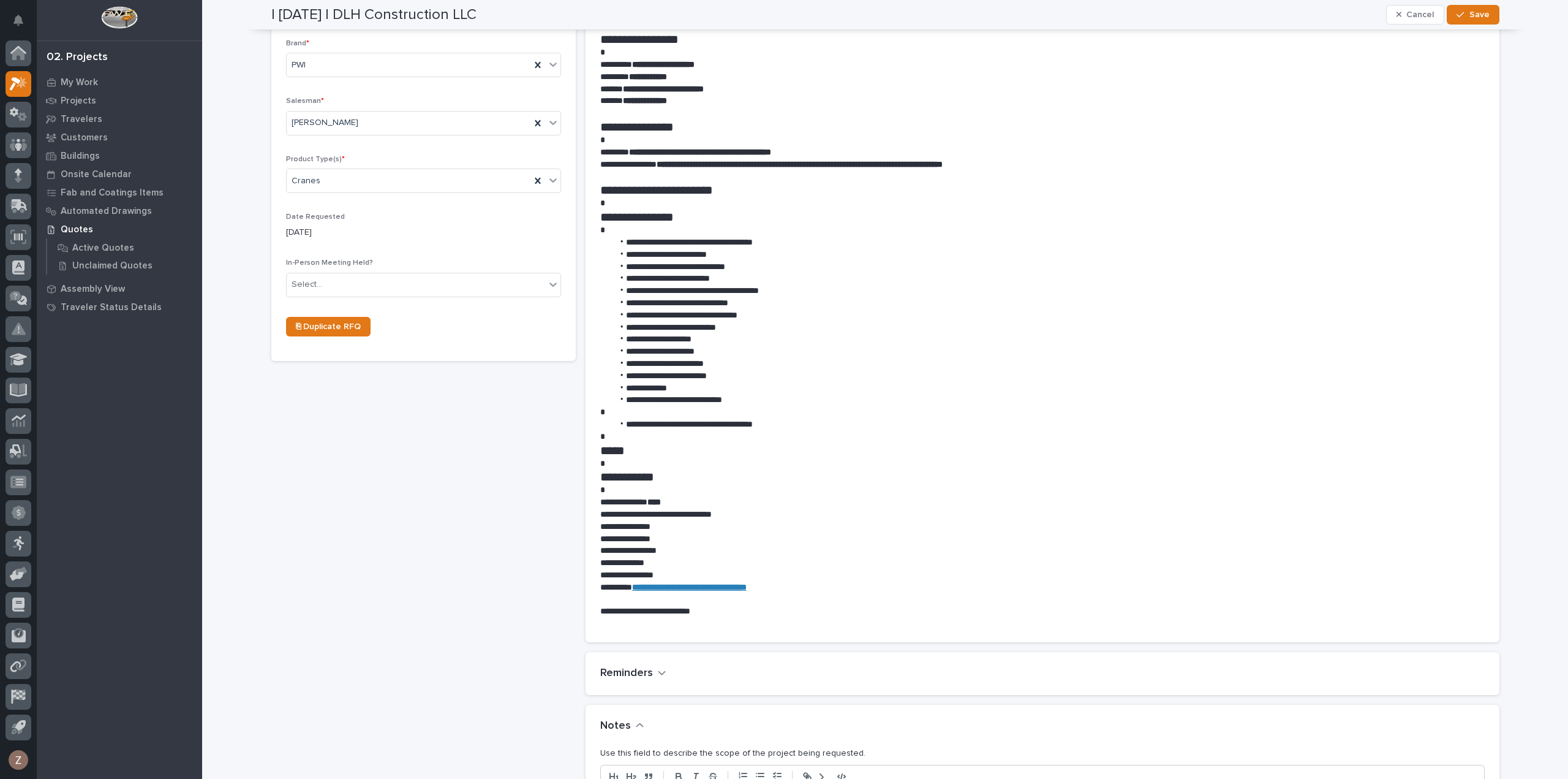
scroll to position [613, 0]
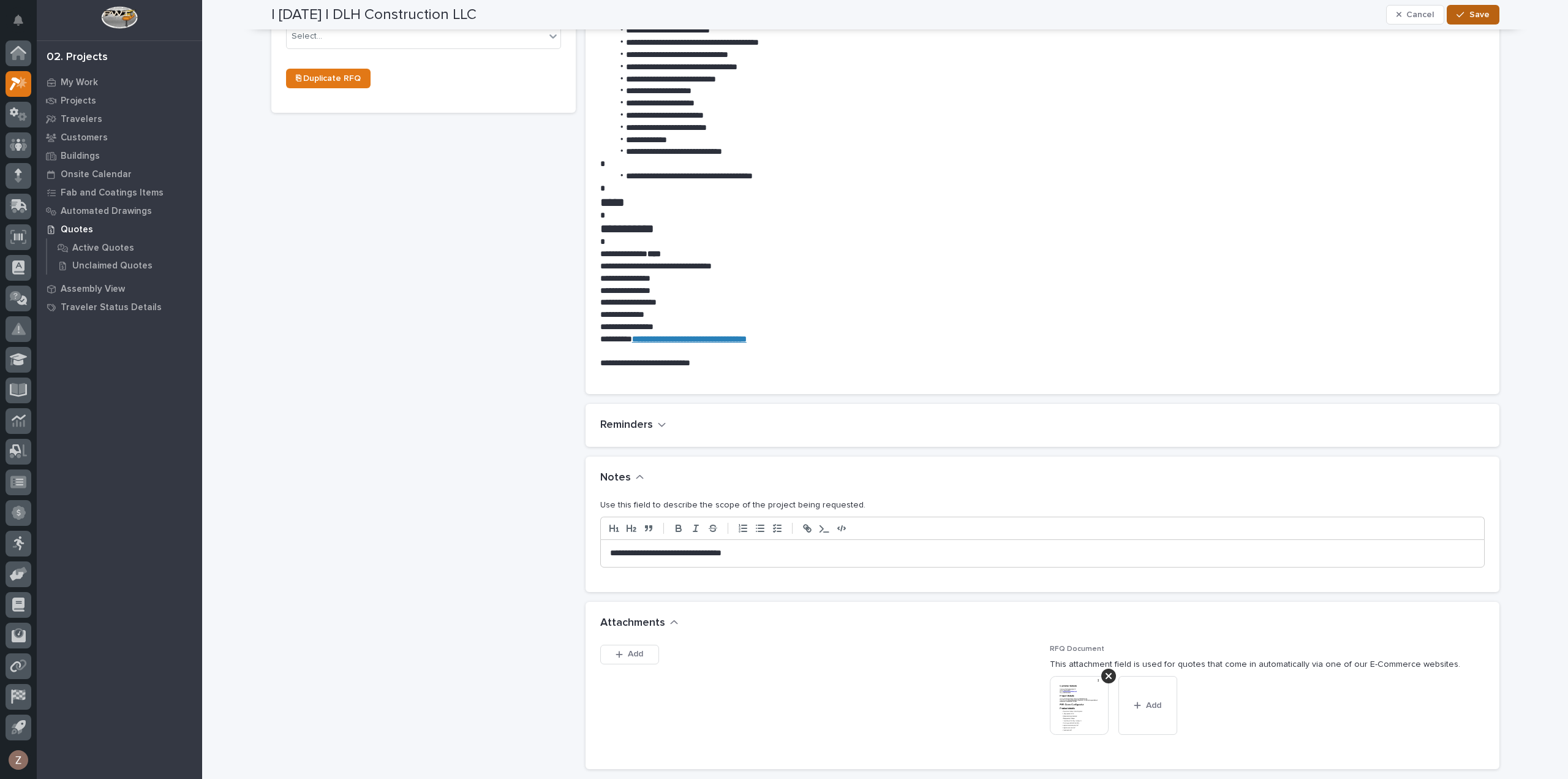
click at [1462, 9] on button "Save" at bounding box center [1473, 14] width 52 height 20
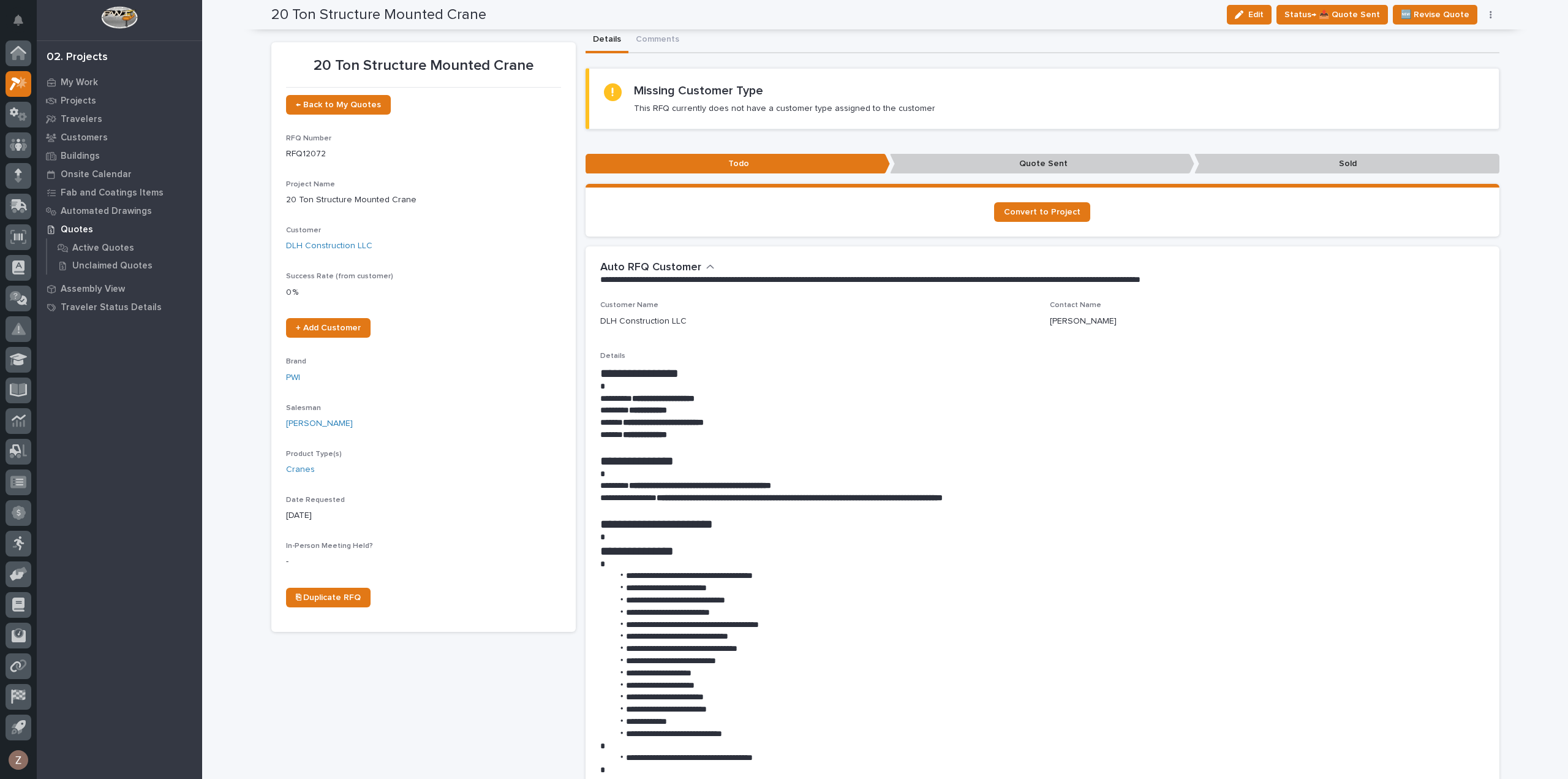
scroll to position [0, 0]
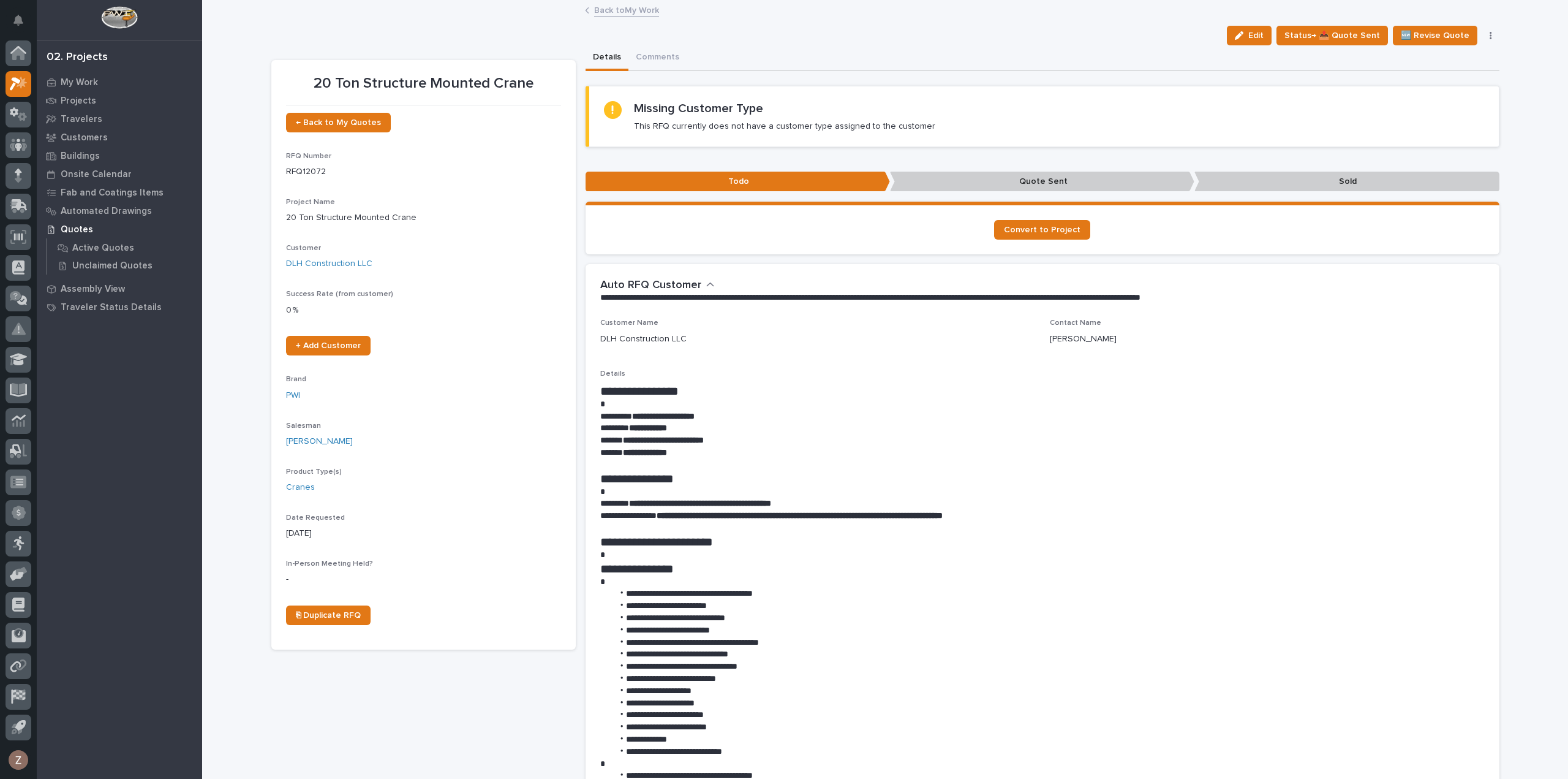
click at [604, 7] on link "Back to My Work" at bounding box center [626, 9] width 65 height 14
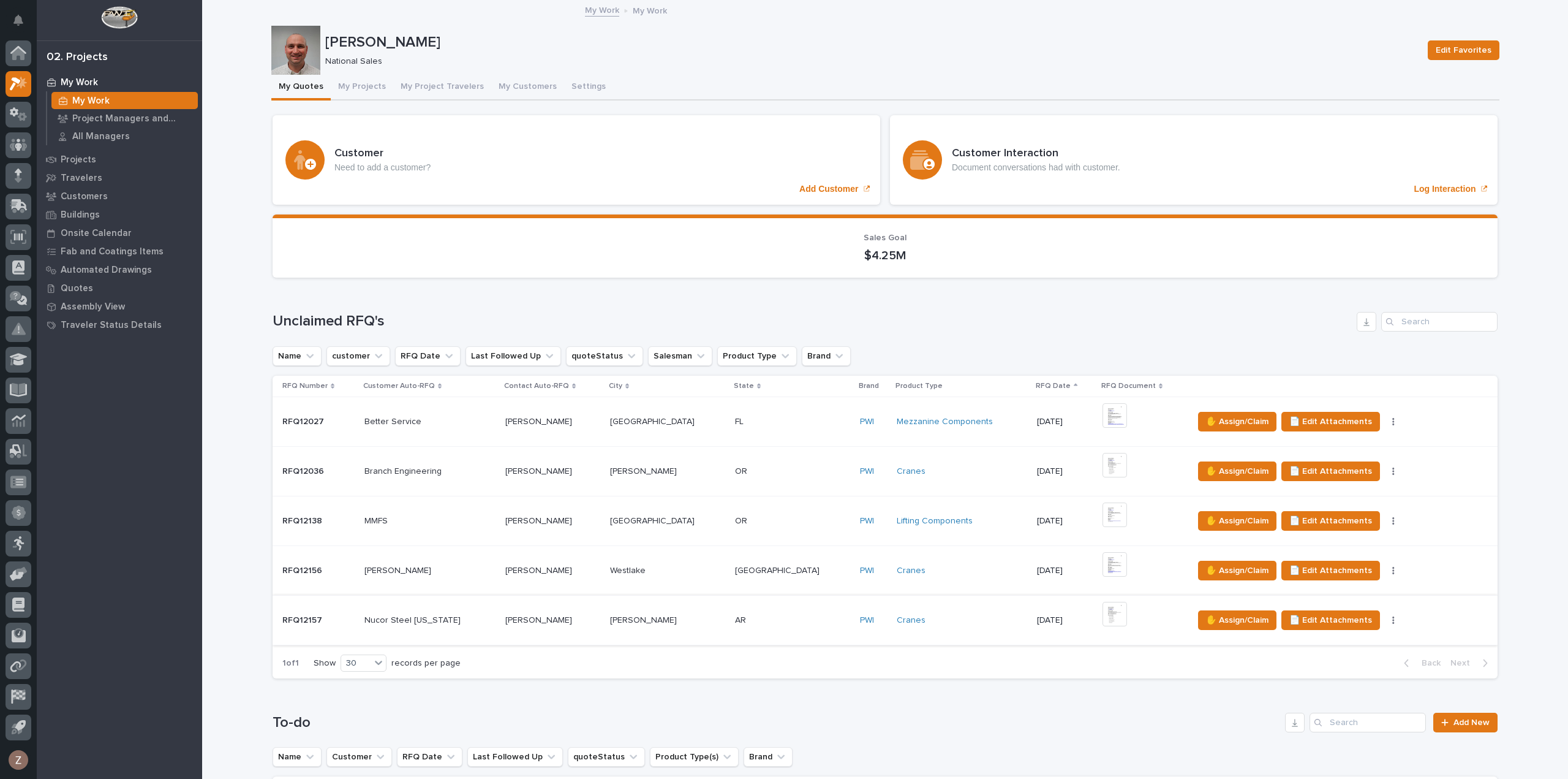
click at [1103, 615] on img at bounding box center [1114, 613] width 24 height 24
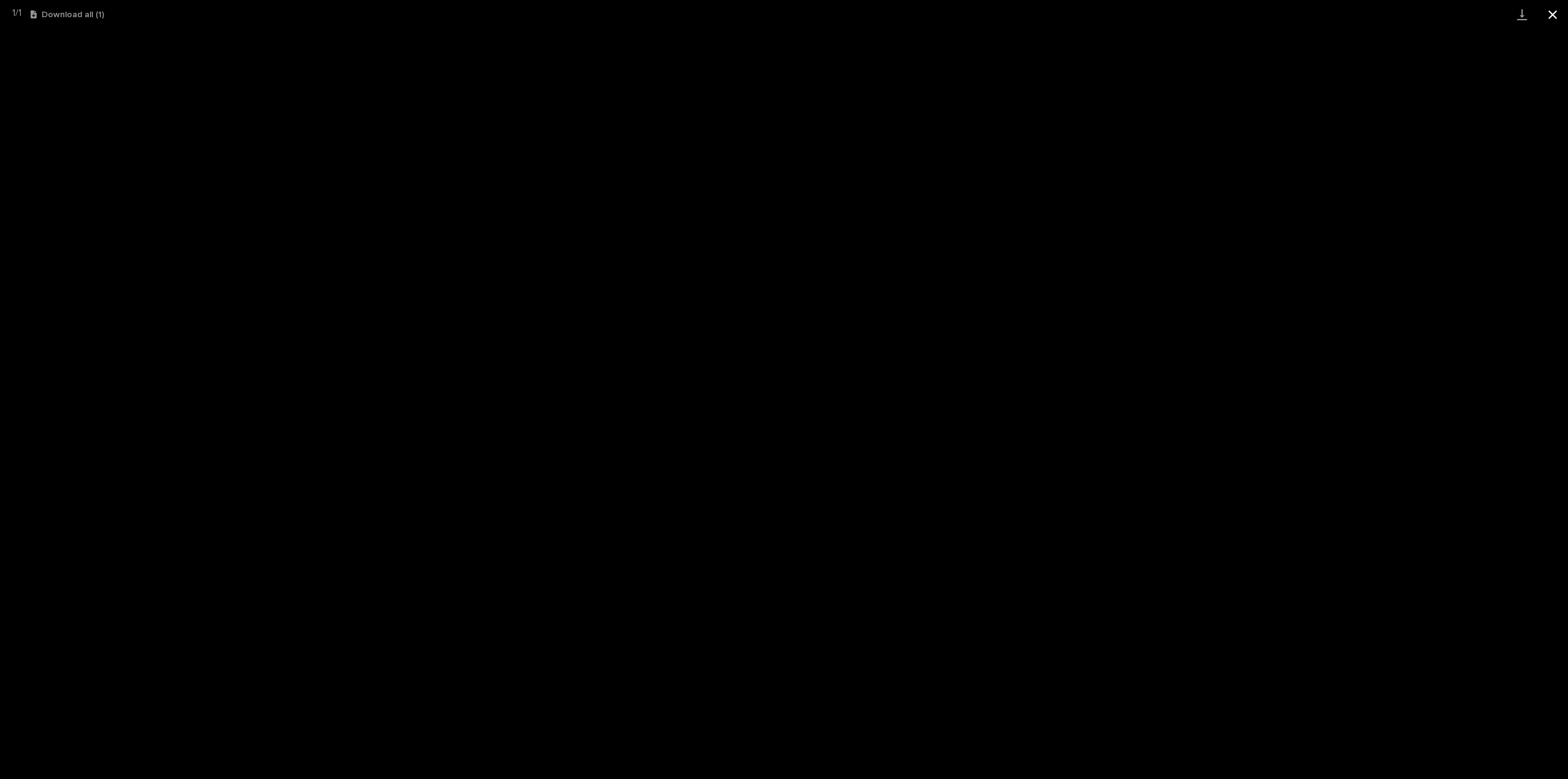
click at [1550, 9] on button "Close gallery" at bounding box center [1552, 14] width 30 height 29
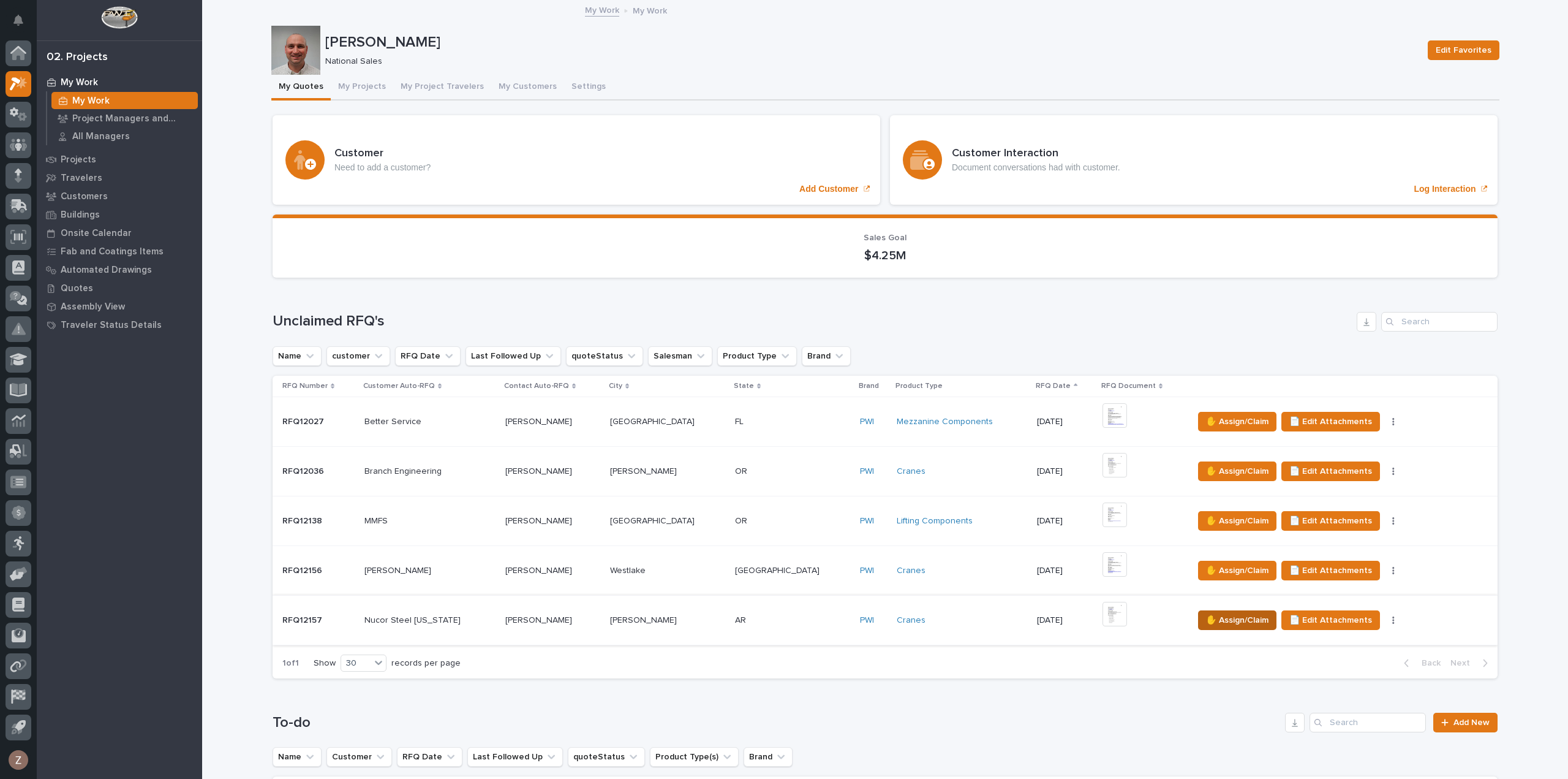
click at [1206, 615] on span "✋ Assign/Claim" at bounding box center [1238, 620] width 62 height 15
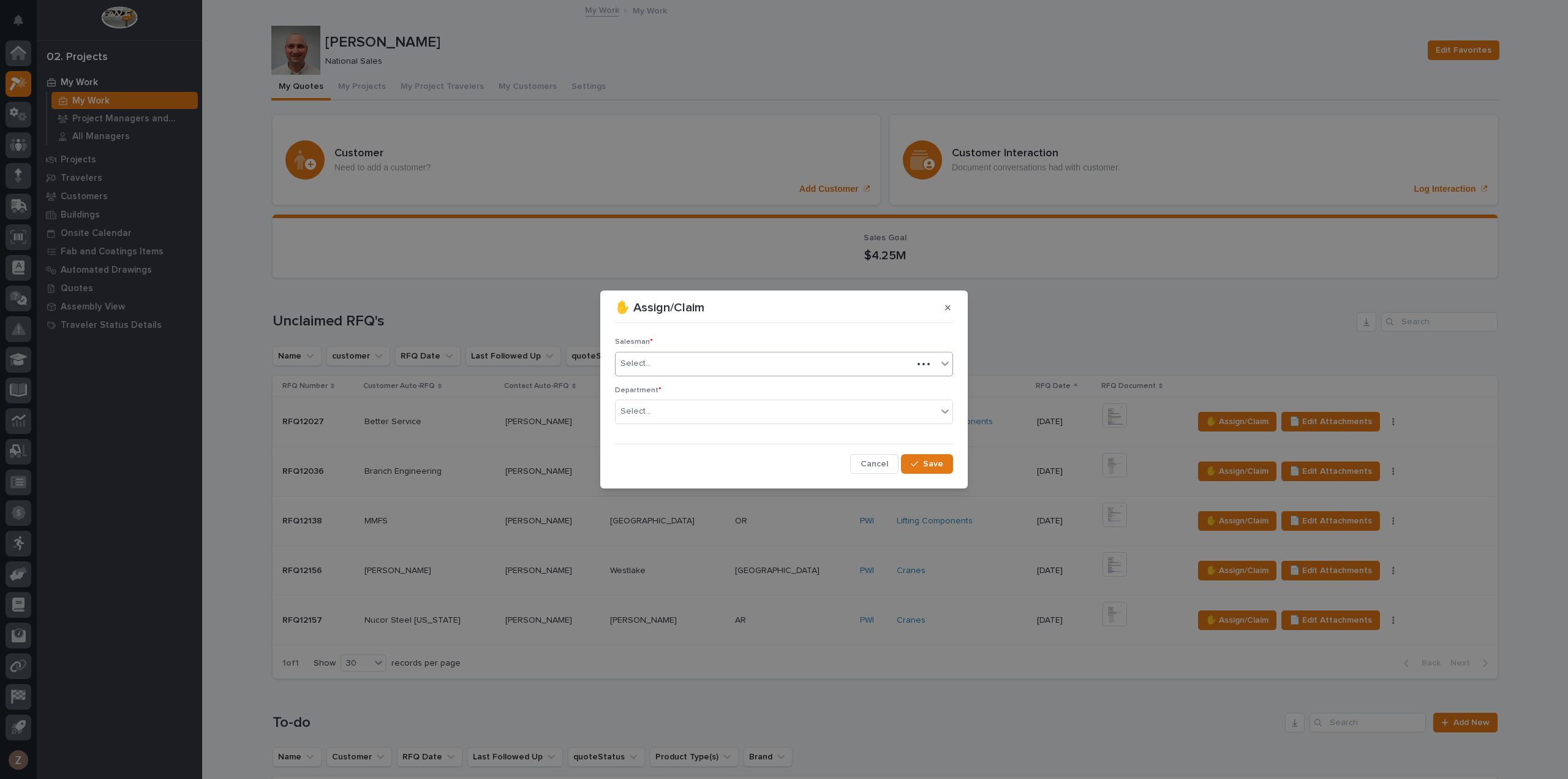
click at [768, 370] on div "Select..." at bounding box center [764, 364] width 297 height 20
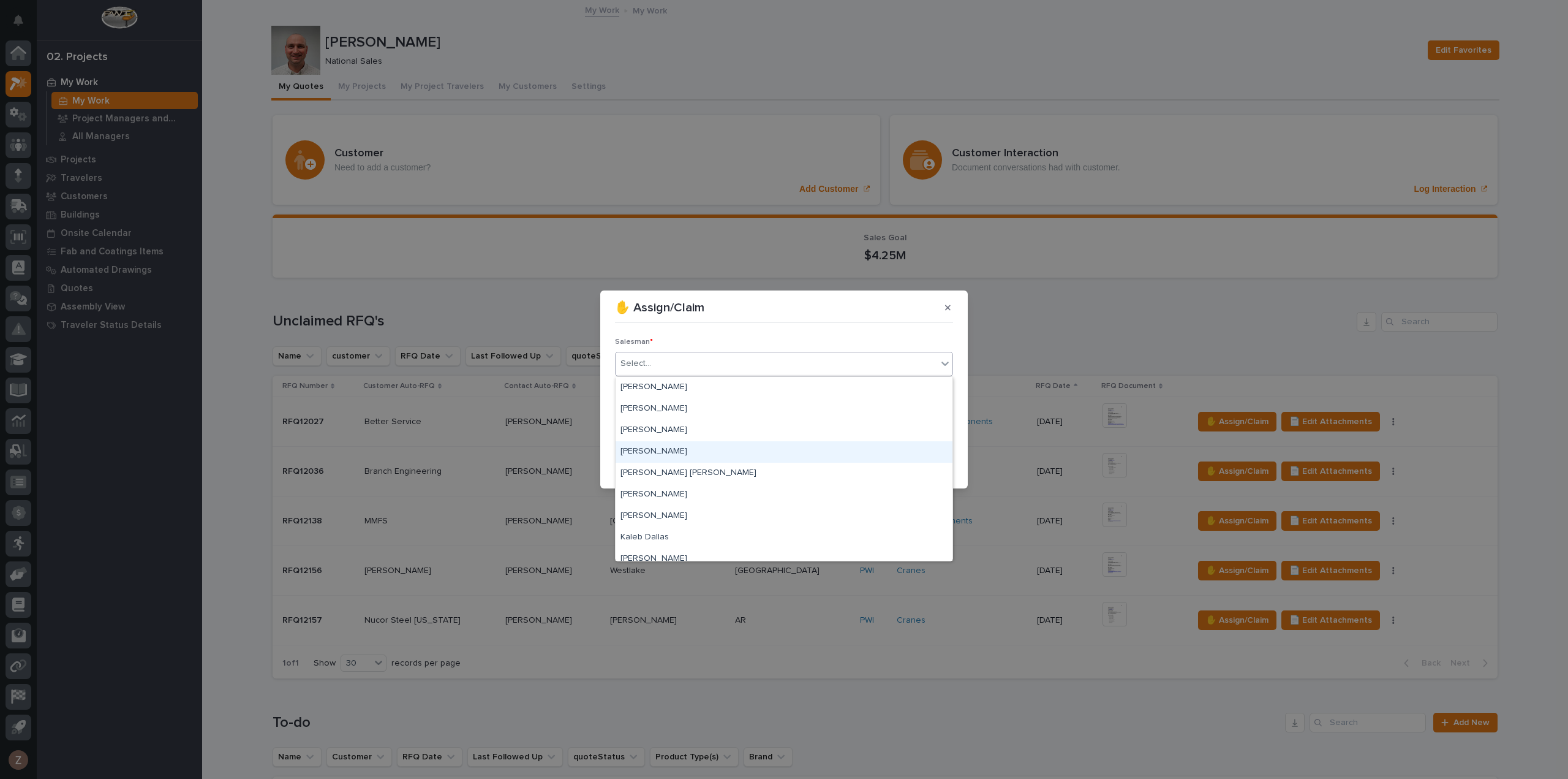
scroll to position [266, 0]
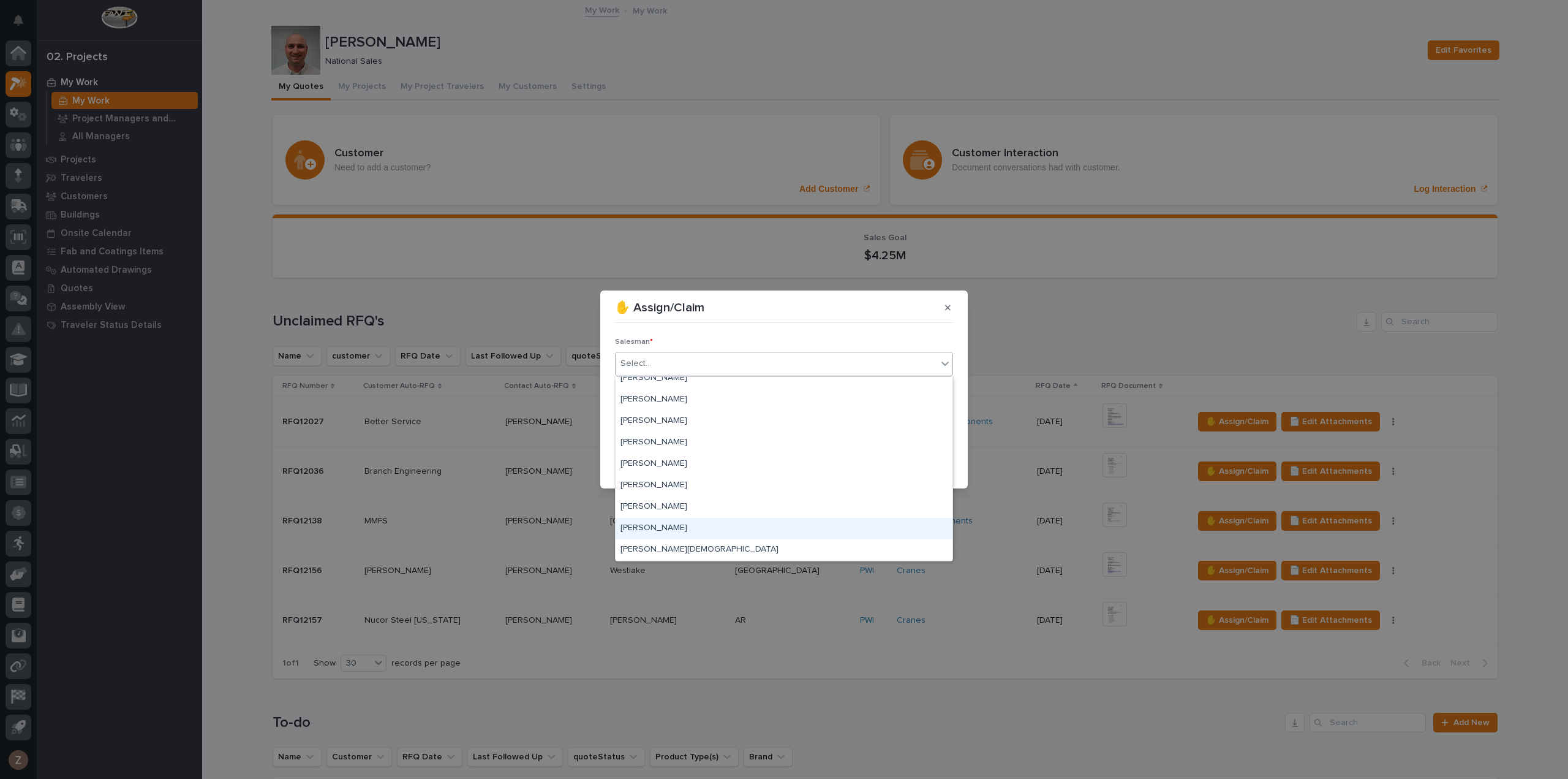
click at [681, 527] on div "[PERSON_NAME]" at bounding box center [783, 528] width 337 height 21
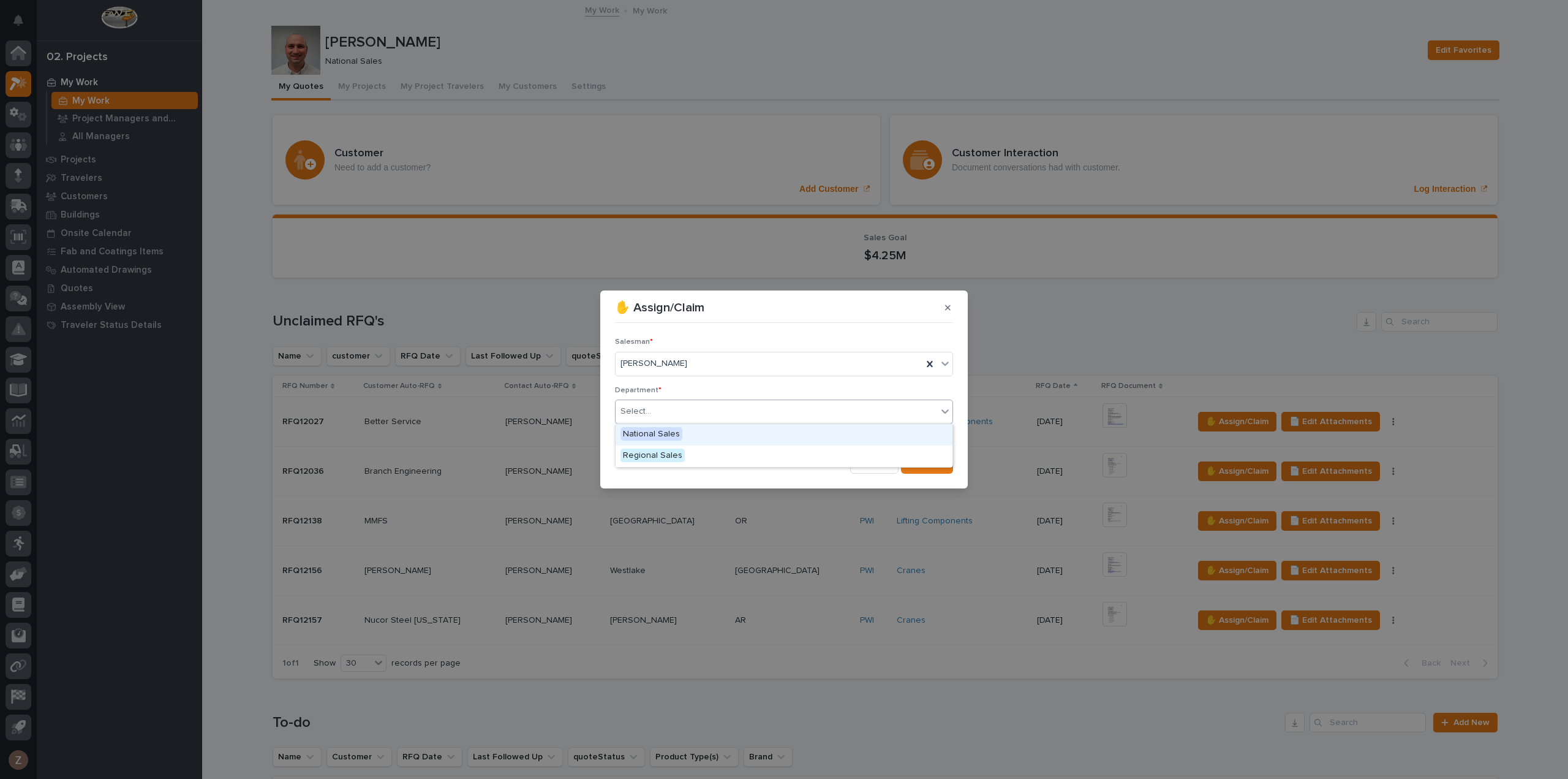
click at [740, 407] on div "Select..." at bounding box center [776, 412] width 322 height 20
click at [727, 434] on div "National Sales" at bounding box center [783, 434] width 337 height 21
click at [934, 460] on span "Save" at bounding box center [933, 464] width 20 height 11
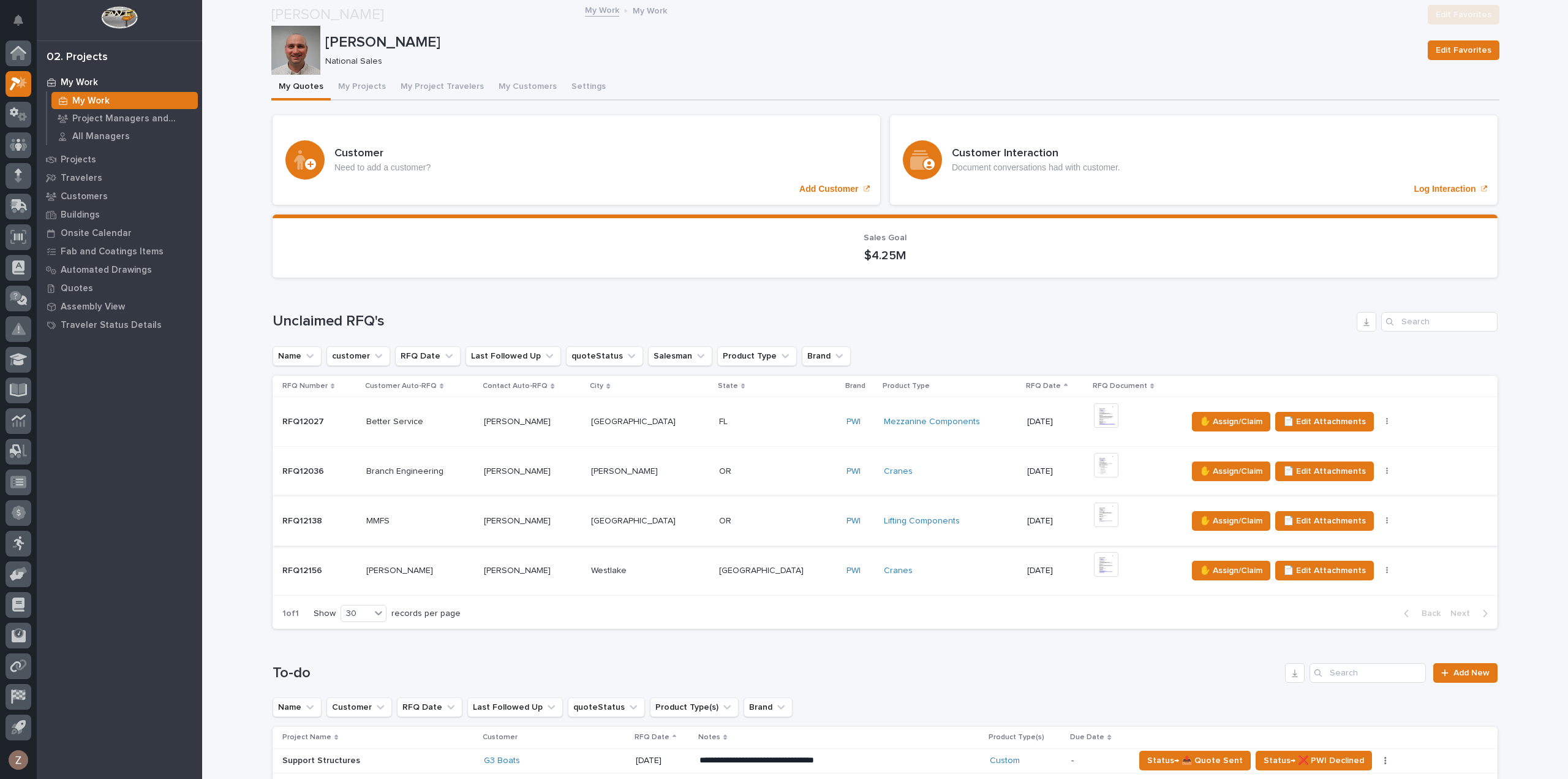
scroll to position [429, 0]
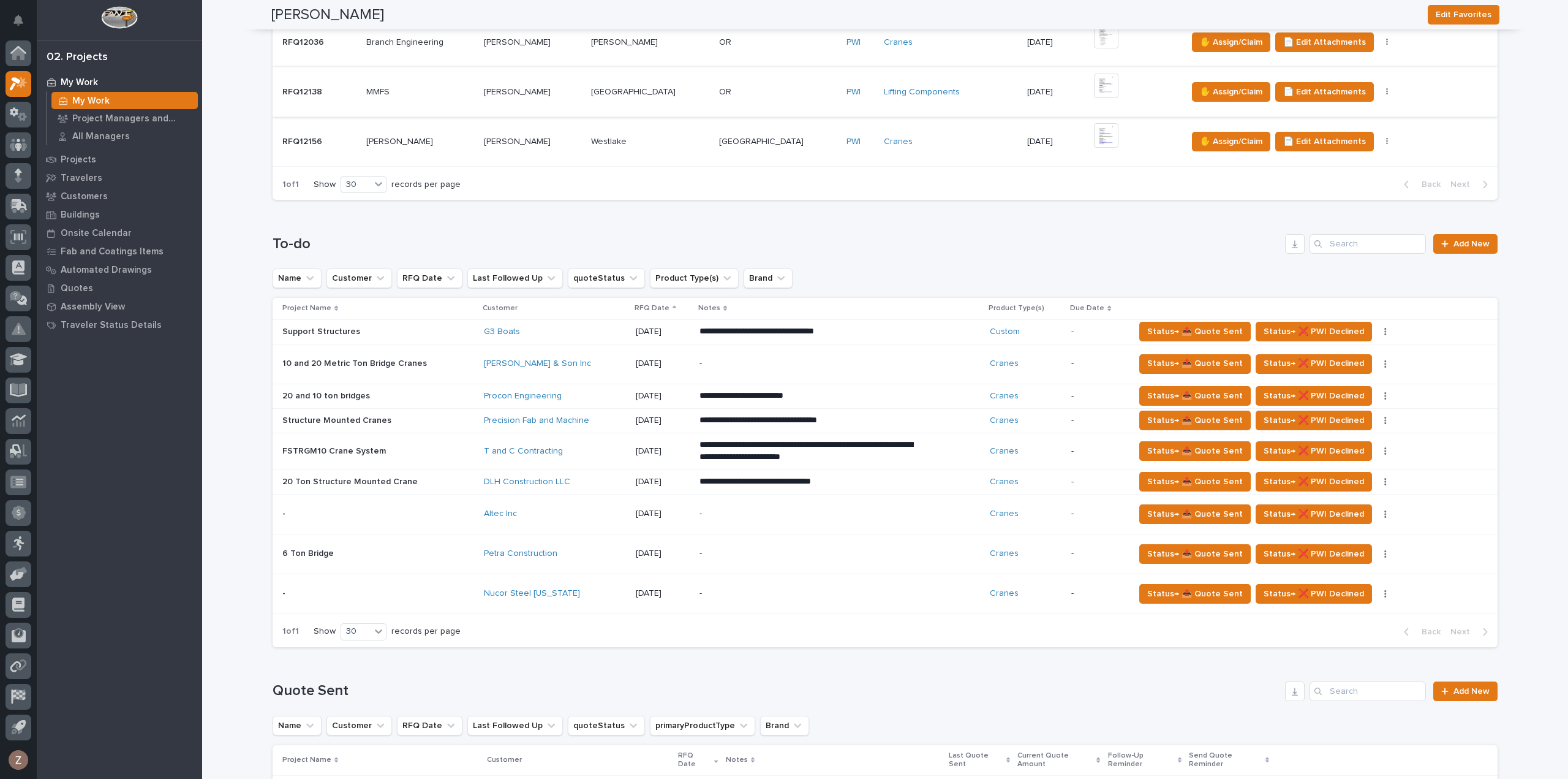
click at [850, 516] on p "-" at bounding box center [807, 513] width 215 height 10
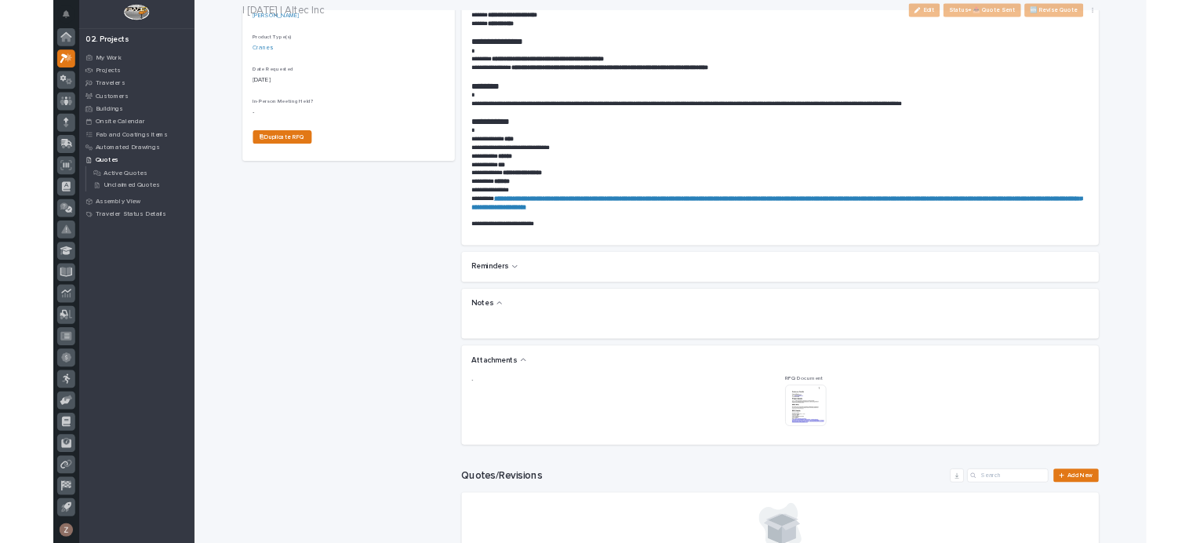
scroll to position [785, 0]
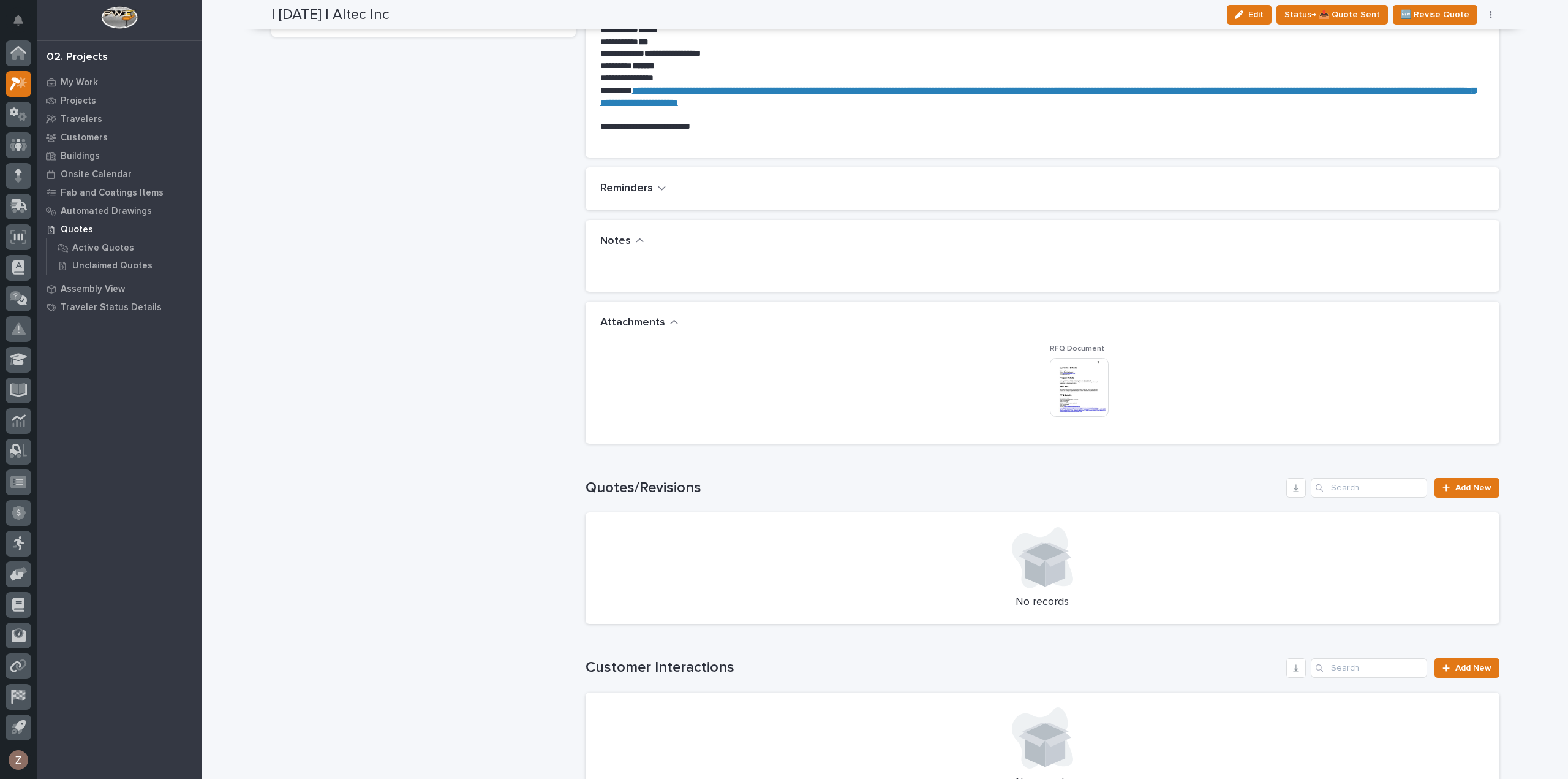
click at [1066, 347] on span "RFQ Document" at bounding box center [1078, 348] width 55 height 7
click at [1082, 381] on img at bounding box center [1079, 387] width 59 height 59
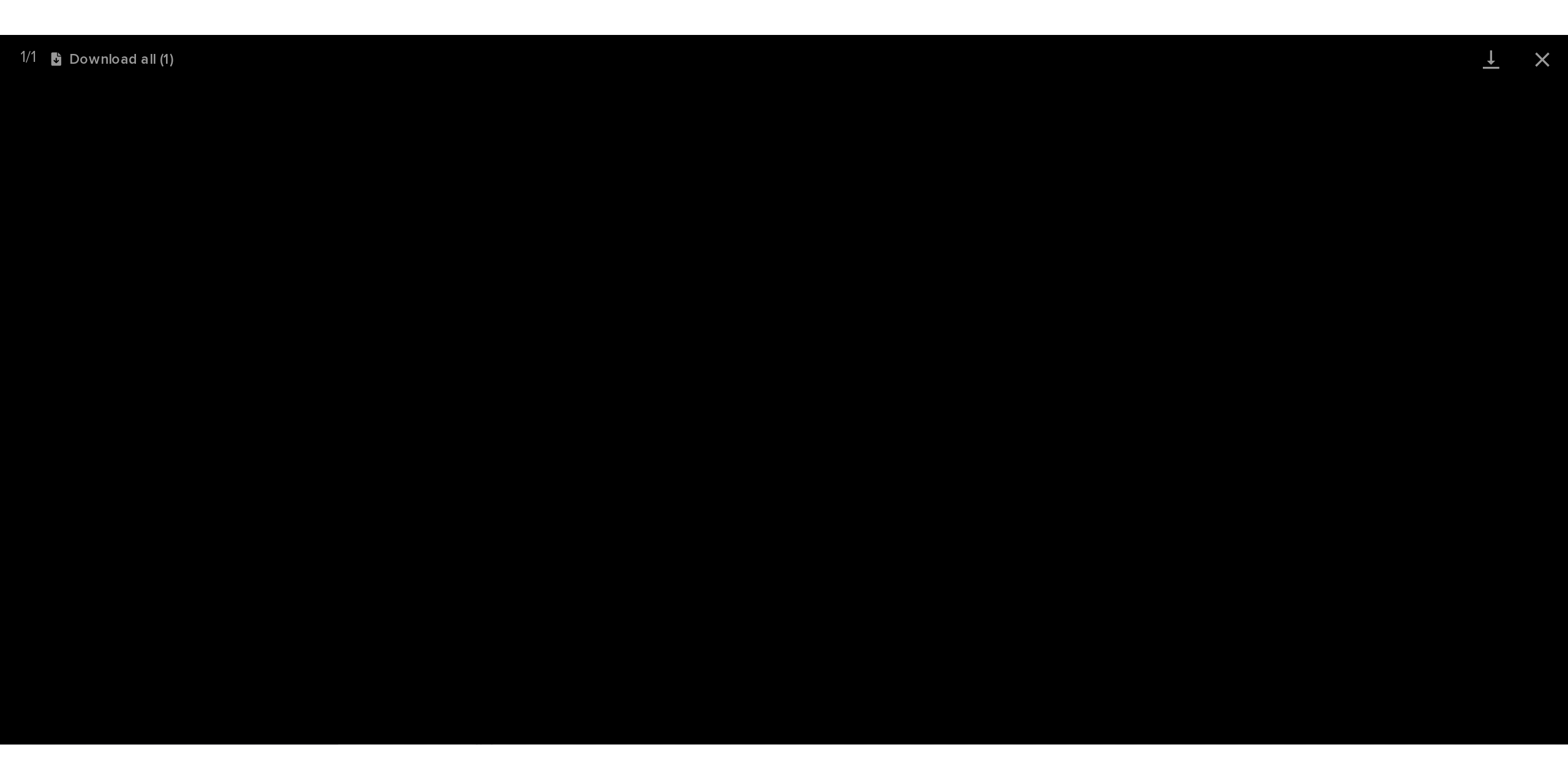
scroll to position [0, 0]
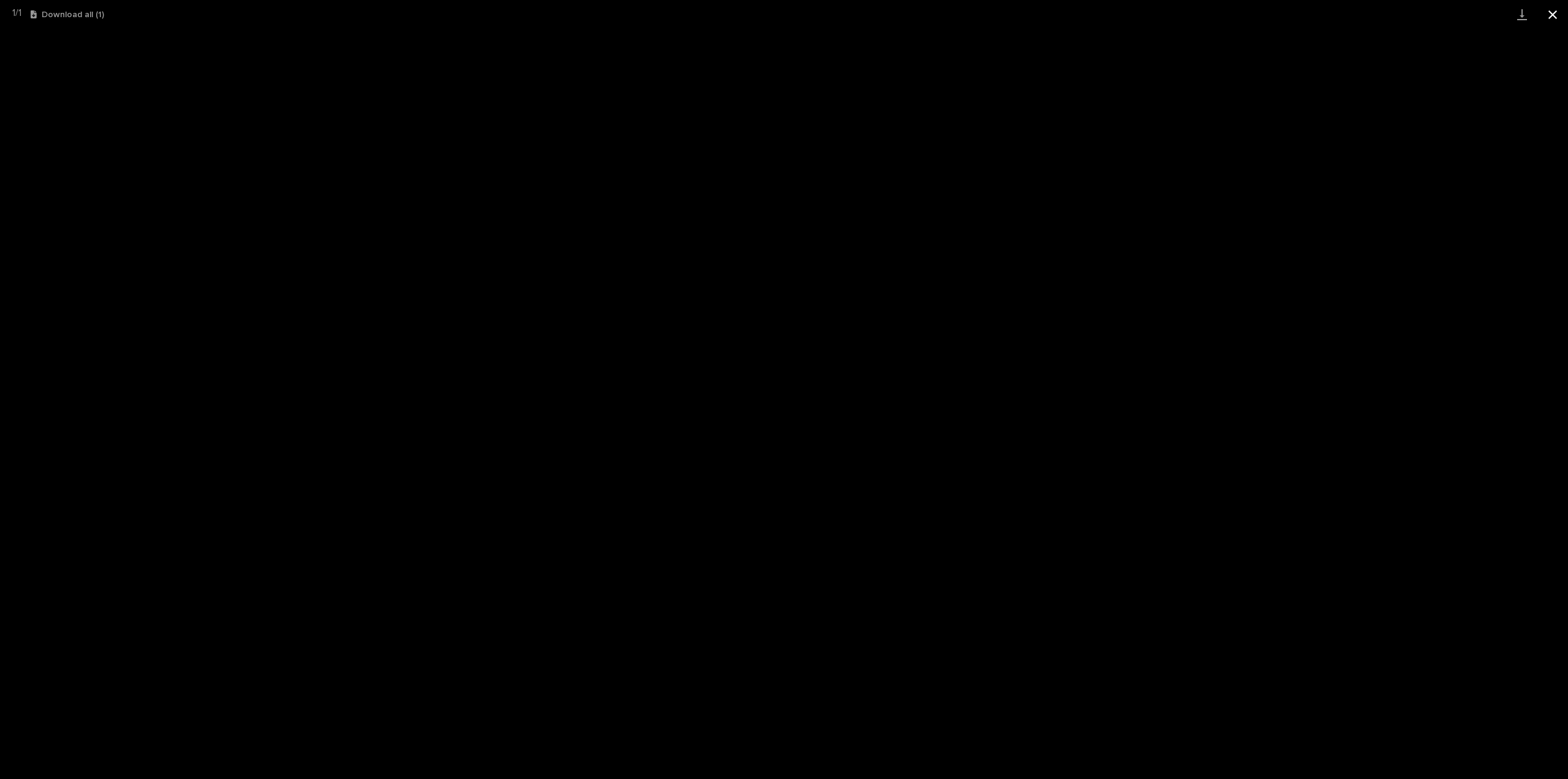
click at [1554, 17] on button "Close gallery" at bounding box center [1552, 14] width 30 height 29
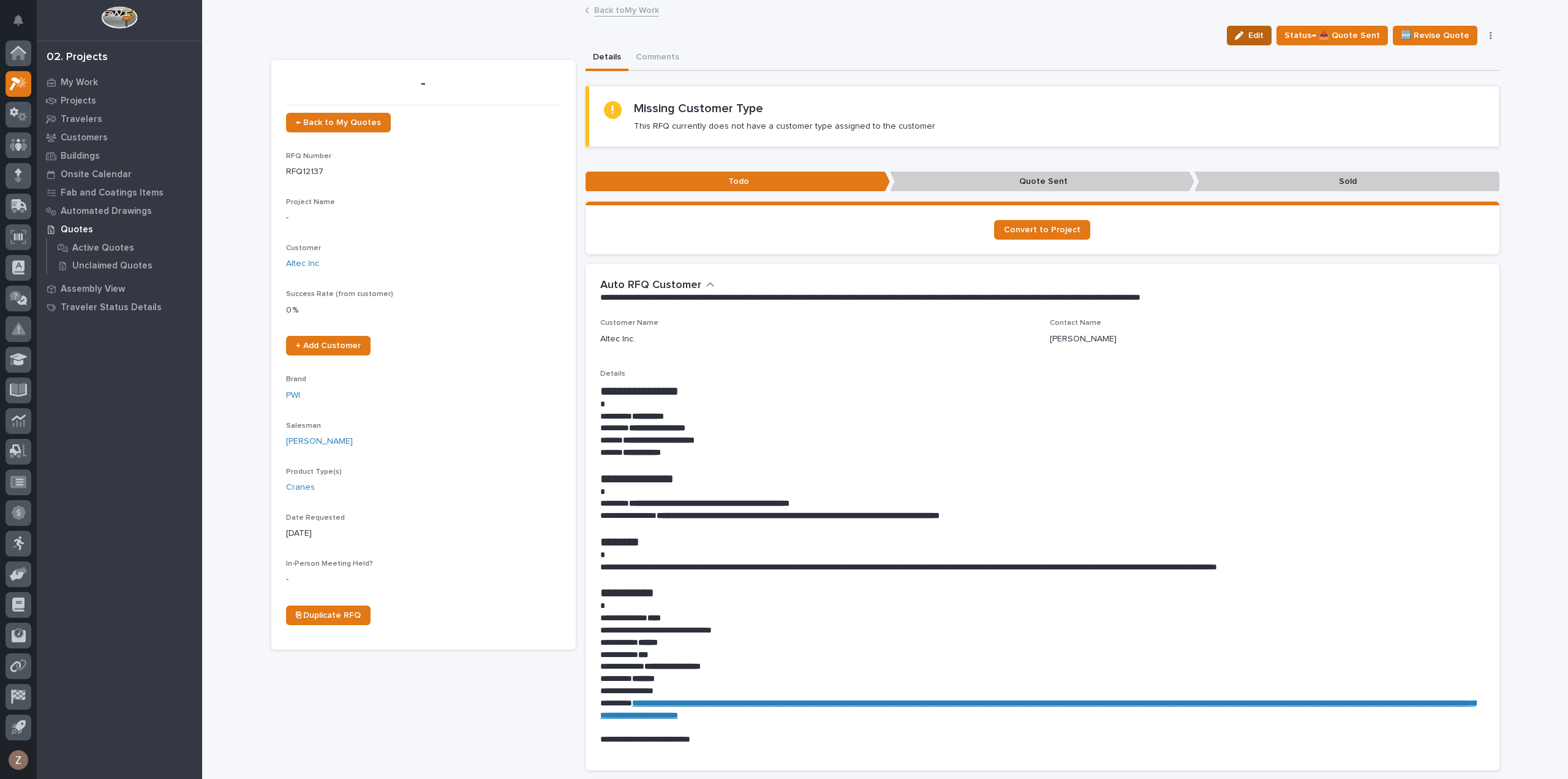
click at [1263, 36] on span "Edit" at bounding box center [1256, 35] width 16 height 11
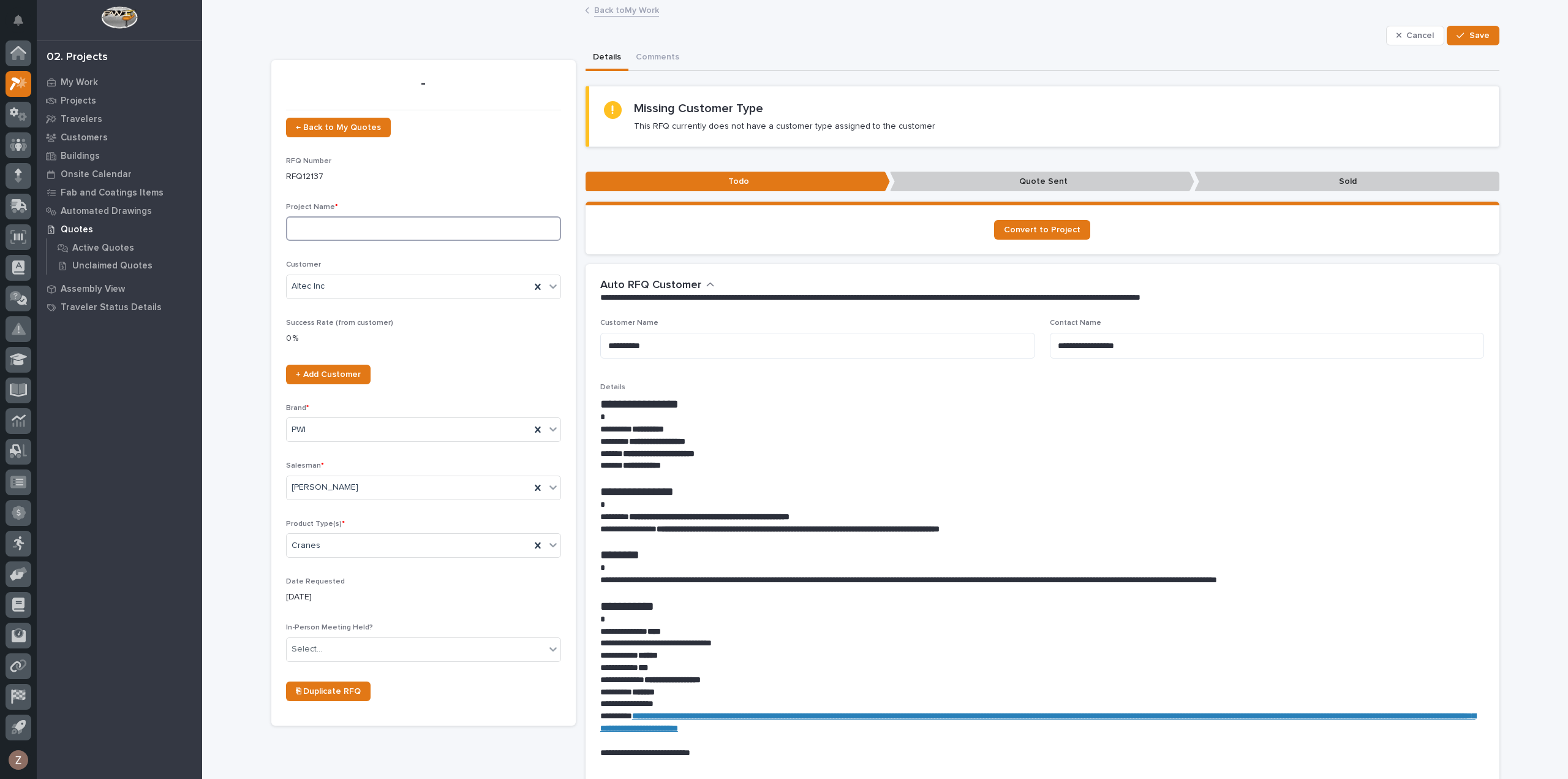
click at [345, 229] on input at bounding box center [423, 228] width 275 height 24
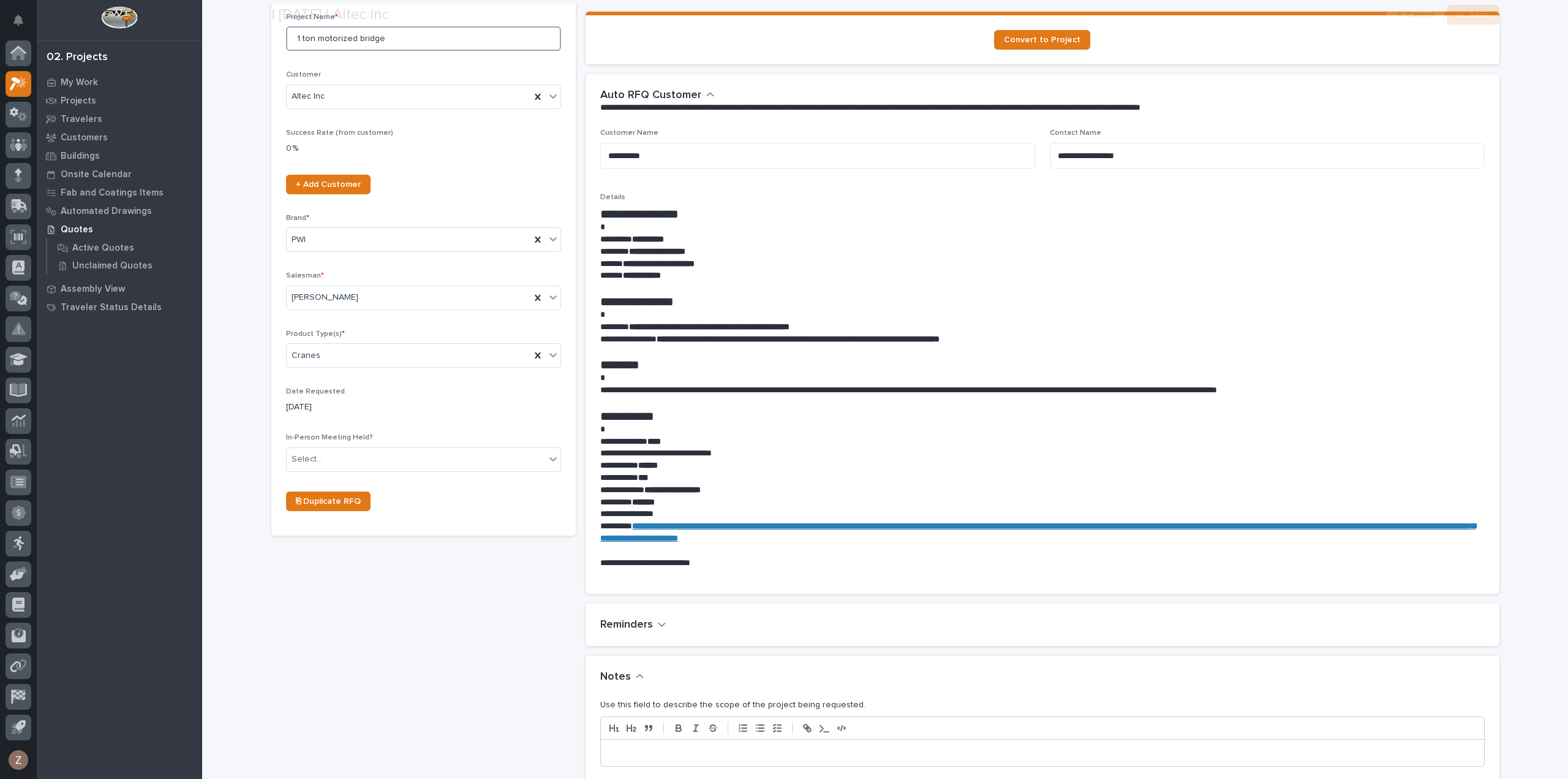
scroll to position [368, 0]
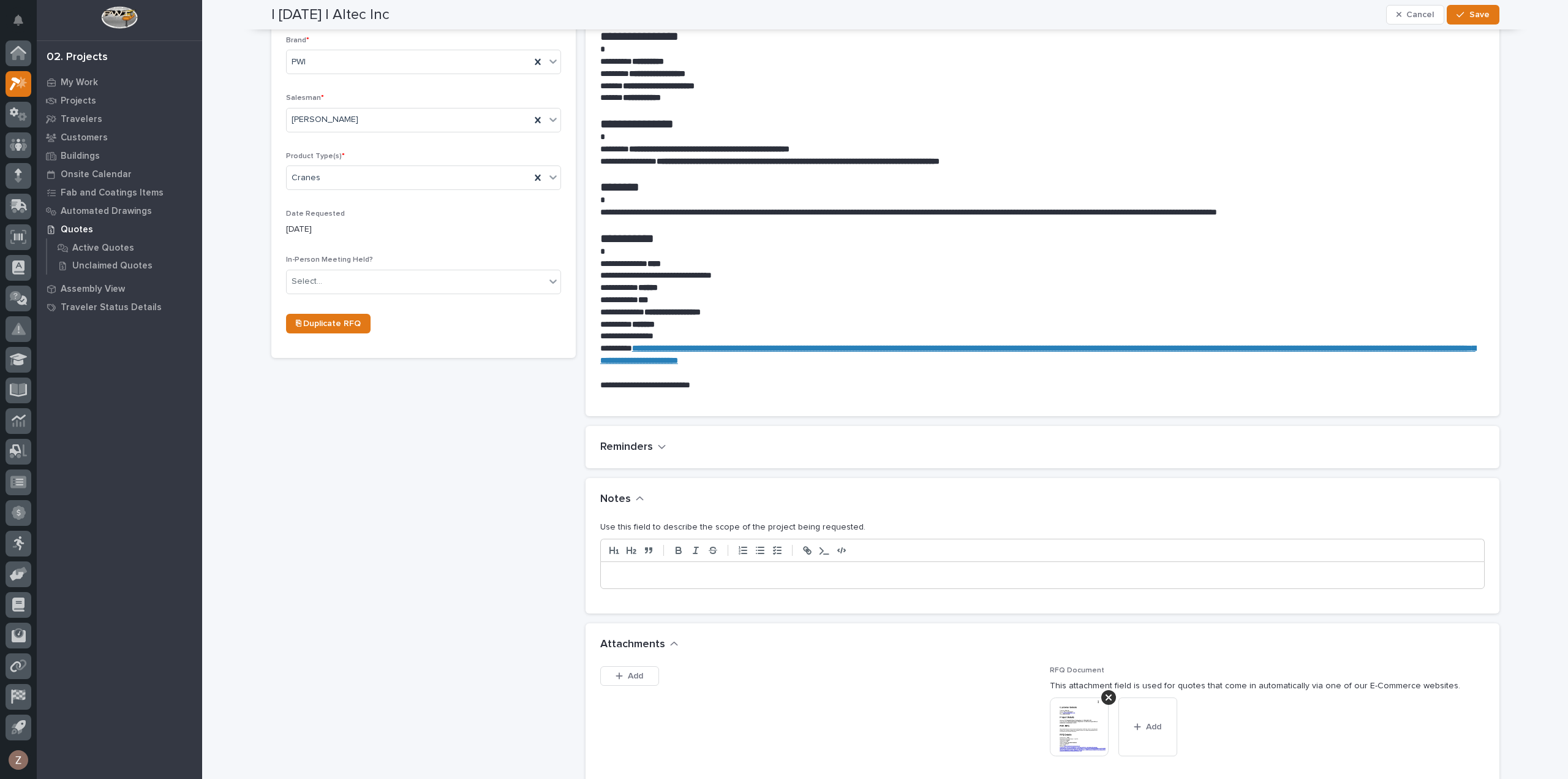
type input "1 ton motorized bridge"
click at [801, 570] on p at bounding box center [1042, 576] width 865 height 13
click at [1463, 25] on div "| [DATE] | Altec Inc Cancel Save" at bounding box center [886, 15] width 1228 height 30
click at [1483, 16] on span "Save" at bounding box center [1480, 15] width 20 height 11
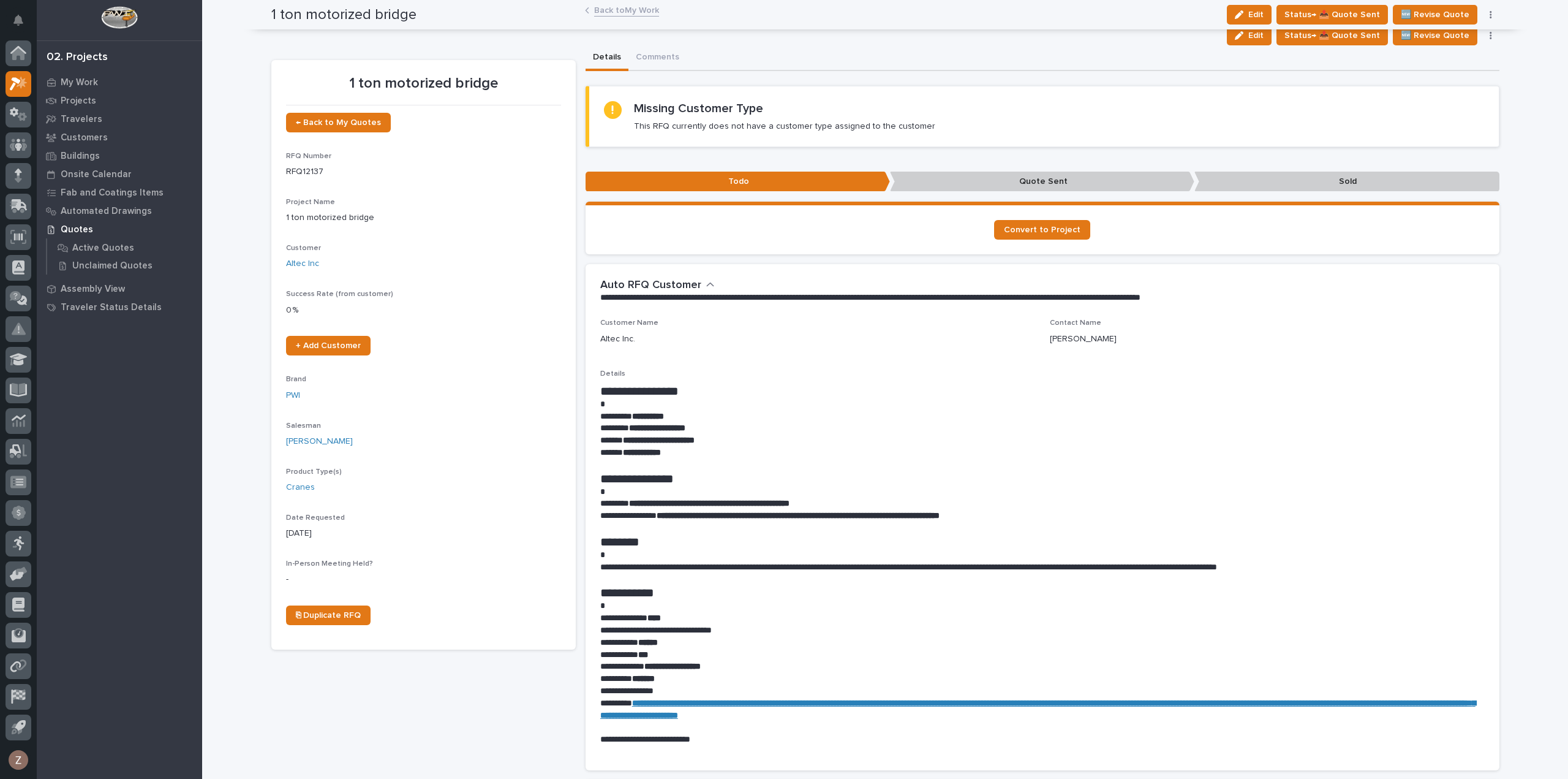
scroll to position [0, 0]
click at [615, 13] on link "Back to My Work" at bounding box center [626, 9] width 65 height 14
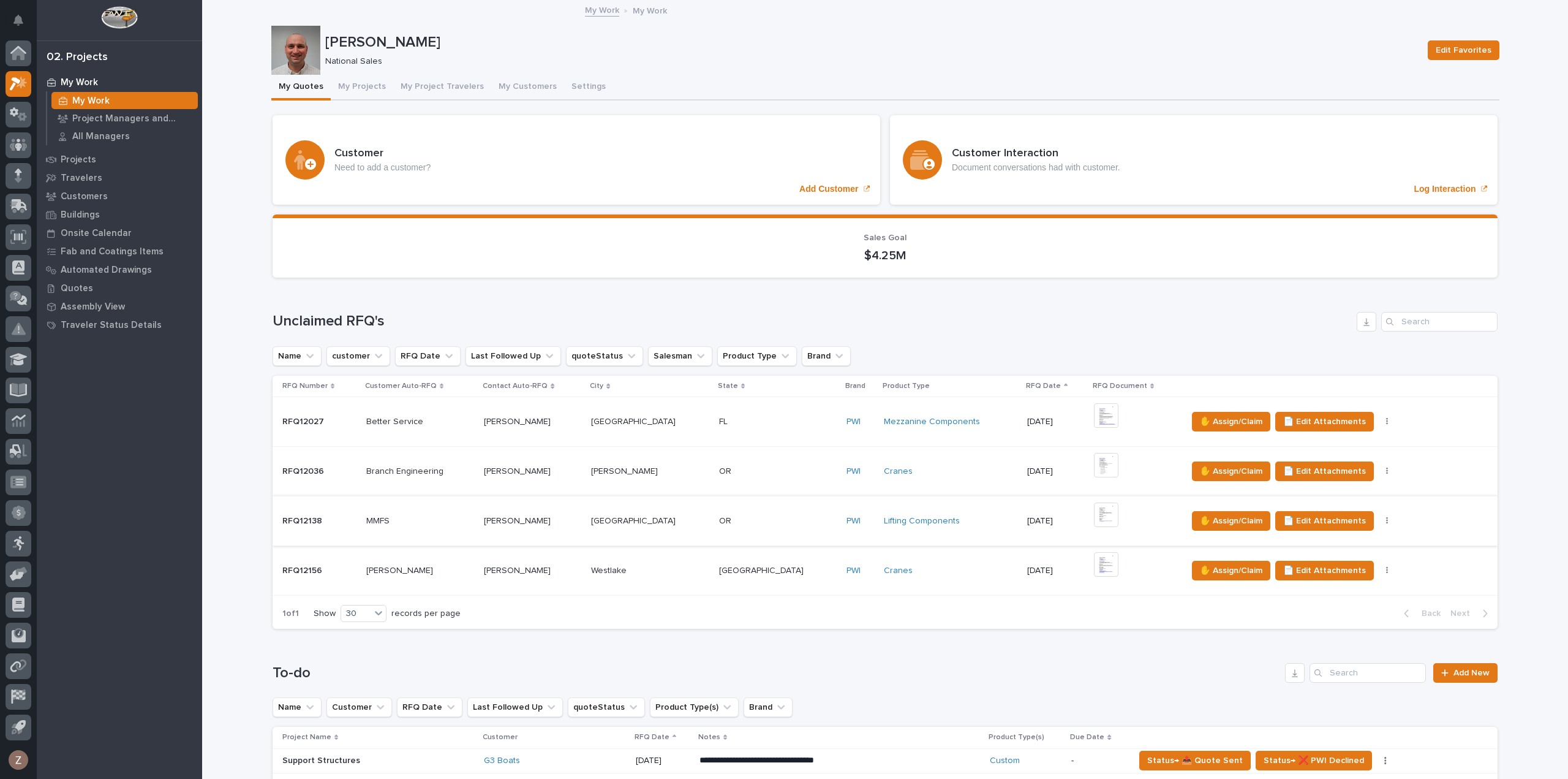
scroll to position [368, 0]
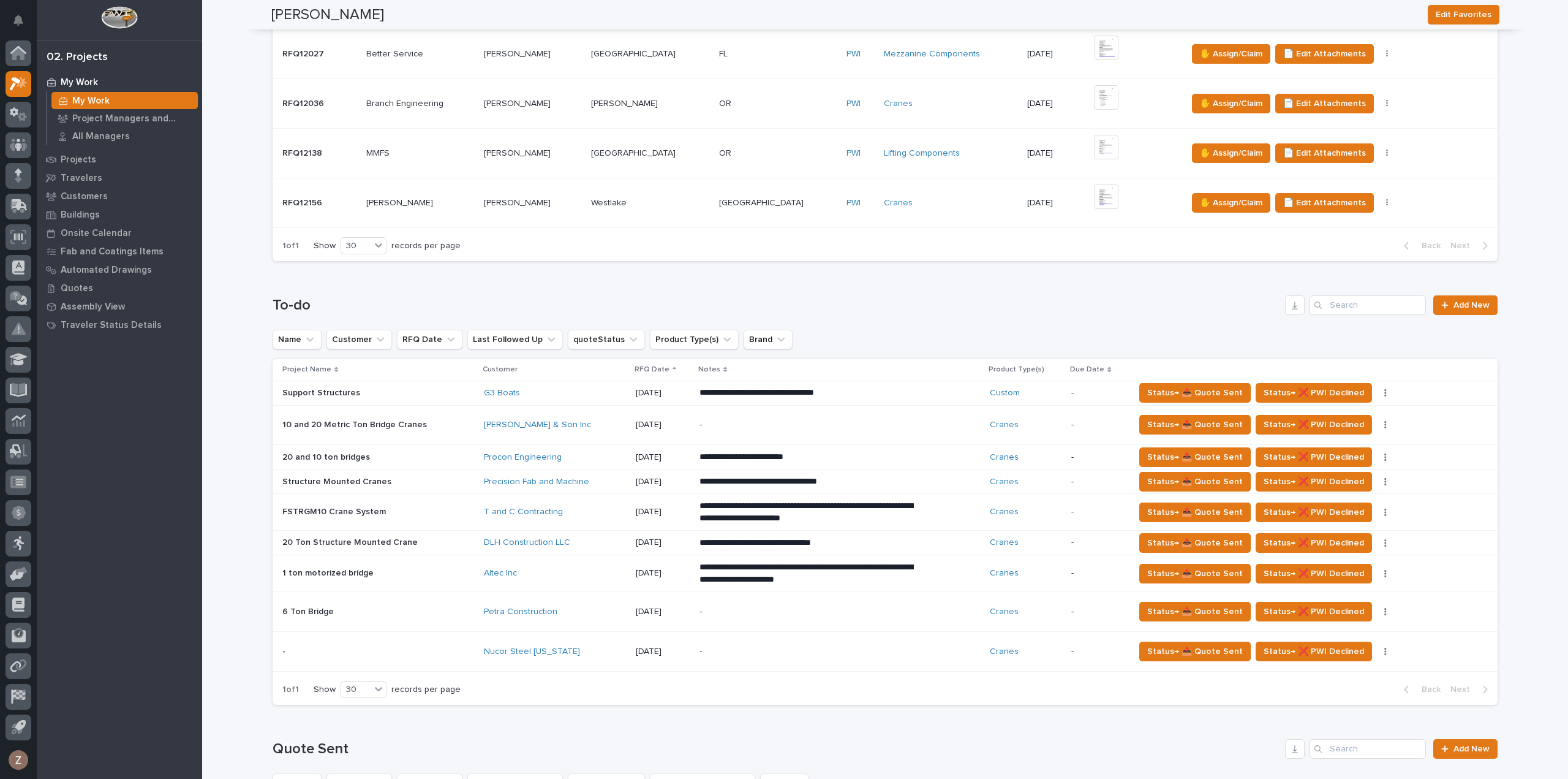
click at [779, 626] on div "-" at bounding box center [839, 612] width 280 height 38
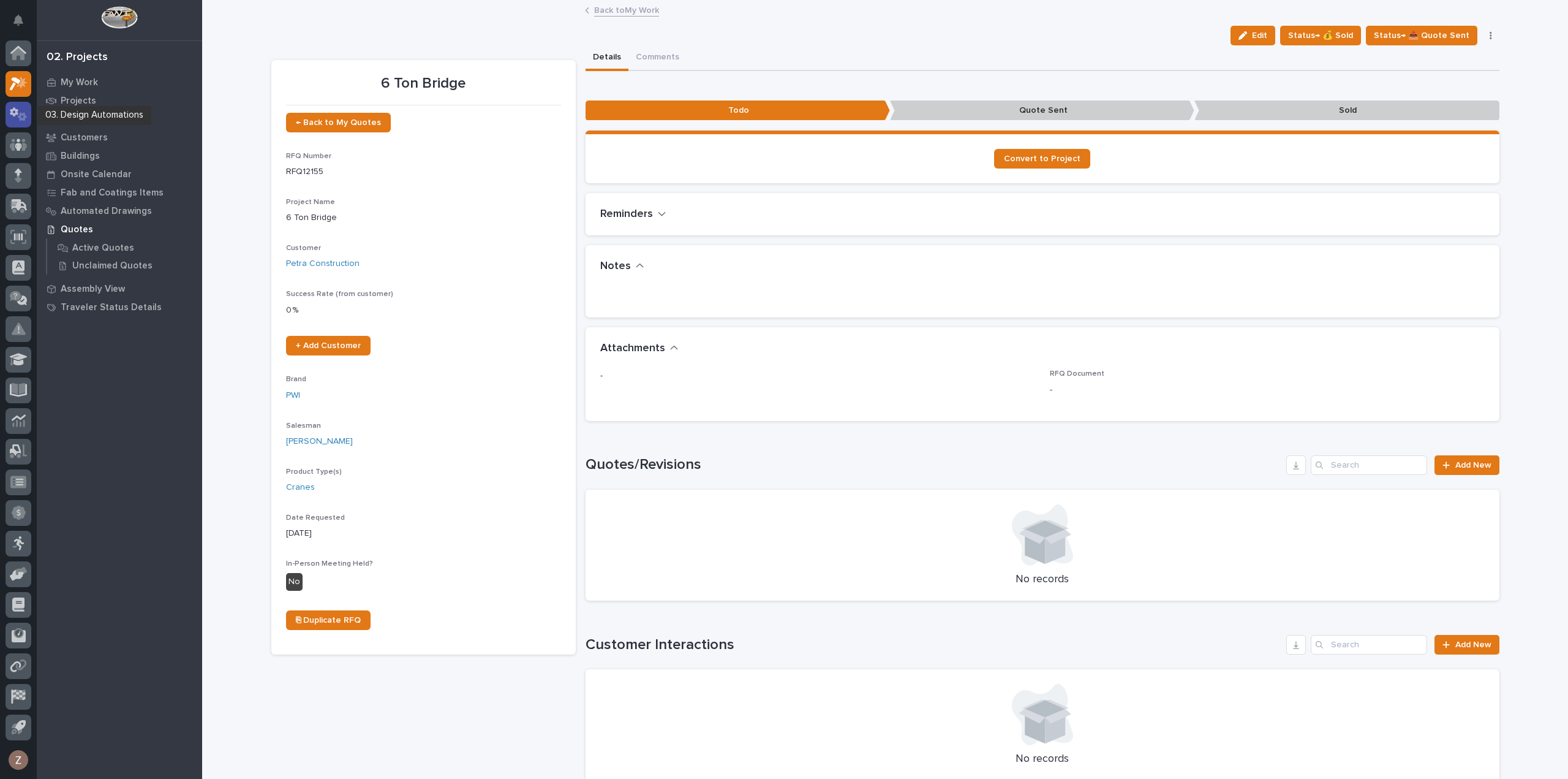
click at [12, 109] on icon at bounding box center [14, 112] width 9 height 9
